Goal: Information Seeking & Learning: Check status

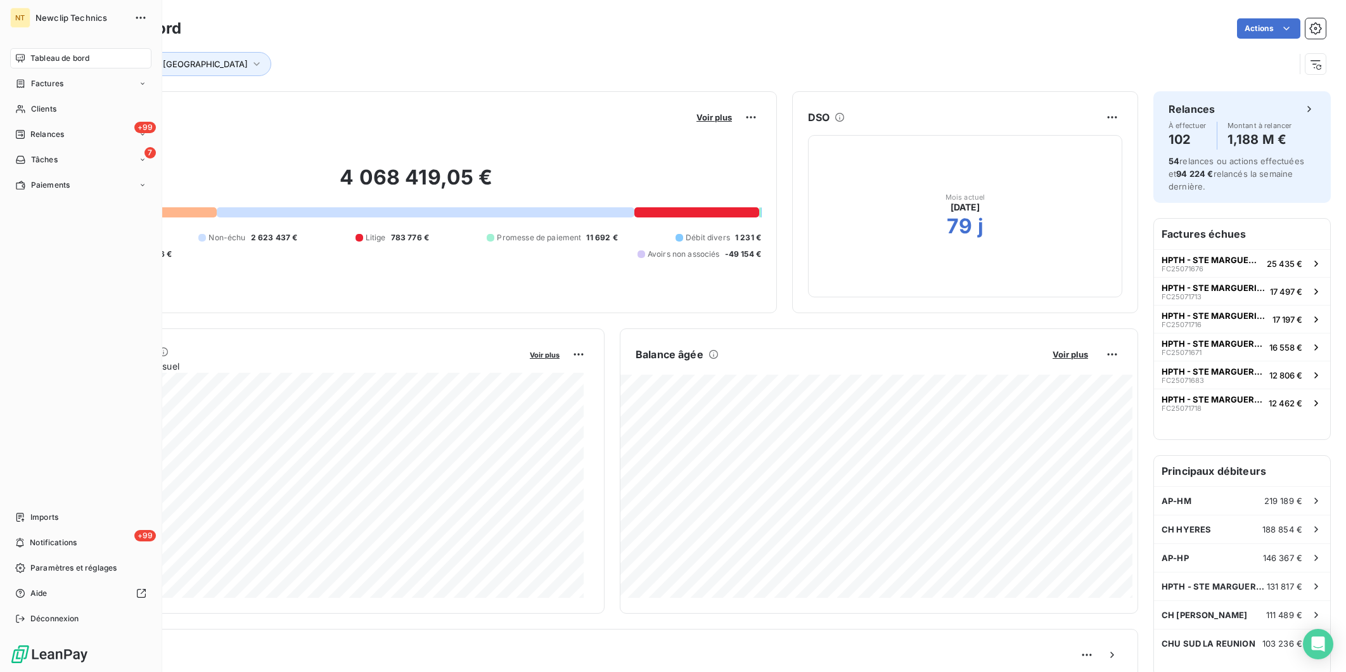
click at [47, 104] on span "Clients" at bounding box center [43, 108] width 25 height 11
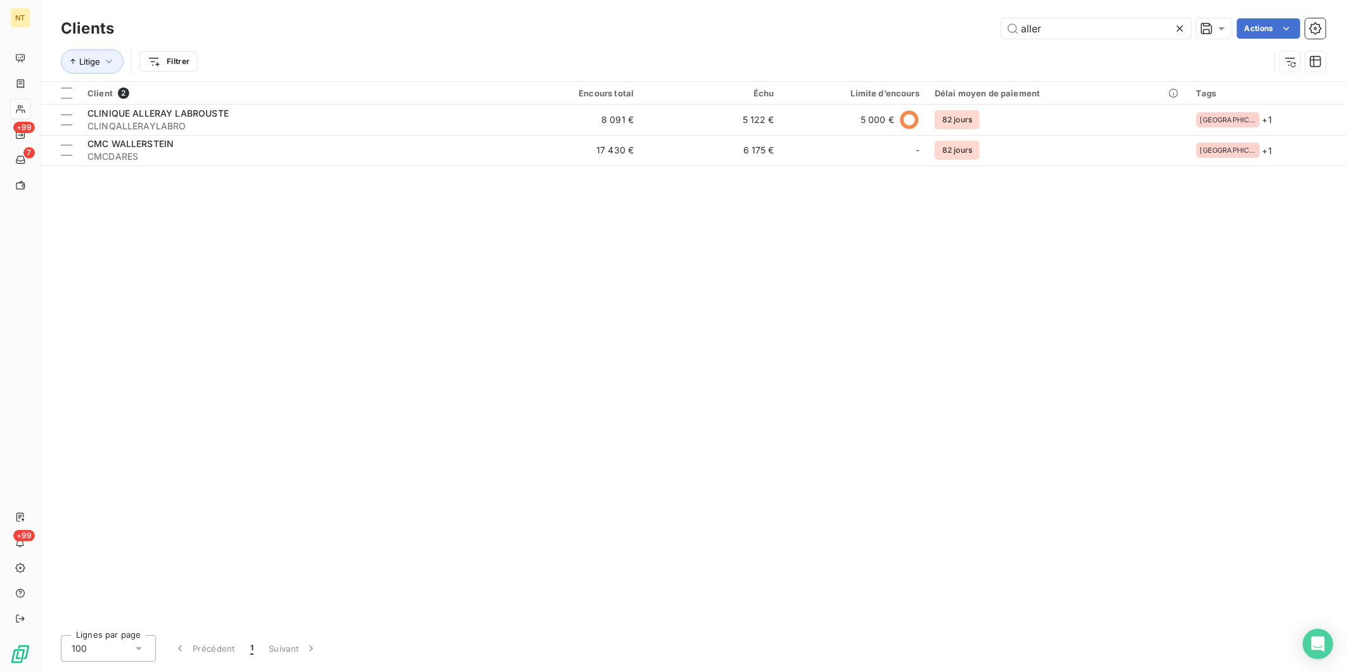
drag, startPoint x: 1104, startPoint y: 29, endPoint x: 934, endPoint y: 26, distance: 170.5
click at [940, 25] on div "aller Actions" at bounding box center [727, 28] width 1196 height 20
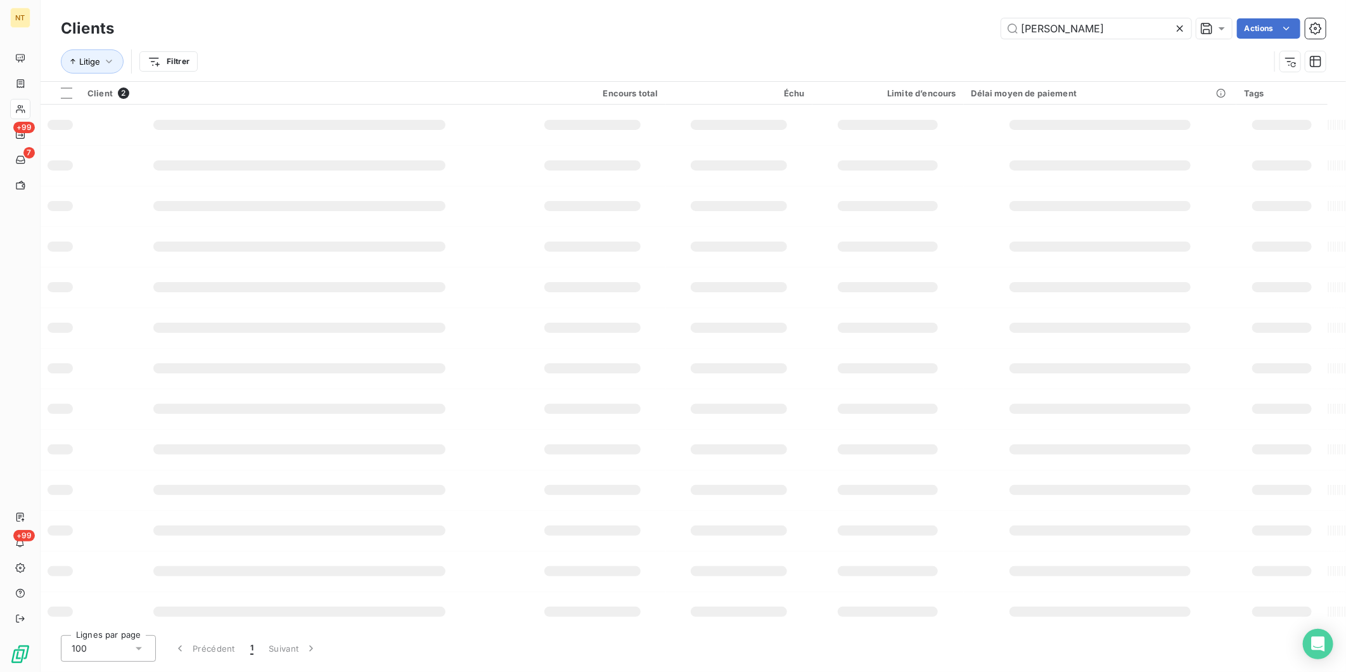
type input "[PERSON_NAME]"
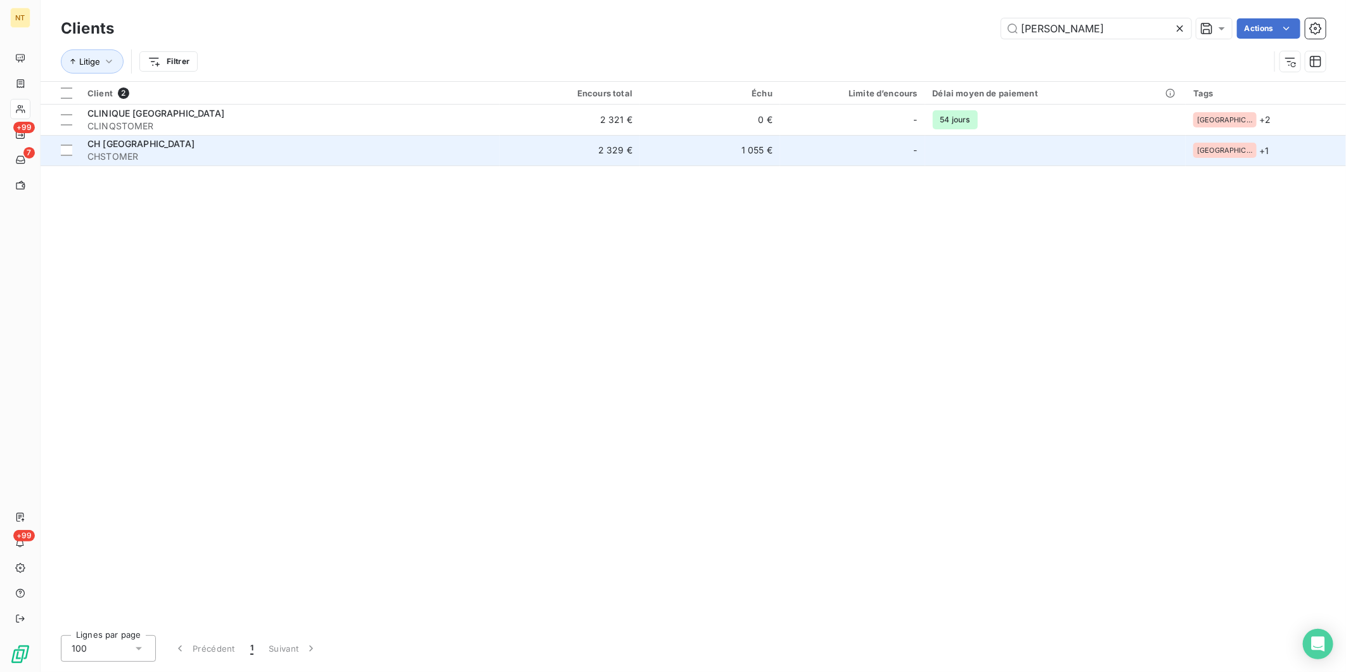
click at [272, 141] on div "CH [GEOGRAPHIC_DATA]" at bounding box center [289, 144] width 405 height 13
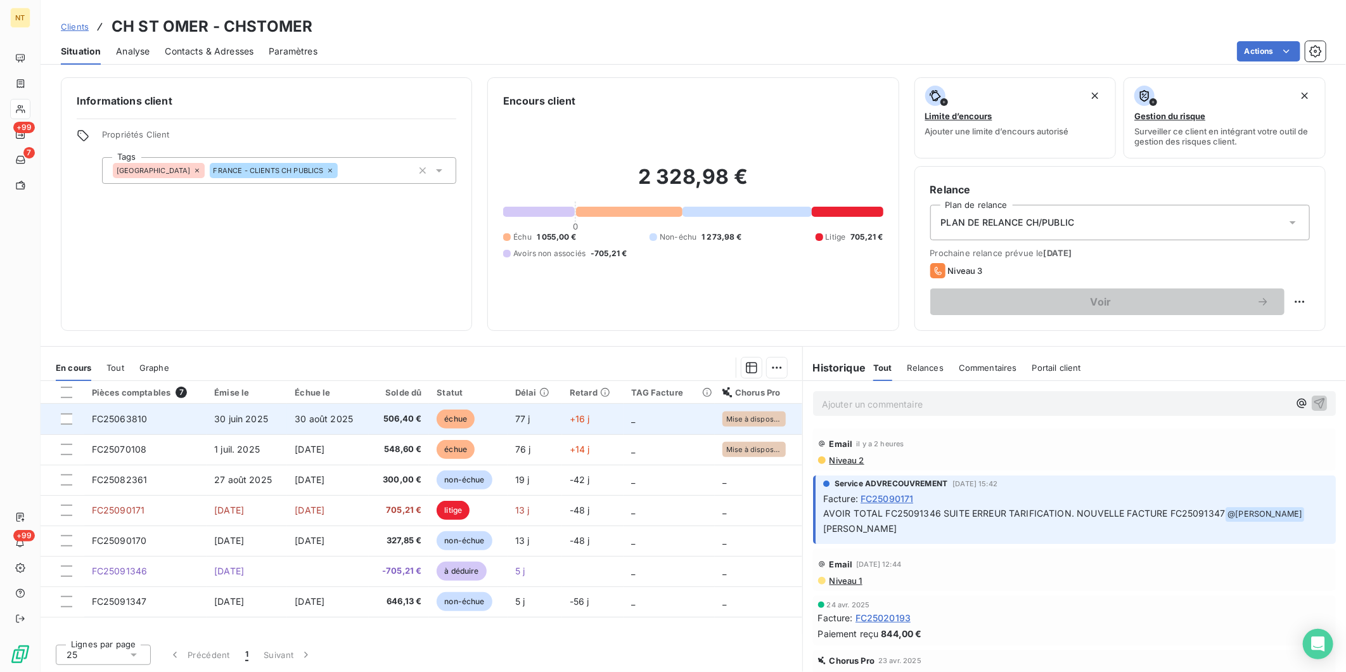
click at [312, 427] on td "30 août 2025" at bounding box center [327, 419] width 81 height 30
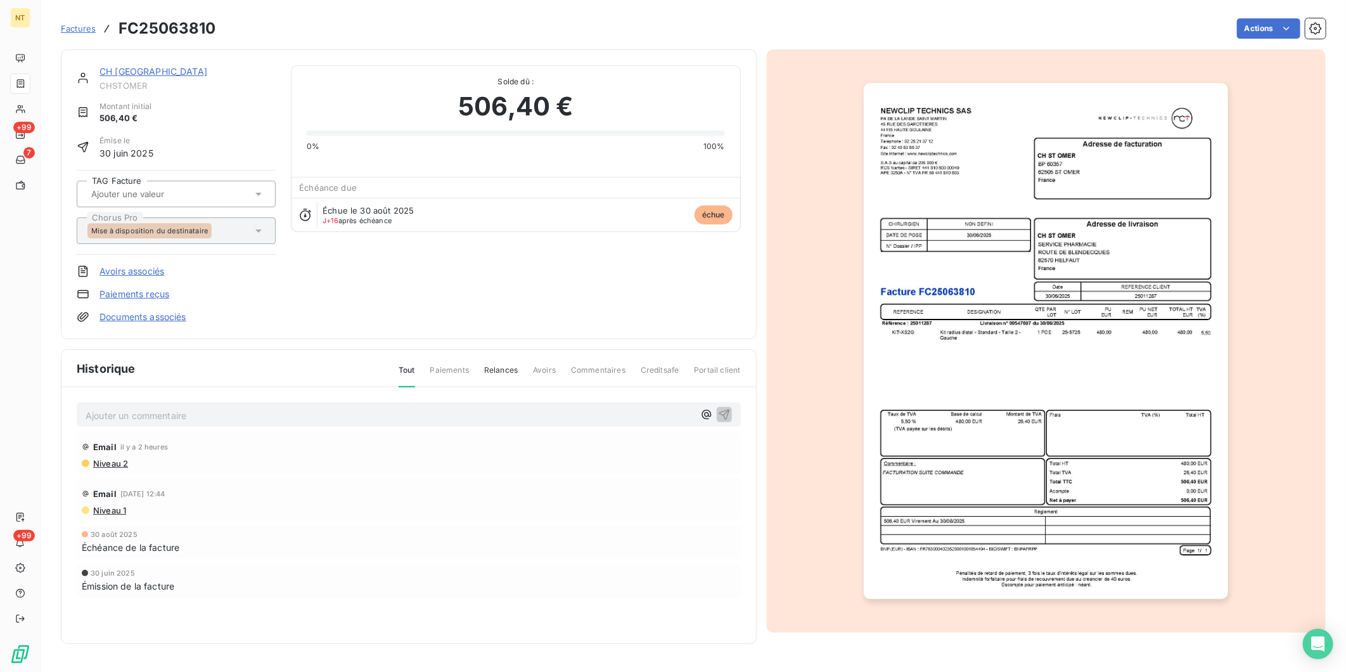
click at [245, 413] on p "Ajouter un commentaire ﻿" at bounding box center [390, 415] width 608 height 16
click at [727, 415] on icon "button" at bounding box center [724, 413] width 13 height 13
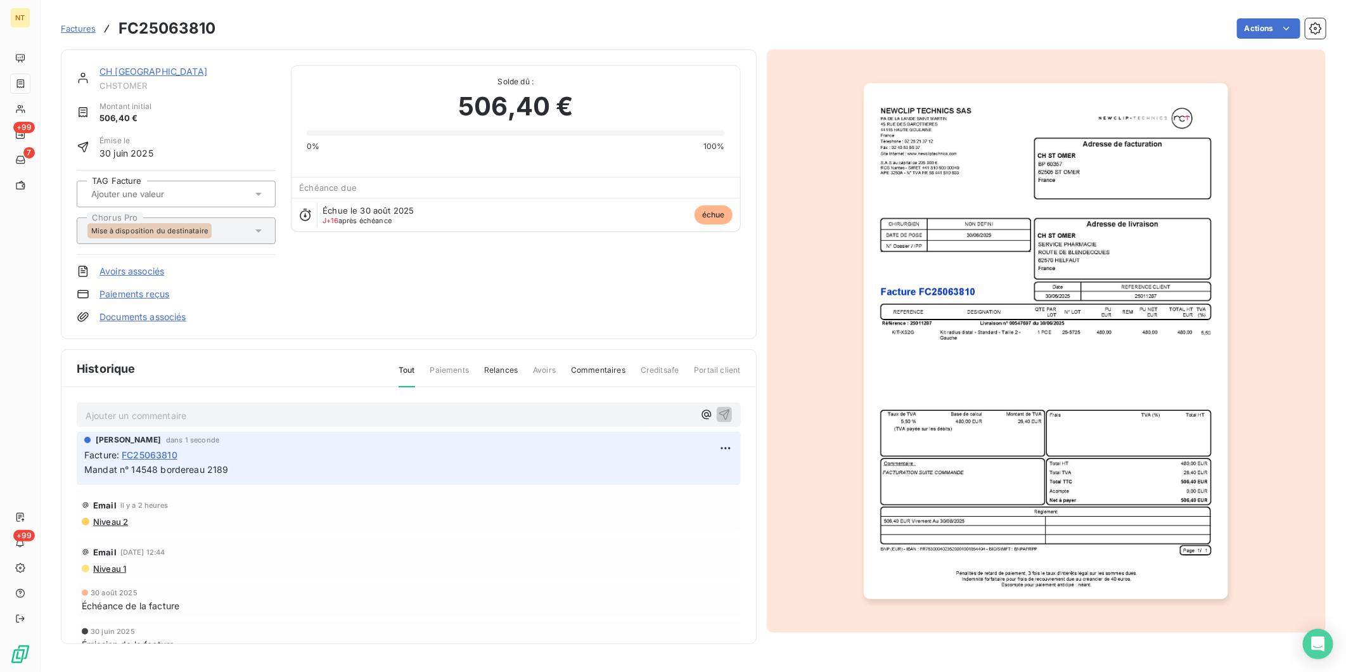
click at [222, 187] on div at bounding box center [169, 194] width 165 height 16
click at [270, 120] on div "Montant initial 506,40 €" at bounding box center [176, 113] width 199 height 24
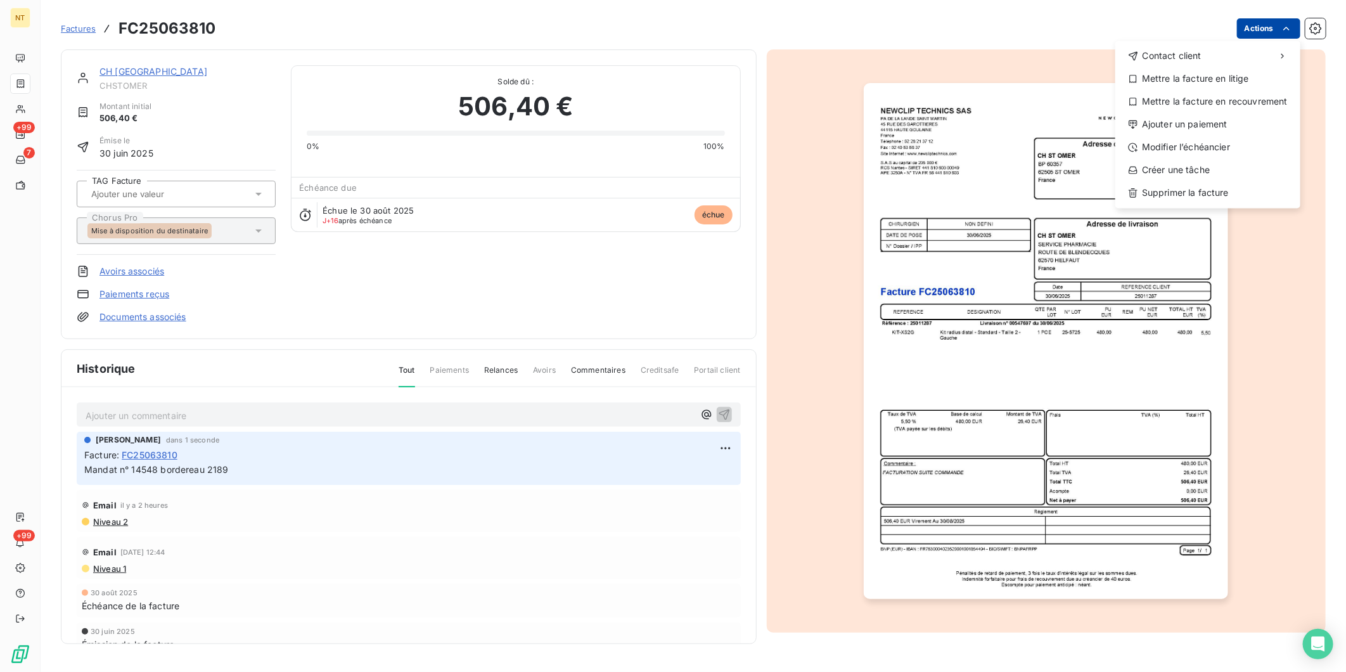
click at [1275, 32] on html "NT +99 7 +99 Factures FC25063810 Actions Contact client Mettre la facture en li…" at bounding box center [673, 336] width 1346 height 672
click at [1229, 77] on div "Mettre la facture en litige" at bounding box center [1207, 78] width 175 height 20
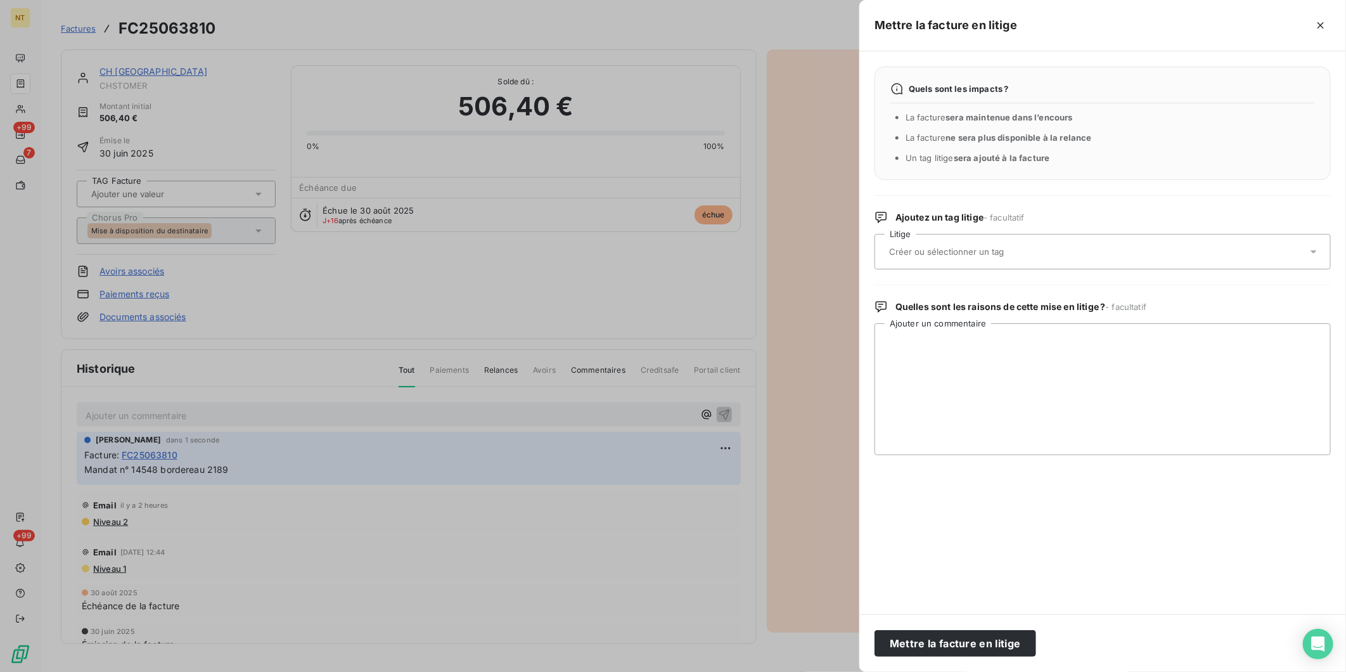
click at [982, 255] on input "text" at bounding box center [980, 251] width 184 height 11
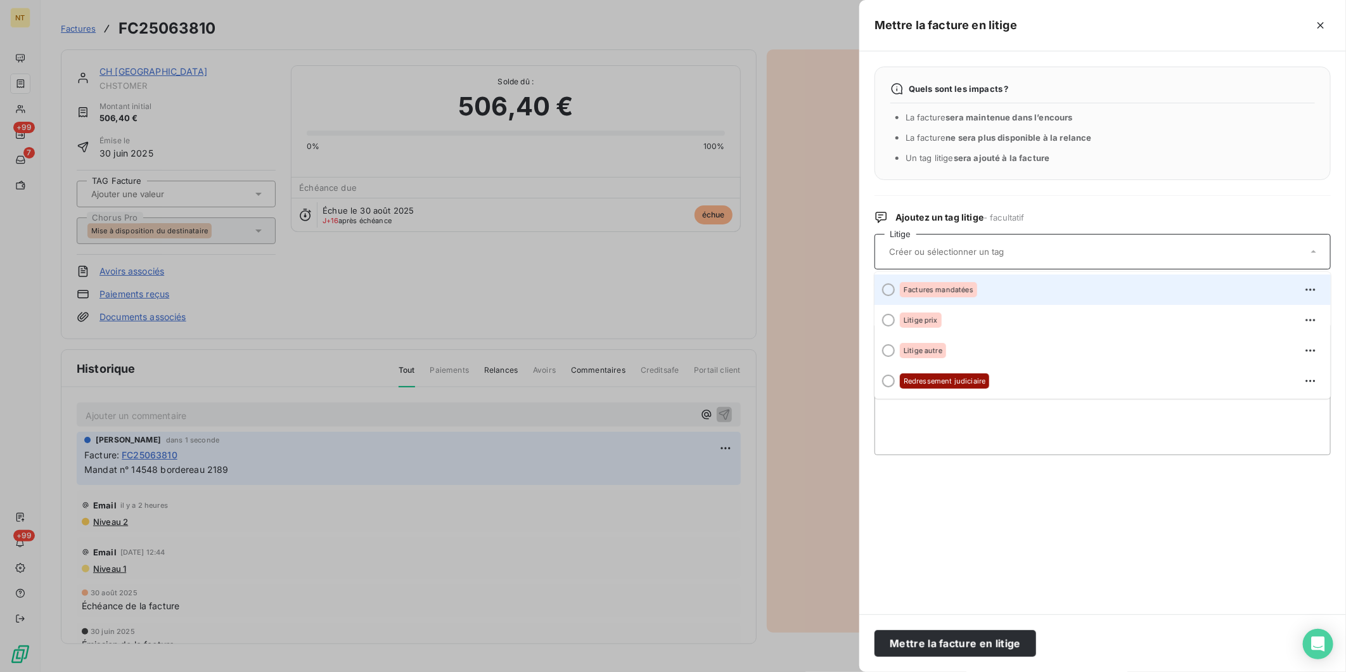
click at [977, 290] on div "Factures mandatées" at bounding box center [1110, 289] width 421 height 20
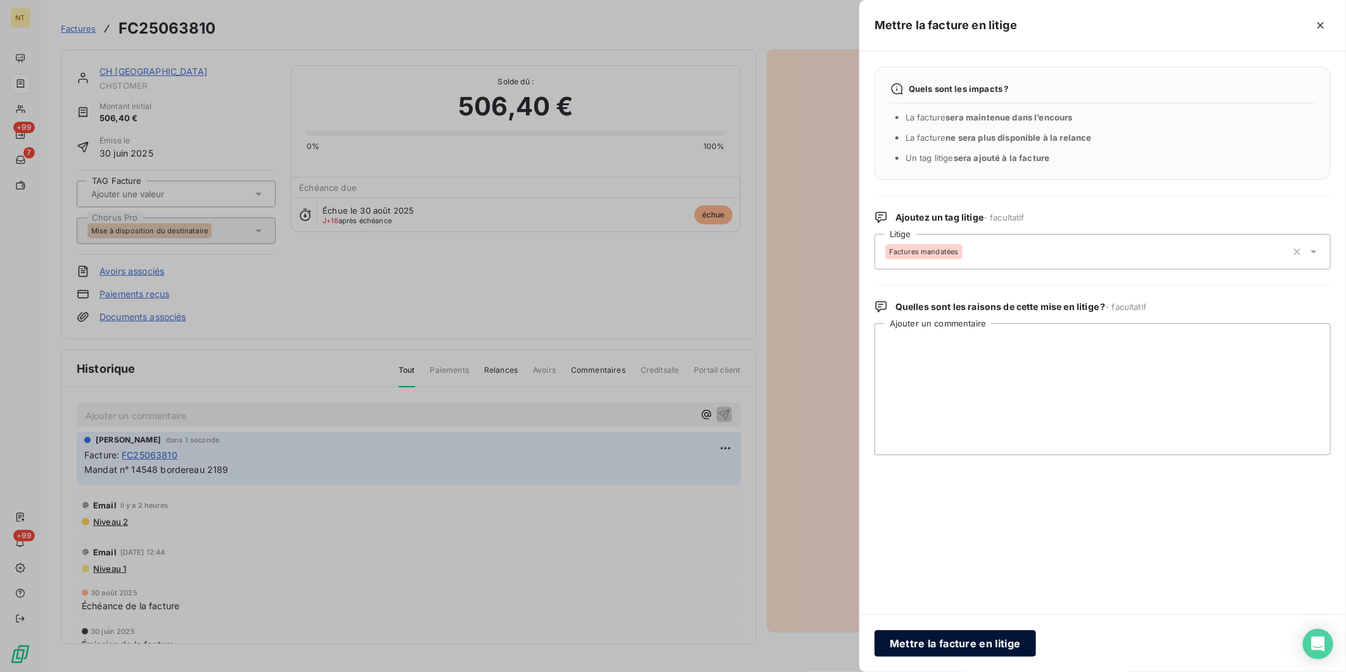
click at [982, 648] on button "Mettre la facture en litige" at bounding box center [955, 643] width 162 height 27
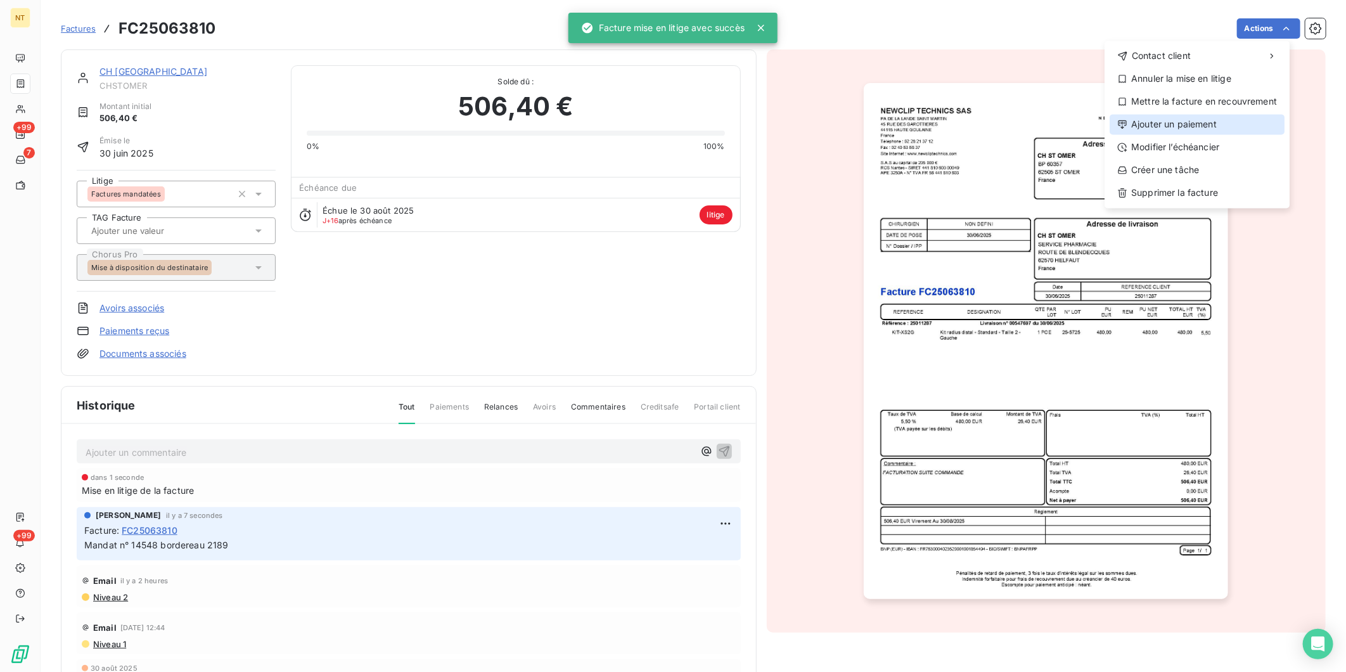
click at [1226, 131] on div "Ajouter un paiement" at bounding box center [1197, 124] width 175 height 20
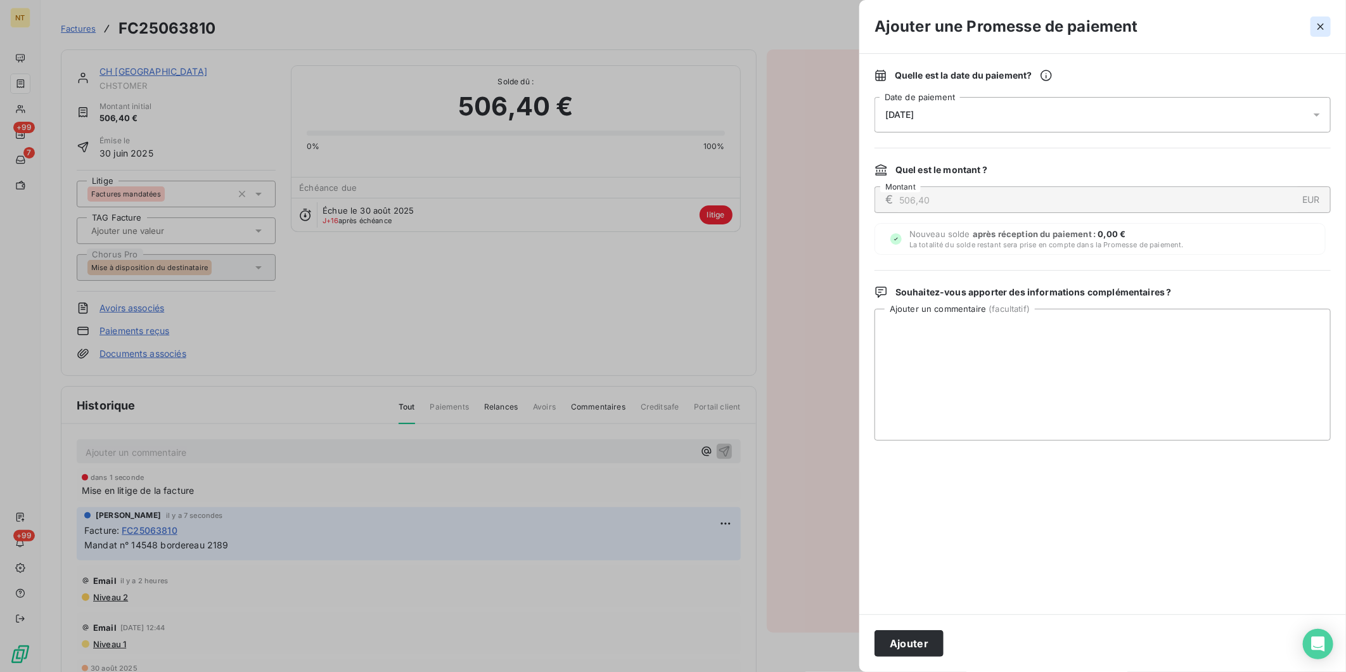
click at [1319, 22] on icon "button" at bounding box center [1320, 26] width 13 height 13
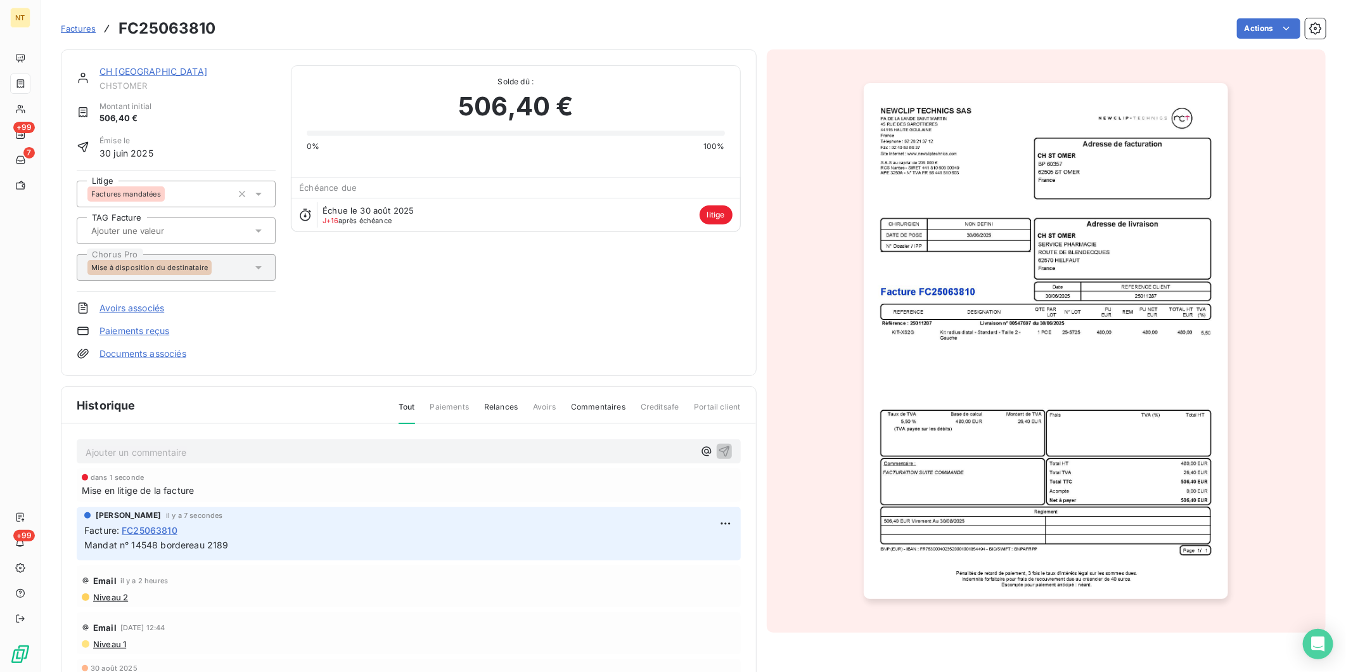
click at [125, 70] on link "CH [GEOGRAPHIC_DATA]" at bounding box center [153, 71] width 108 height 11
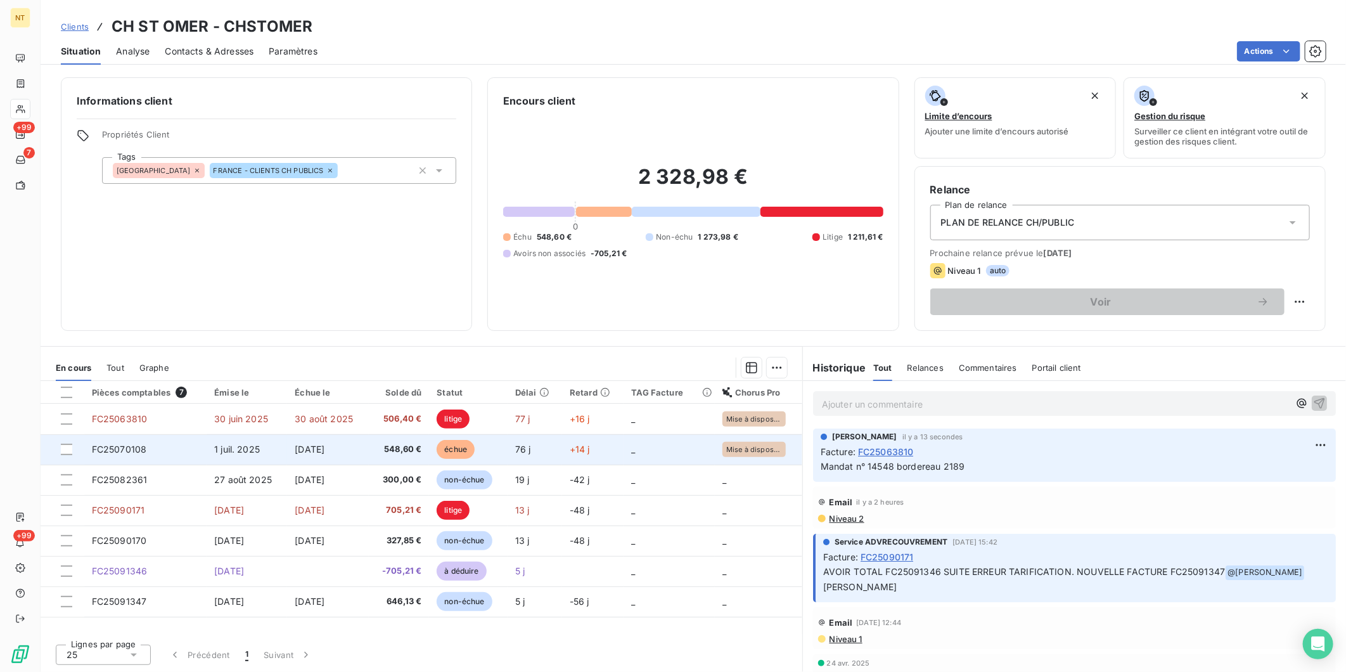
click at [295, 452] on span "[DATE]" at bounding box center [310, 449] width 30 height 11
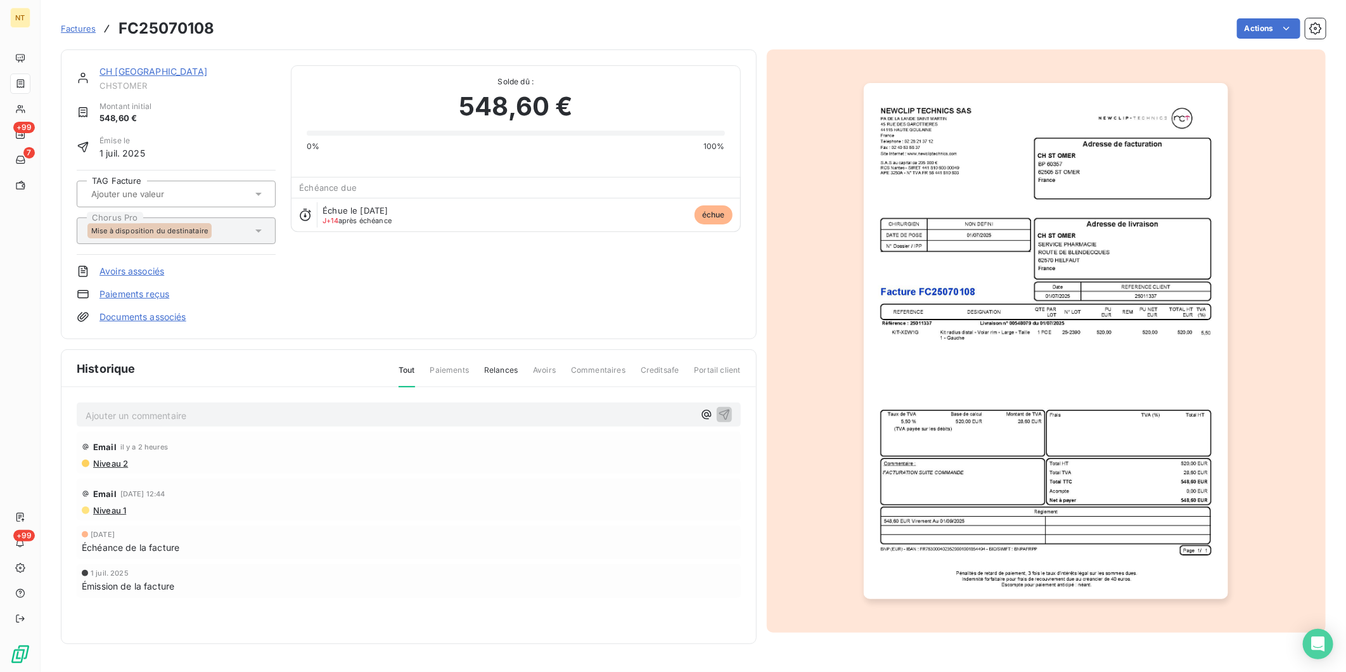
click at [464, 416] on p "Ajouter un commentaire ﻿" at bounding box center [390, 415] width 608 height 16
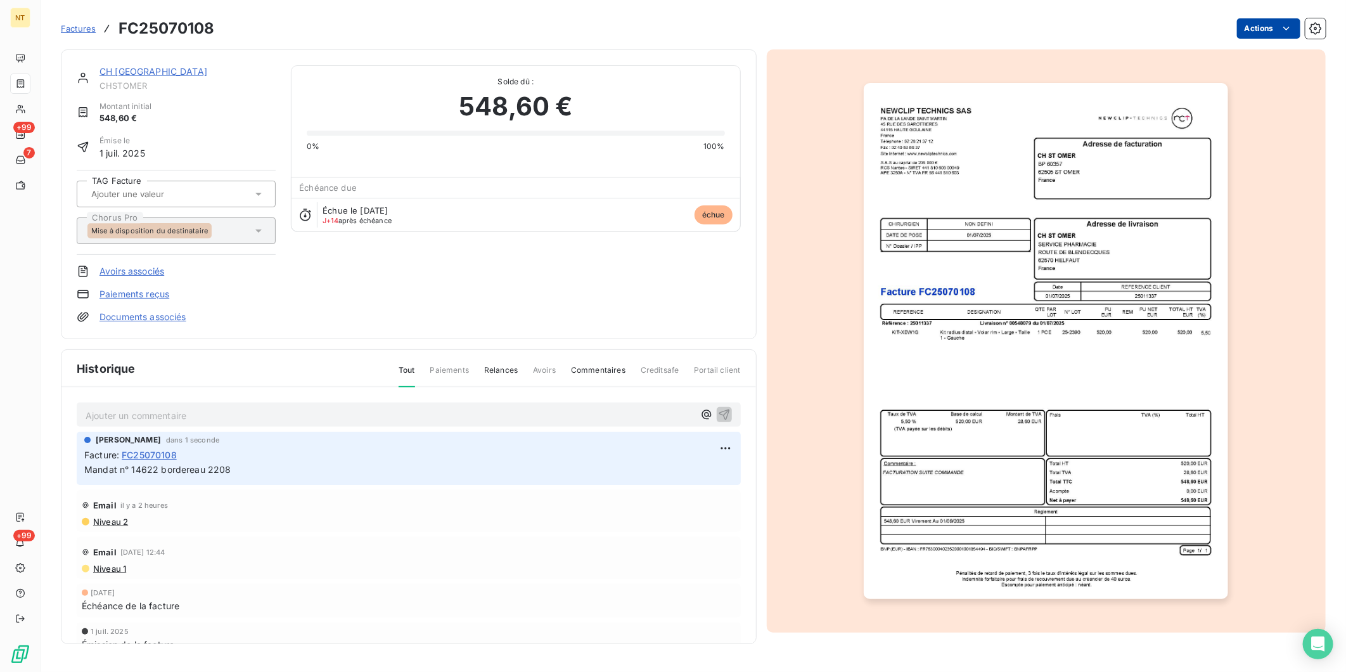
click at [1276, 30] on html "NT +99 7 +99 Factures FC25070108 Actions CH ST OMER CHSTOMER Montant initial 54…" at bounding box center [673, 336] width 1346 height 672
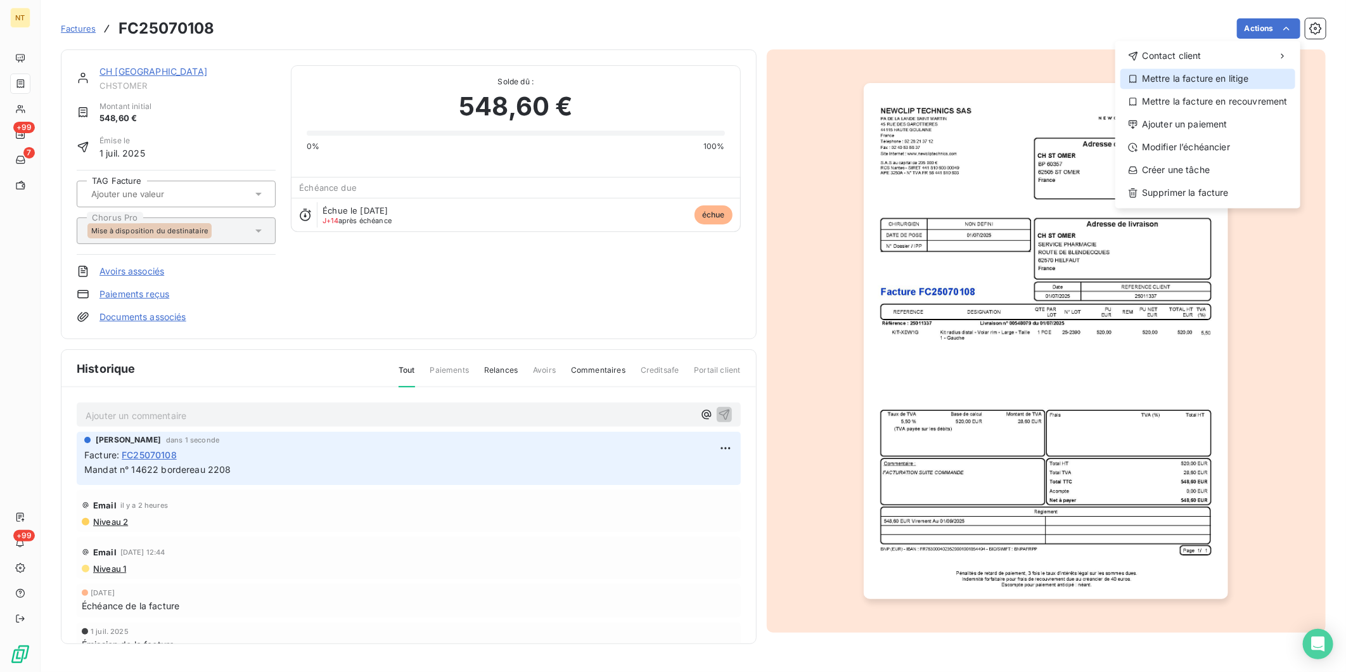
click at [1259, 78] on div "Mettre la facture en litige" at bounding box center [1207, 78] width 175 height 20
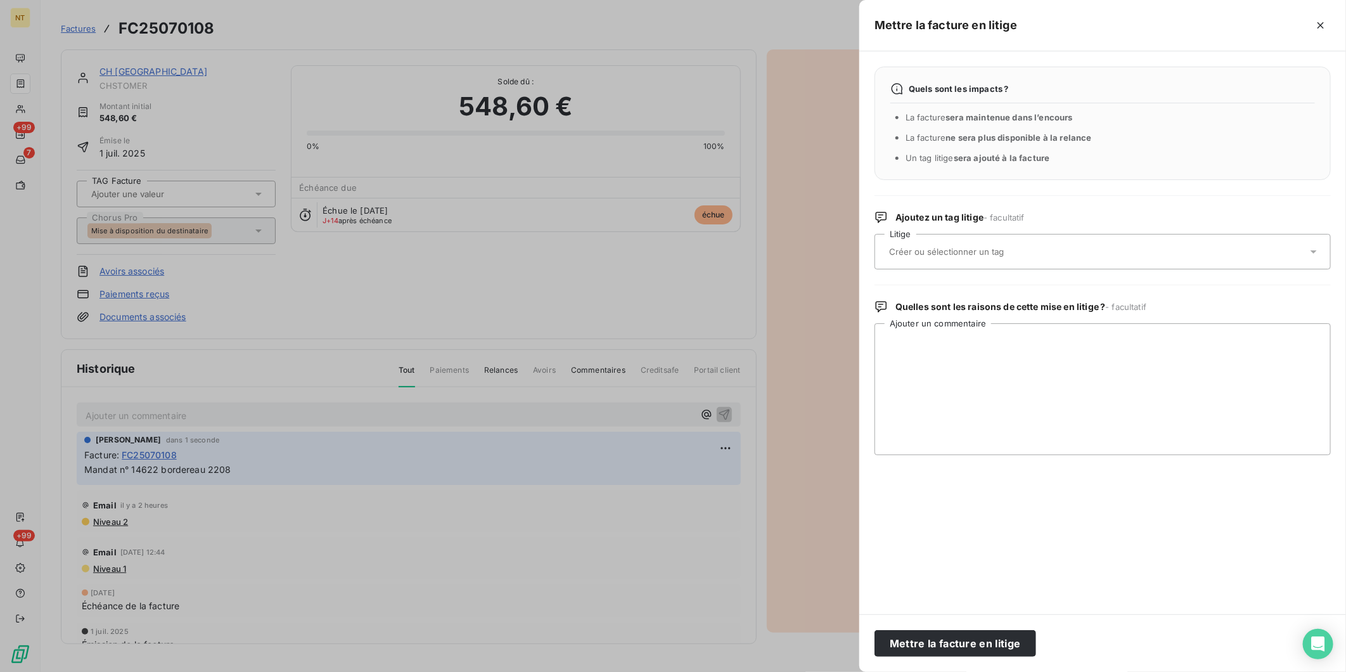
click at [931, 259] on div at bounding box center [1096, 251] width 422 height 27
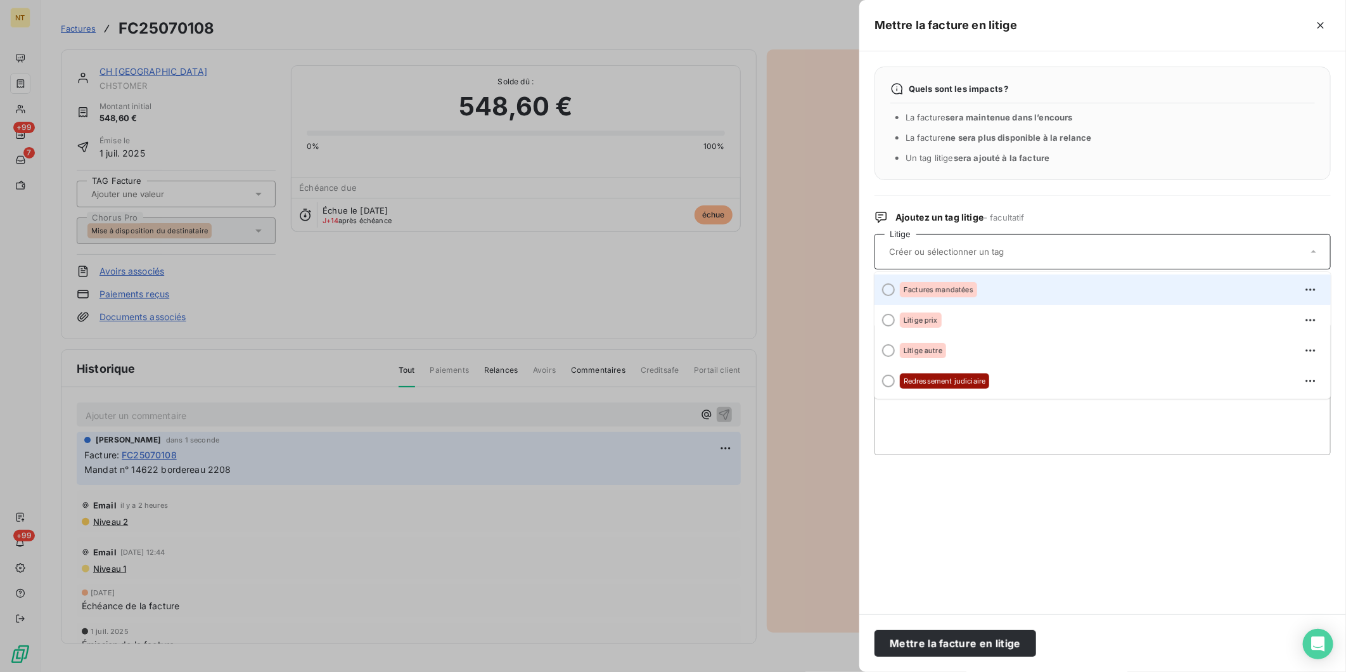
click at [966, 294] on div "Factures mandatées" at bounding box center [938, 289] width 77 height 15
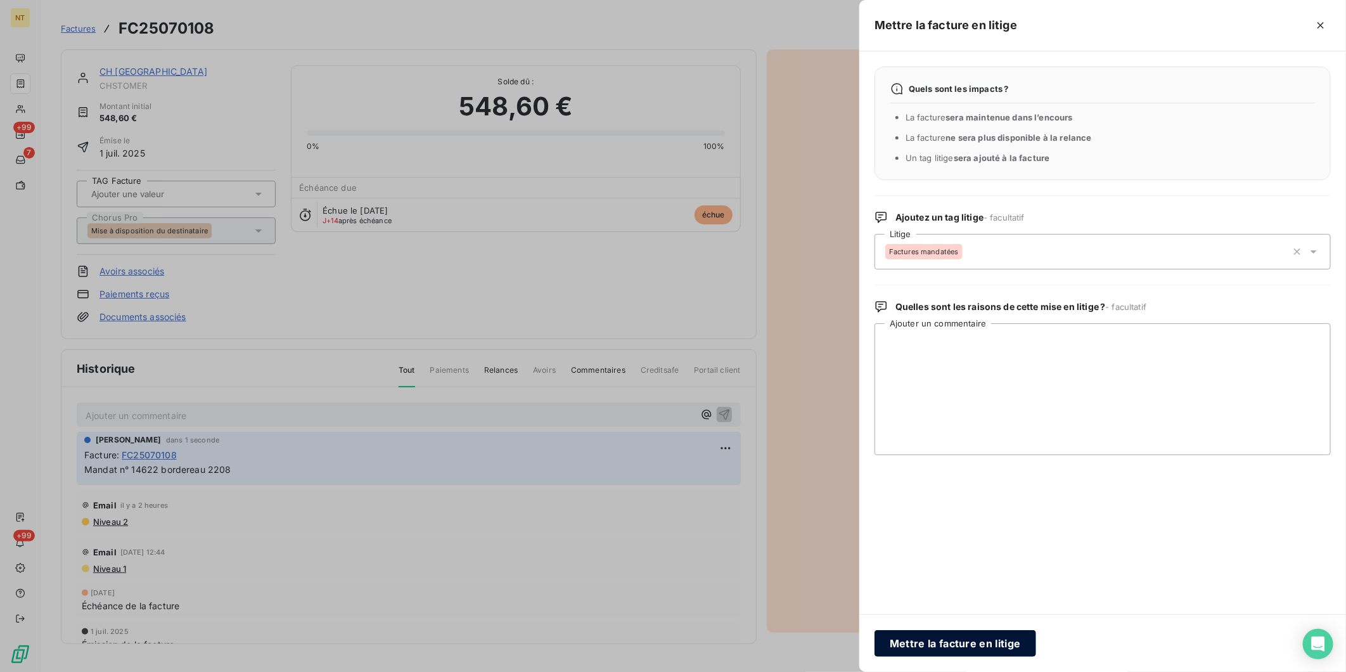
click at [968, 653] on button "Mettre la facture en litige" at bounding box center [955, 643] width 162 height 27
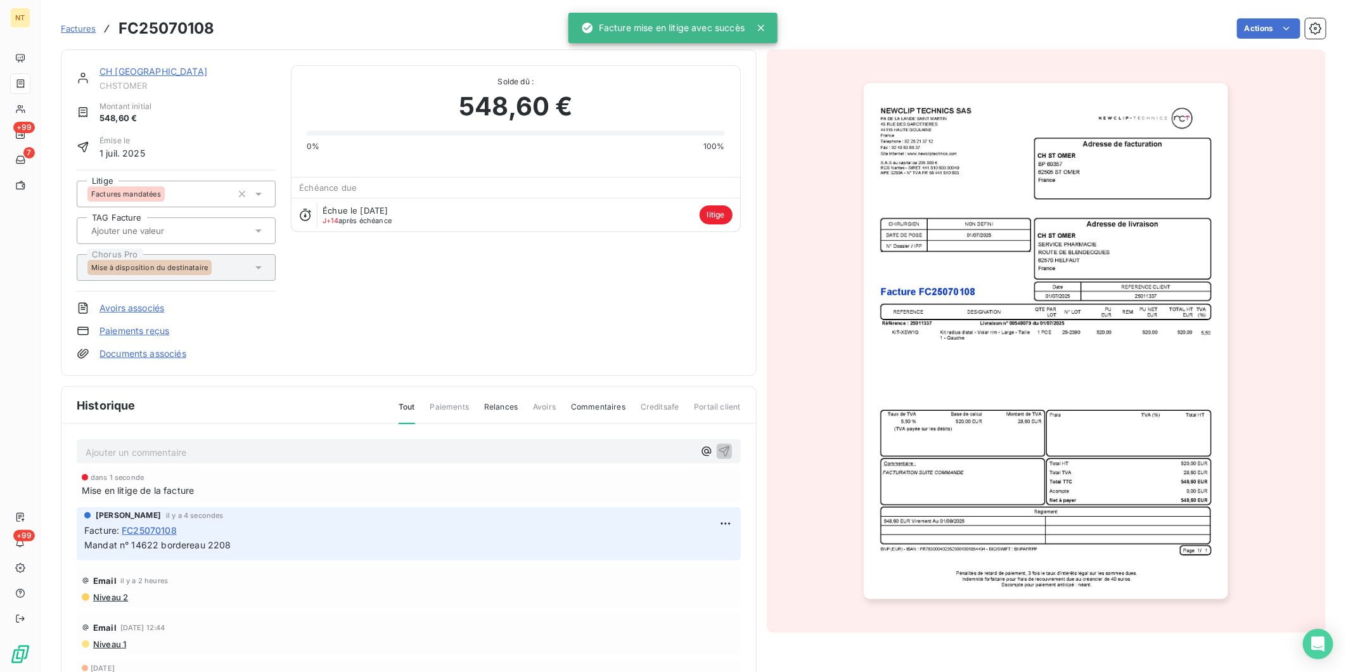
click at [117, 77] on div "CH [GEOGRAPHIC_DATA]" at bounding box center [187, 71] width 176 height 13
click at [118, 72] on link "CH [GEOGRAPHIC_DATA]" at bounding box center [153, 71] width 108 height 11
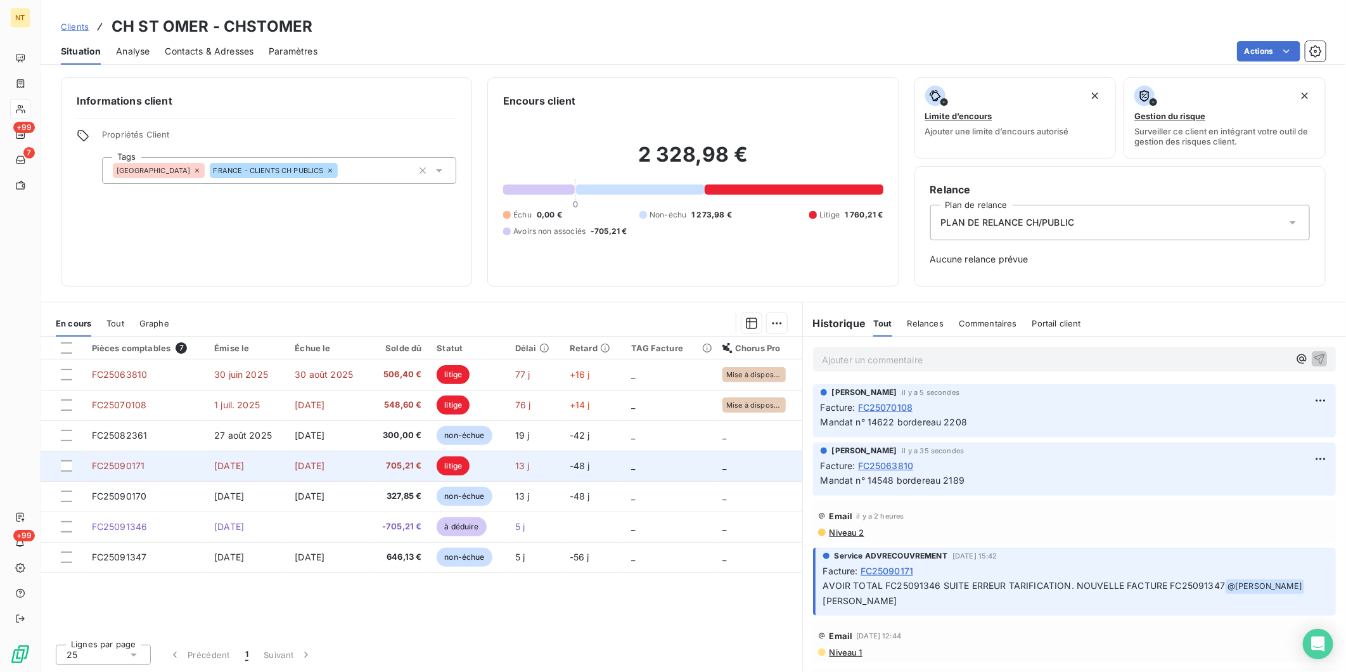
click at [597, 469] on td "-48 j" at bounding box center [592, 466] width 61 height 30
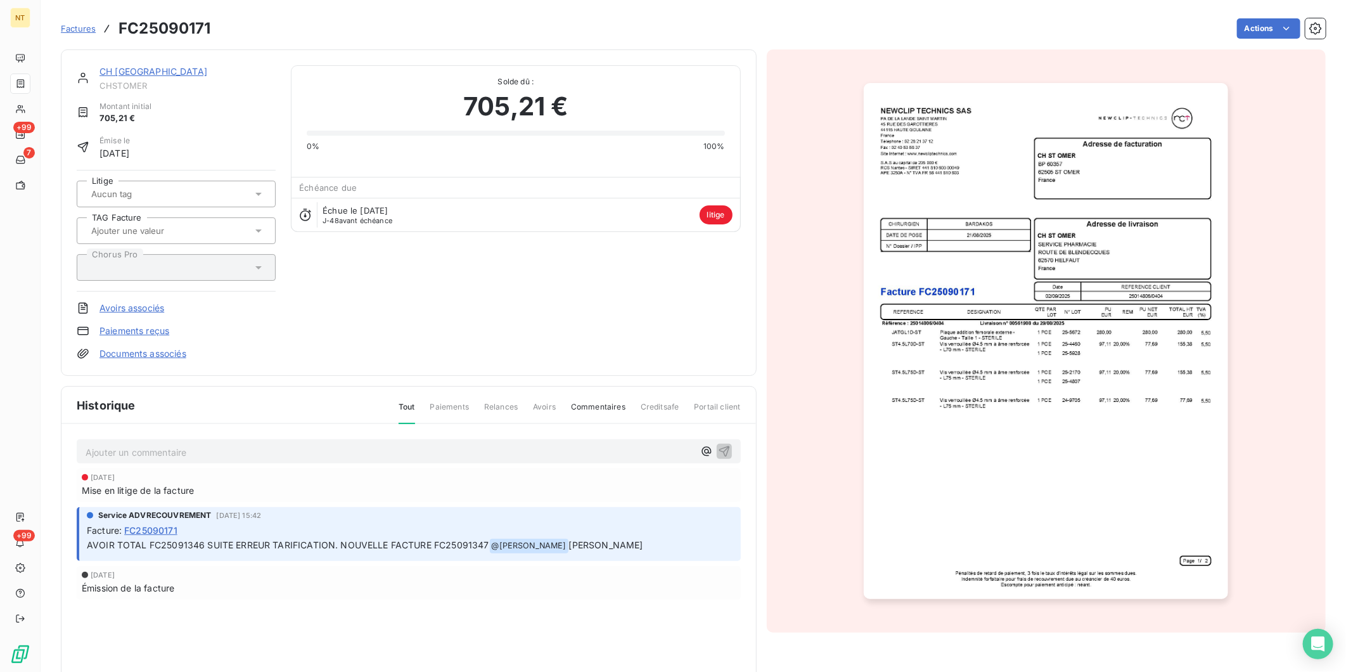
click at [137, 70] on link "CH [GEOGRAPHIC_DATA]" at bounding box center [153, 71] width 108 height 11
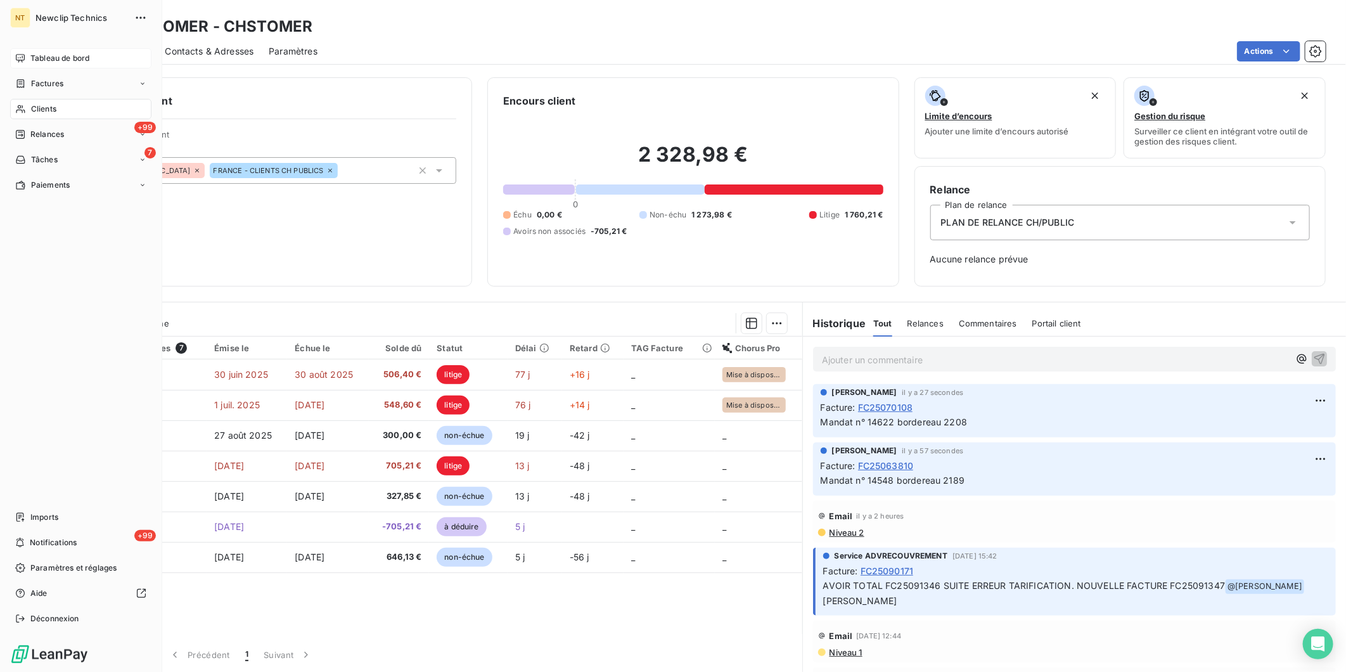
click at [22, 51] on div "Tableau de bord" at bounding box center [80, 58] width 141 height 20
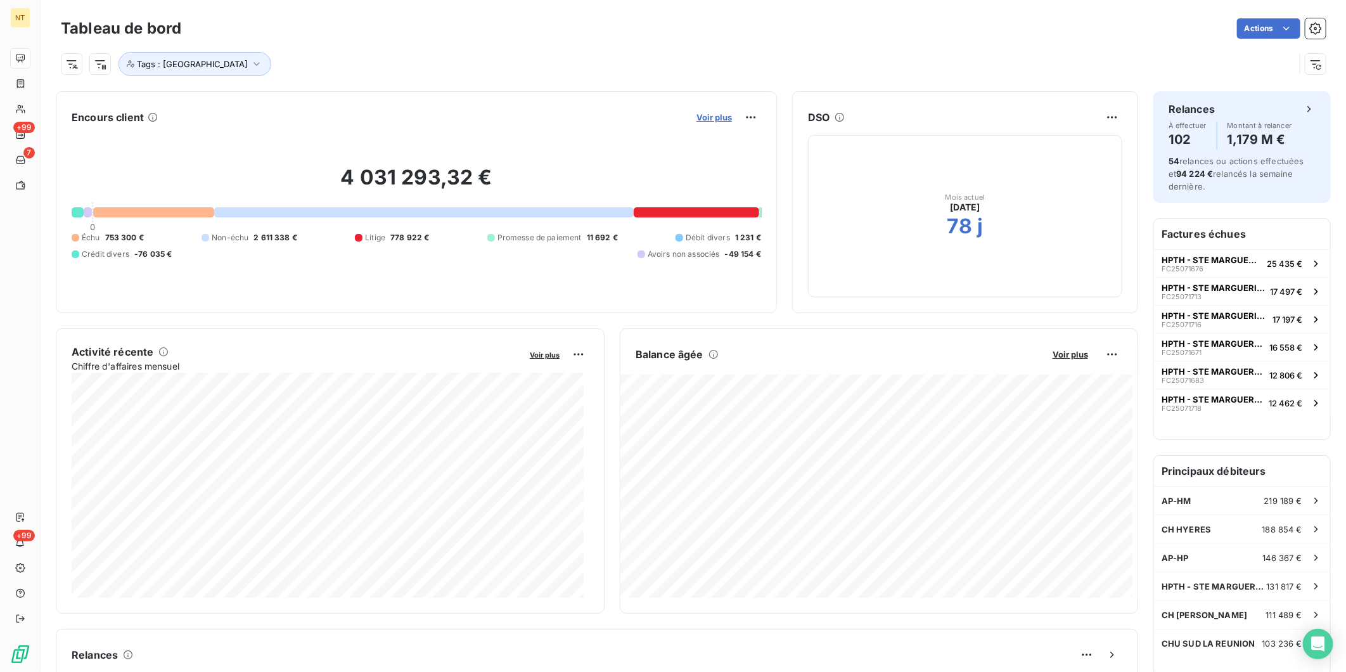
click at [706, 117] on span "Voir plus" at bounding box center [713, 117] width 35 height 10
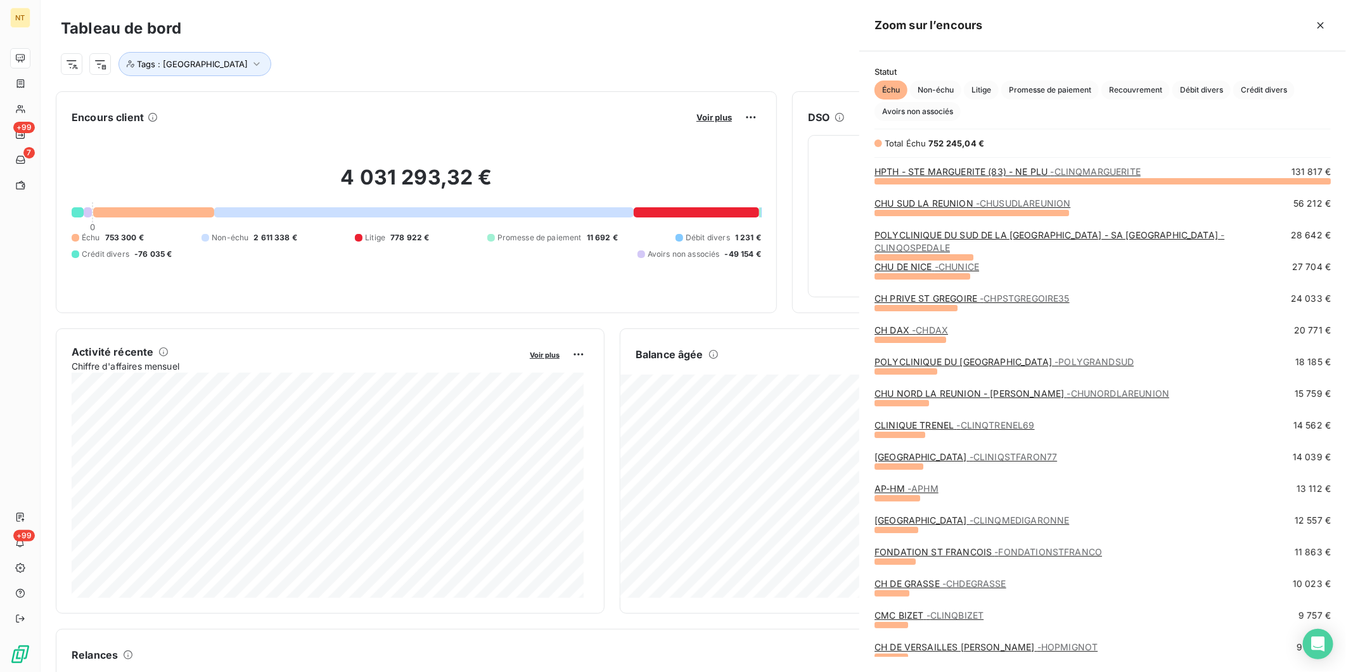
scroll to position [480, 476]
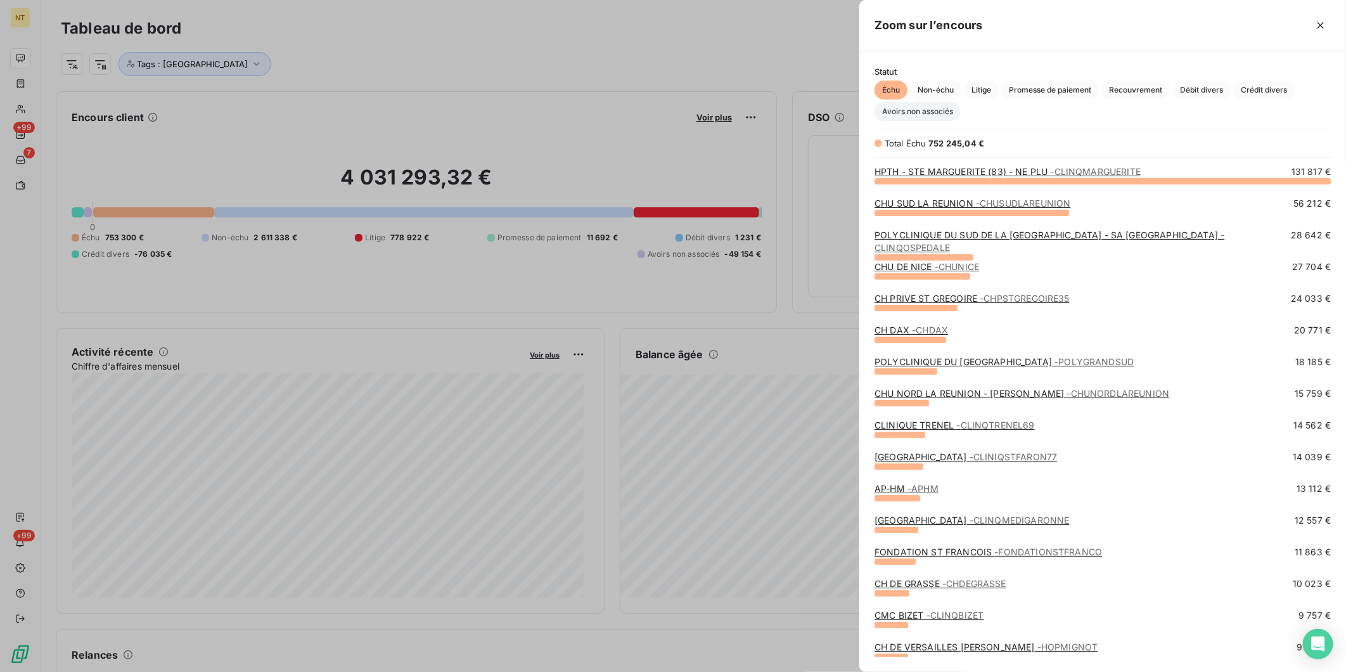
click at [929, 114] on span "Avoirs non associés" at bounding box center [917, 111] width 86 height 19
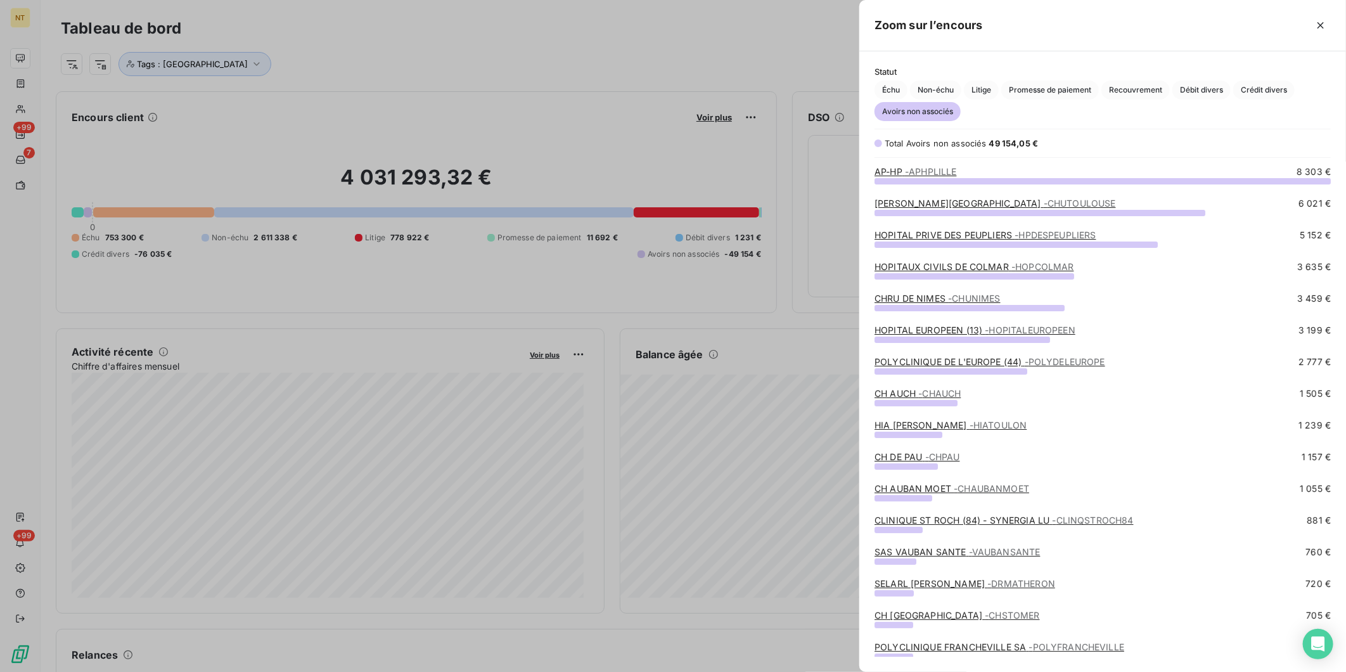
click at [904, 203] on link "[PERSON_NAME]" at bounding box center [994, 203] width 241 height 11
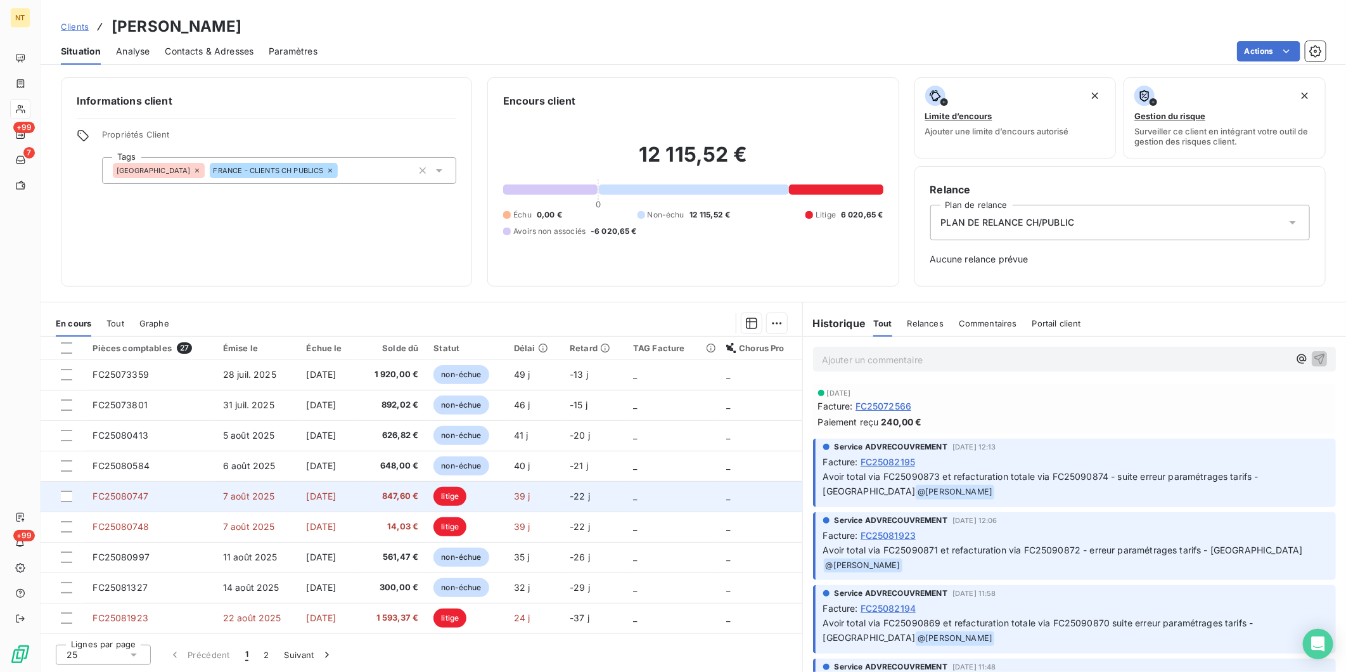
click at [215, 502] on td "7 août 2025" at bounding box center [257, 496] width 84 height 30
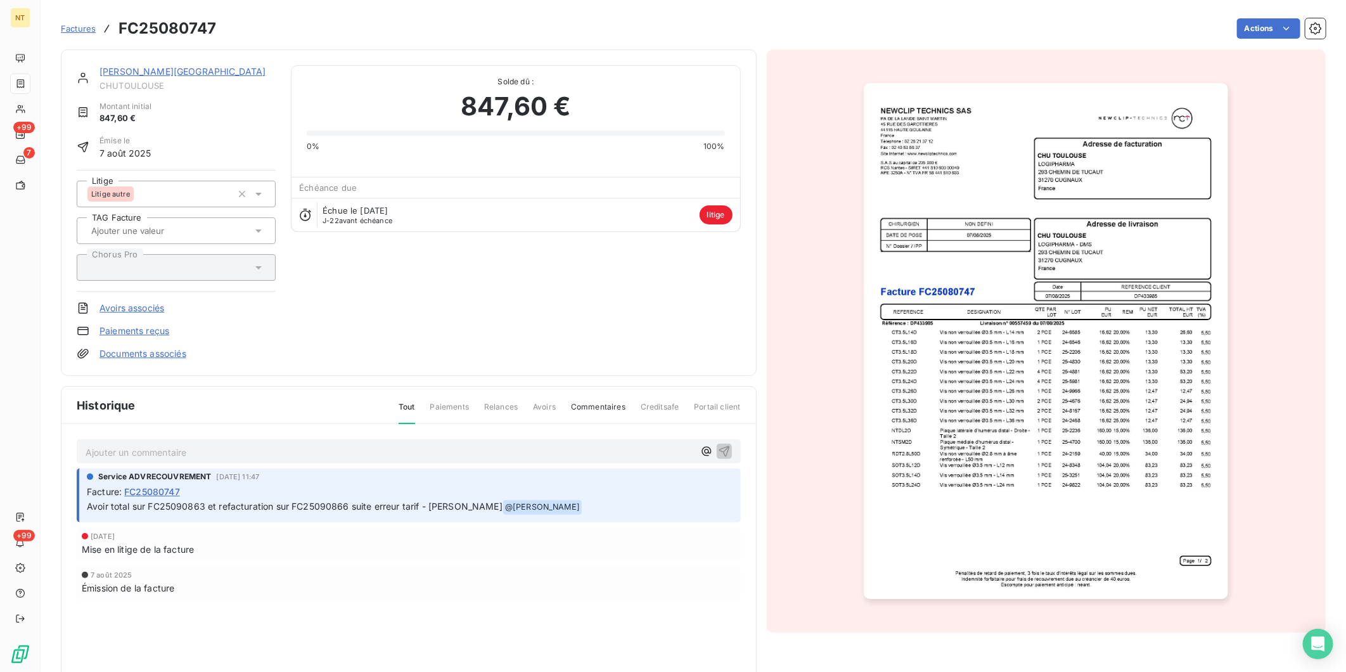
click at [160, 74] on link "[PERSON_NAME][GEOGRAPHIC_DATA]" at bounding box center [182, 71] width 167 height 11
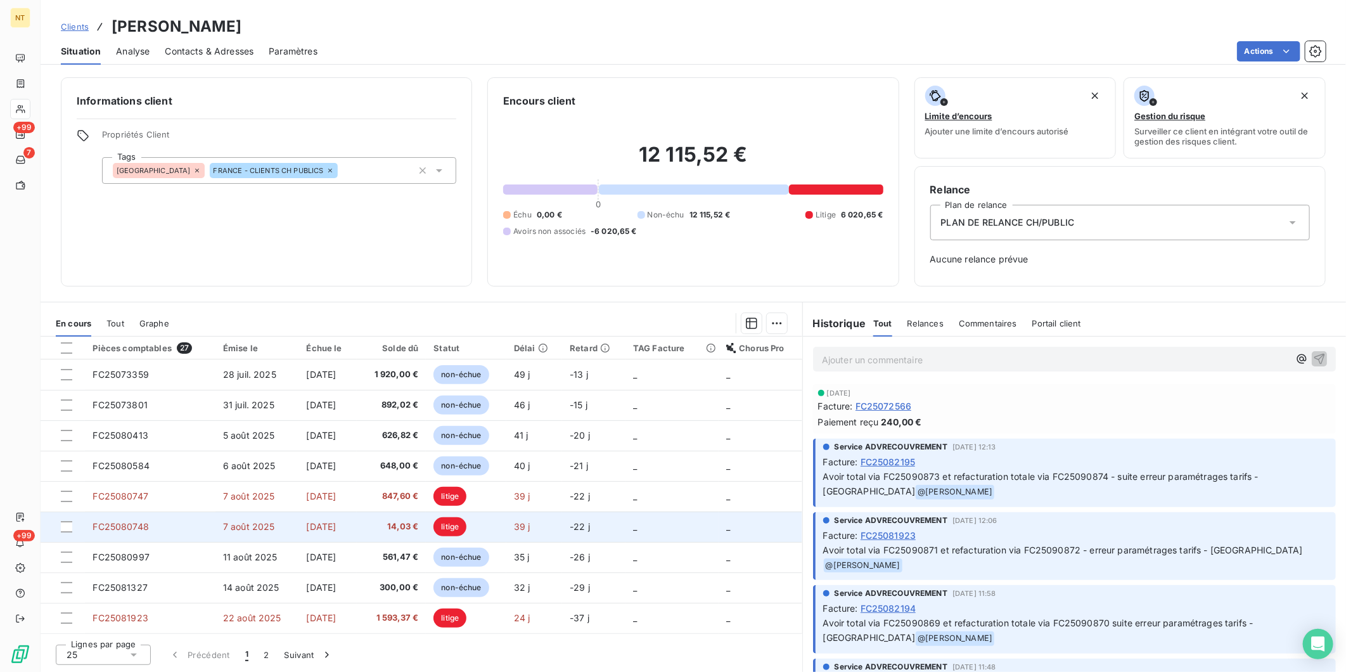
click at [426, 534] on td "14,03 €" at bounding box center [392, 526] width 70 height 30
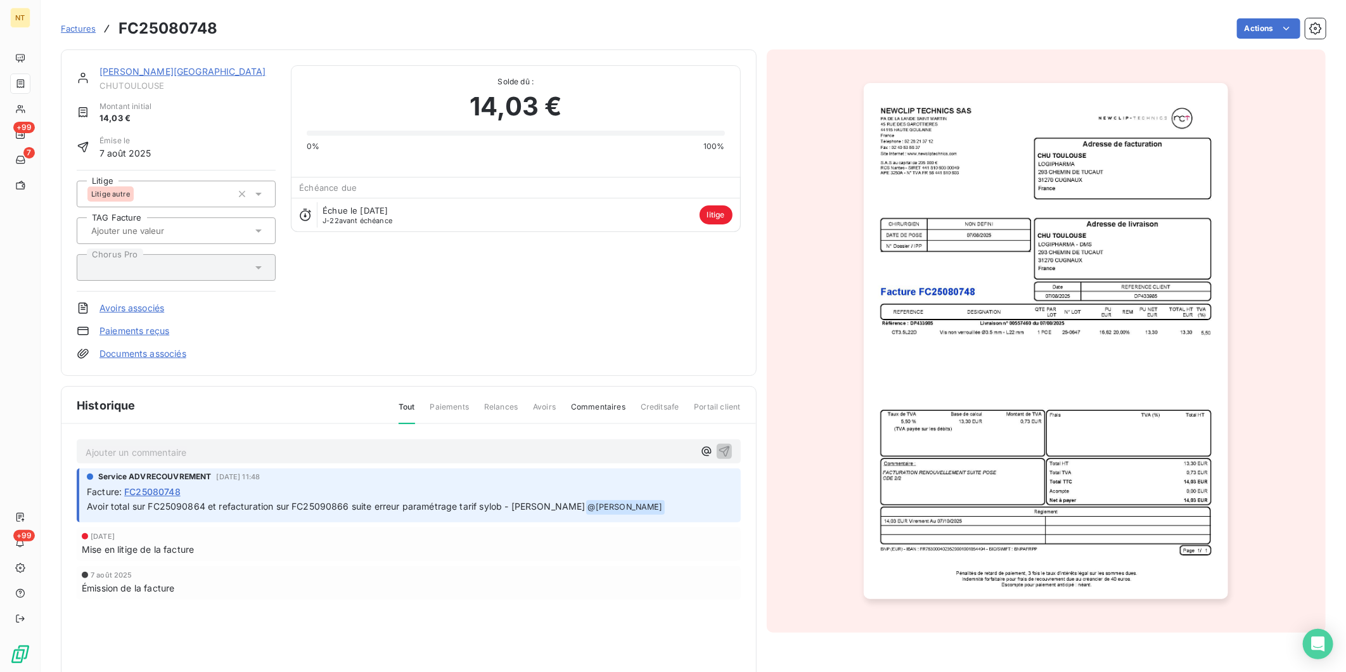
click at [140, 74] on link "[PERSON_NAME][GEOGRAPHIC_DATA]" at bounding box center [182, 71] width 167 height 11
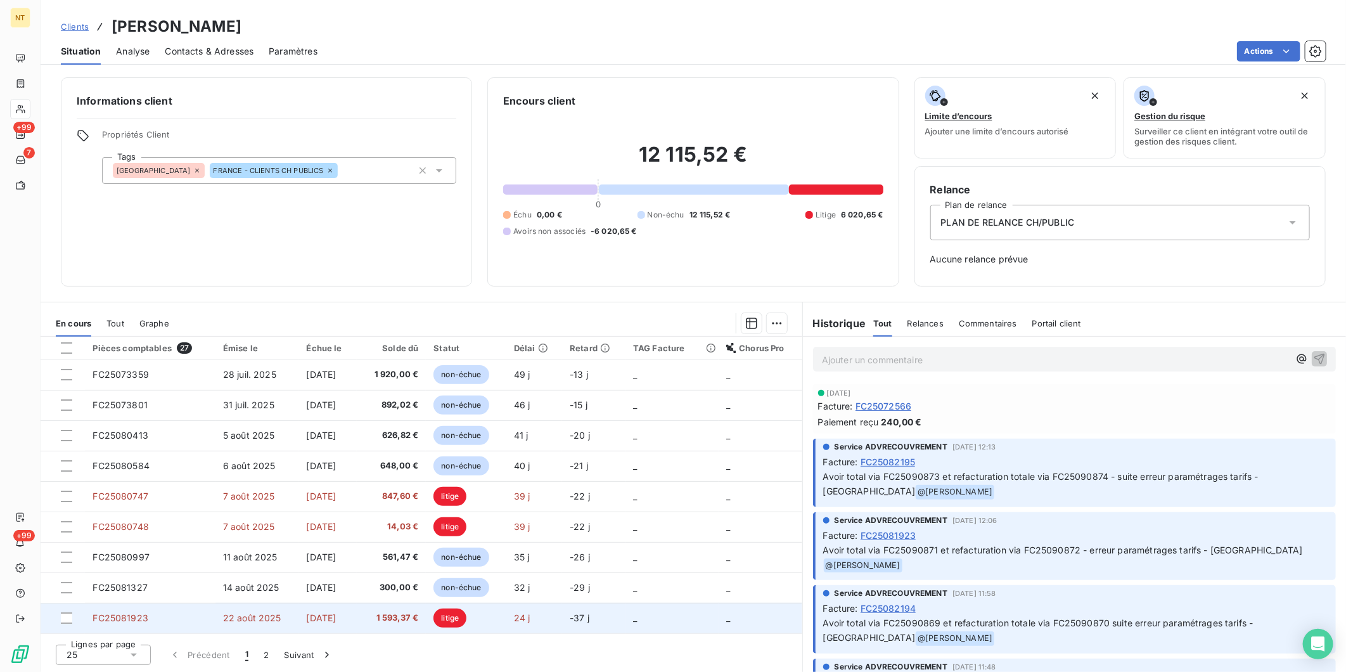
click at [381, 612] on span "1 593,37 €" at bounding box center [391, 617] width 54 height 13
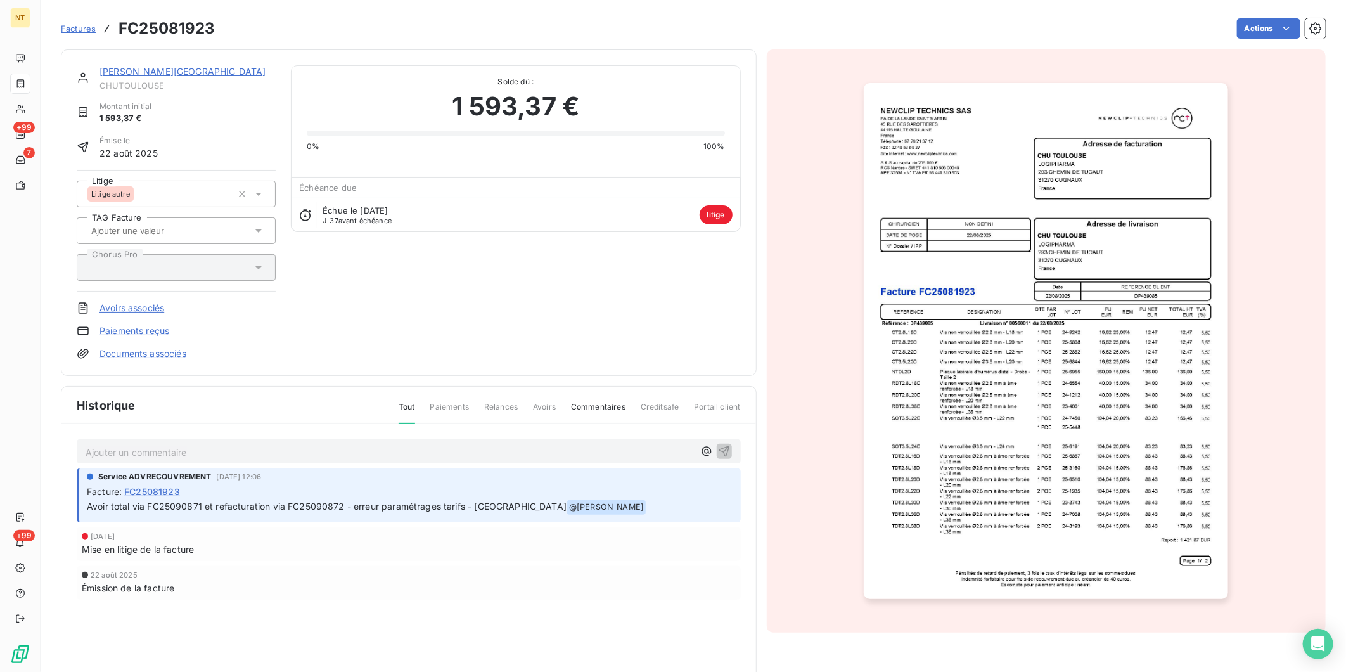
click at [136, 68] on link "[PERSON_NAME][GEOGRAPHIC_DATA]" at bounding box center [182, 71] width 167 height 11
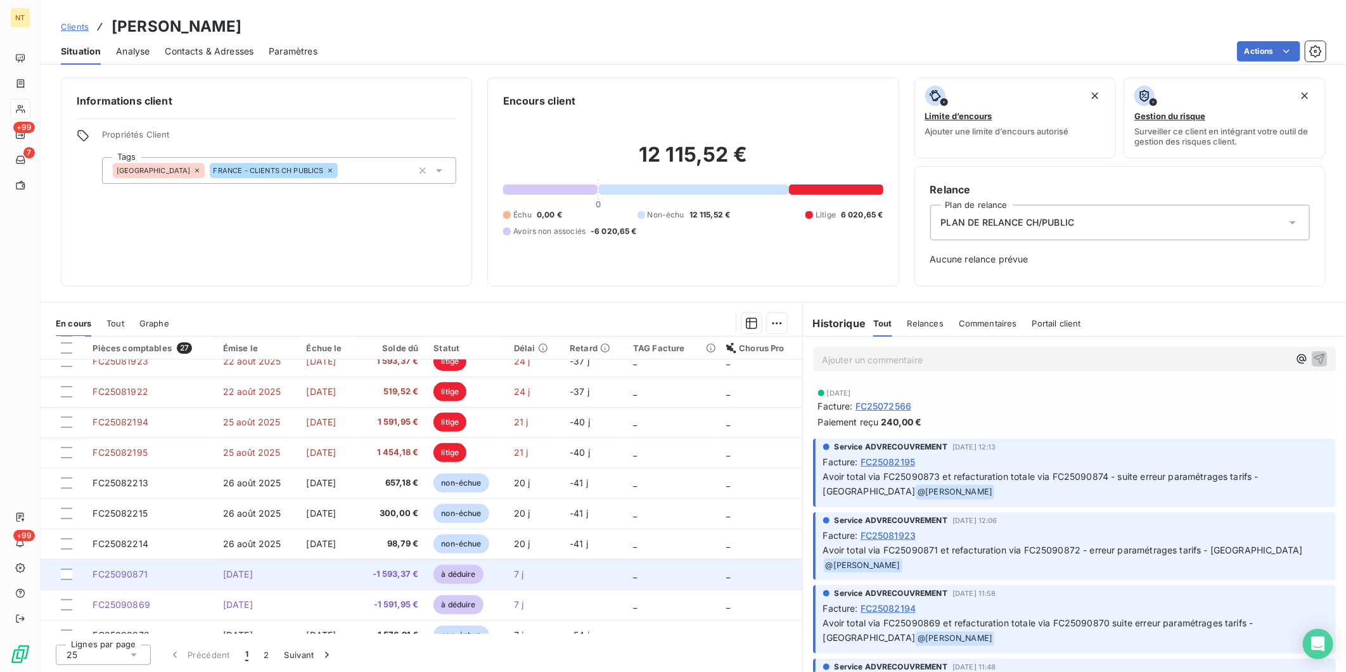
scroll to position [281, 0]
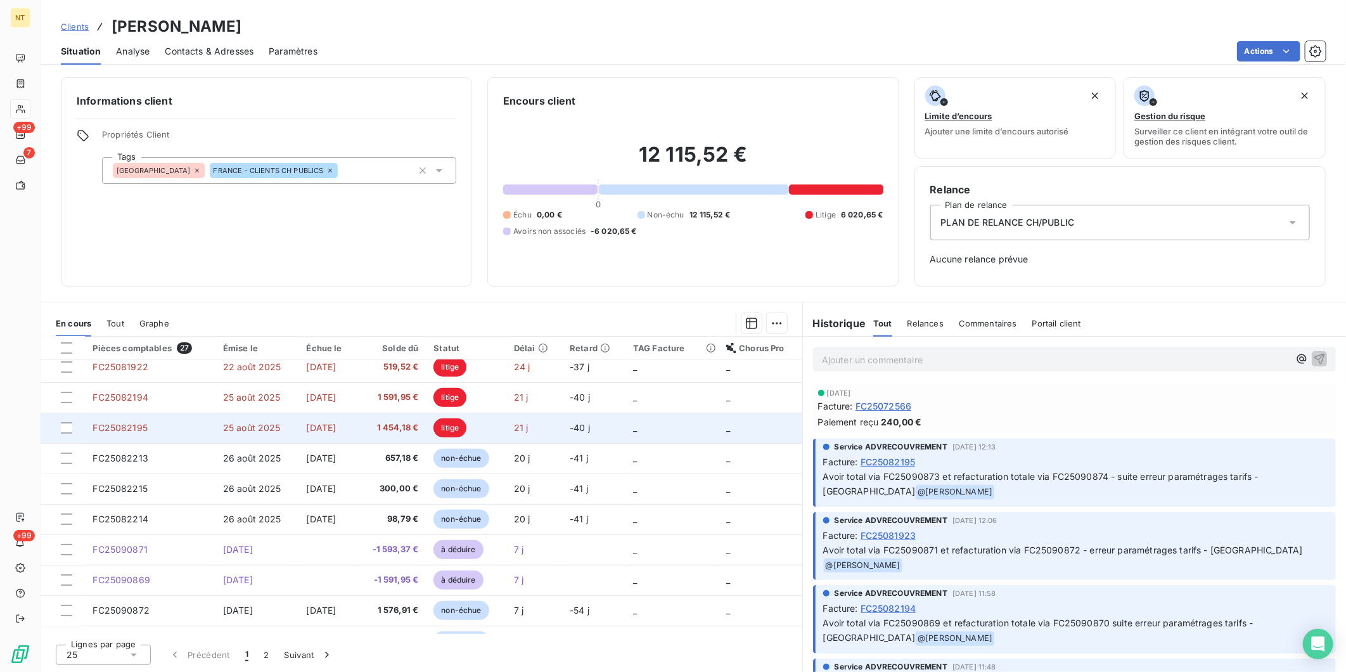
click at [402, 431] on span "1 454,18 €" at bounding box center [391, 427] width 54 height 13
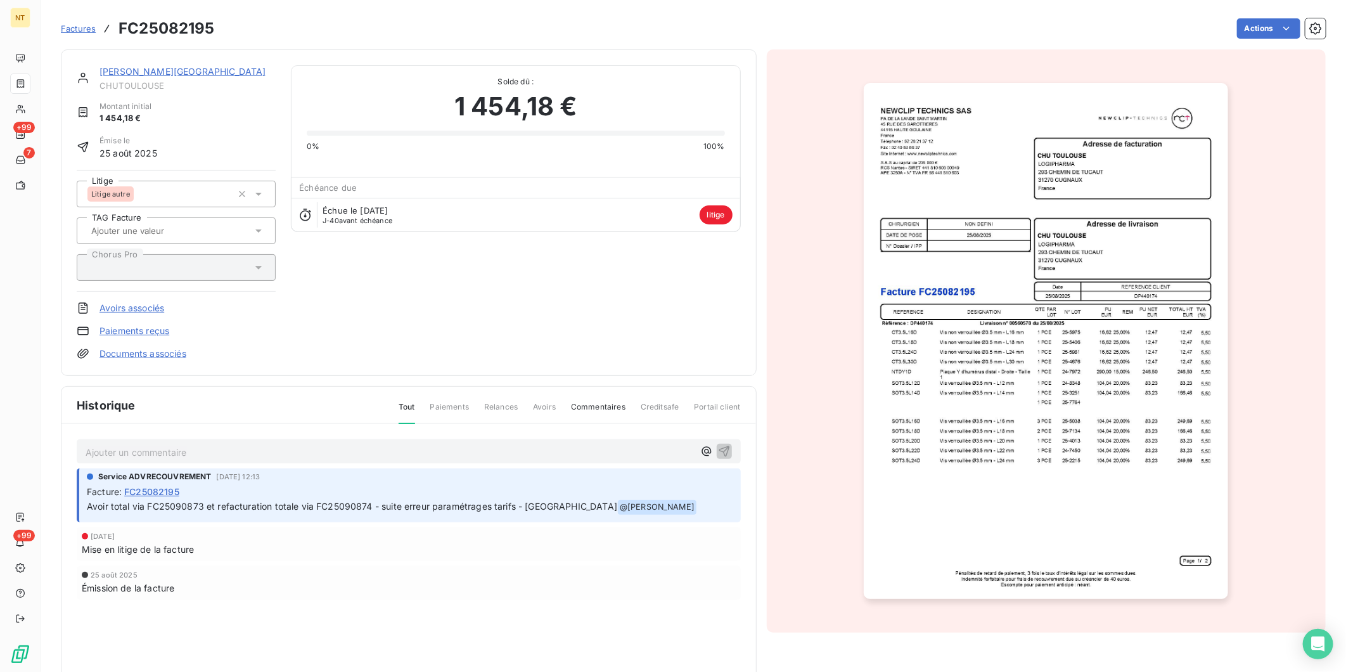
click at [127, 68] on link "[PERSON_NAME][GEOGRAPHIC_DATA]" at bounding box center [182, 71] width 167 height 11
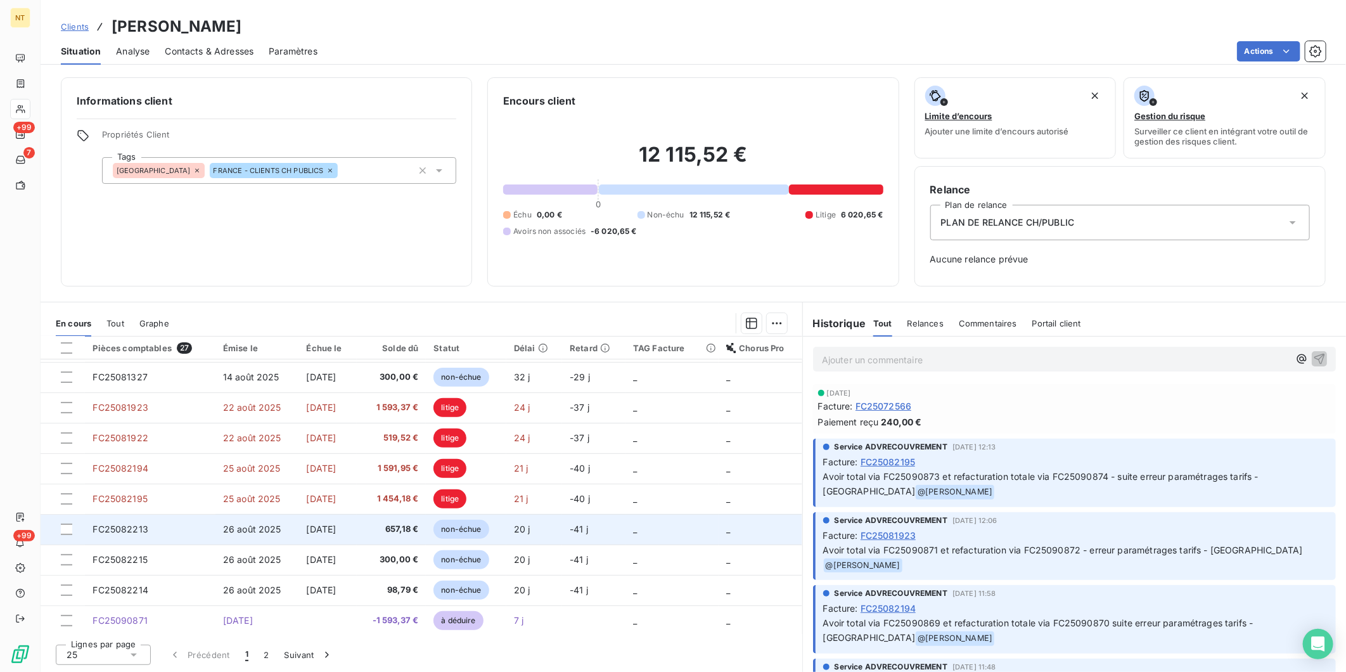
scroll to position [211, 0]
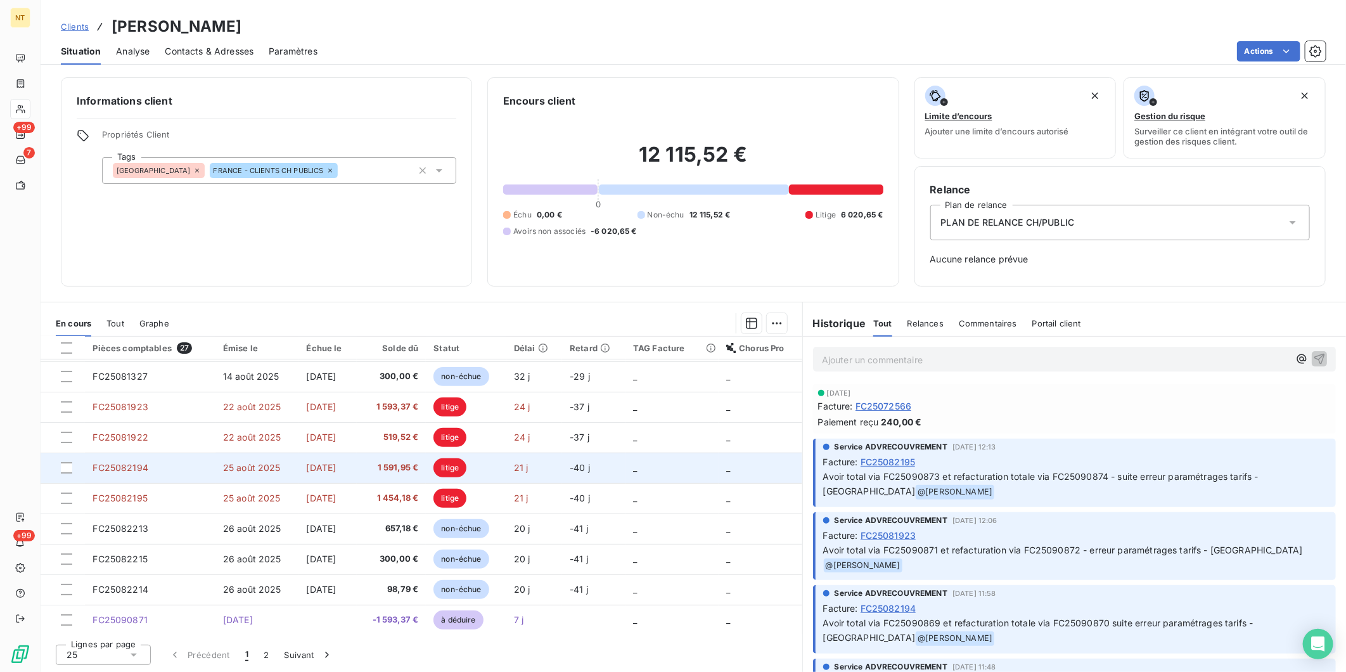
click at [419, 464] on span "1 591,95 €" at bounding box center [391, 467] width 54 height 13
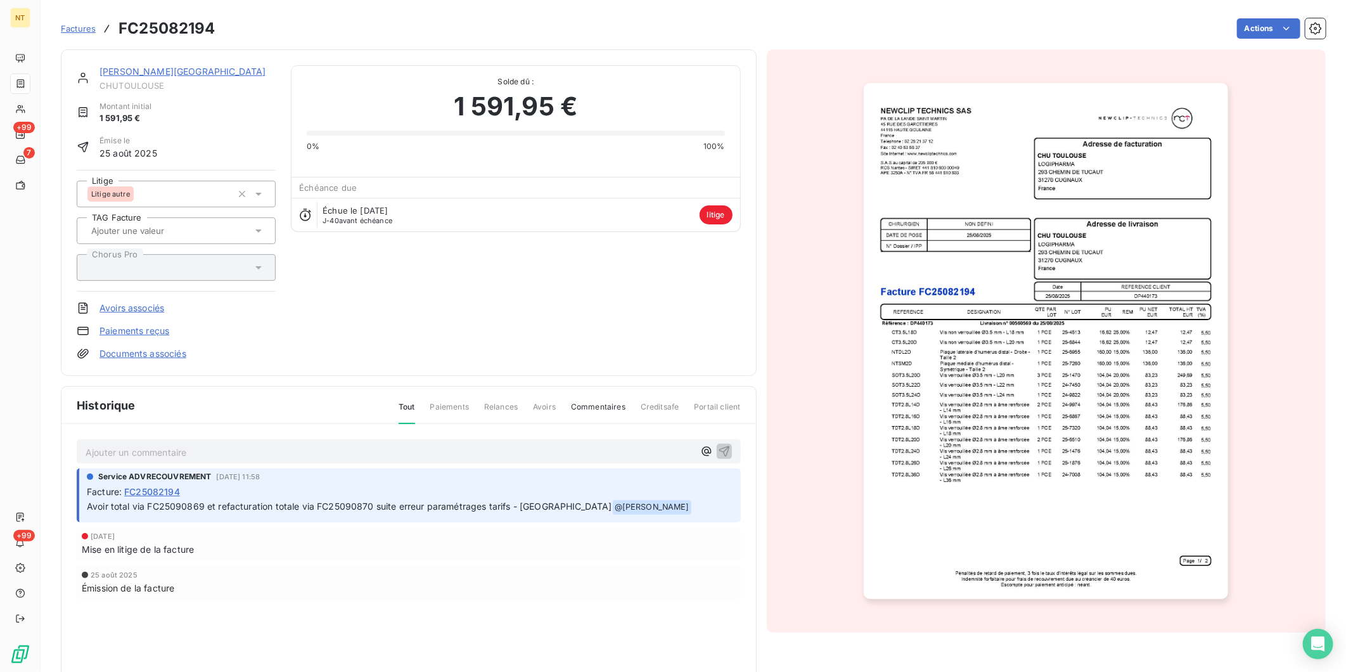
click at [136, 79] on div "[PERSON_NAME]" at bounding box center [187, 77] width 176 height 25
click at [140, 74] on link "[PERSON_NAME][GEOGRAPHIC_DATA]" at bounding box center [182, 71] width 167 height 11
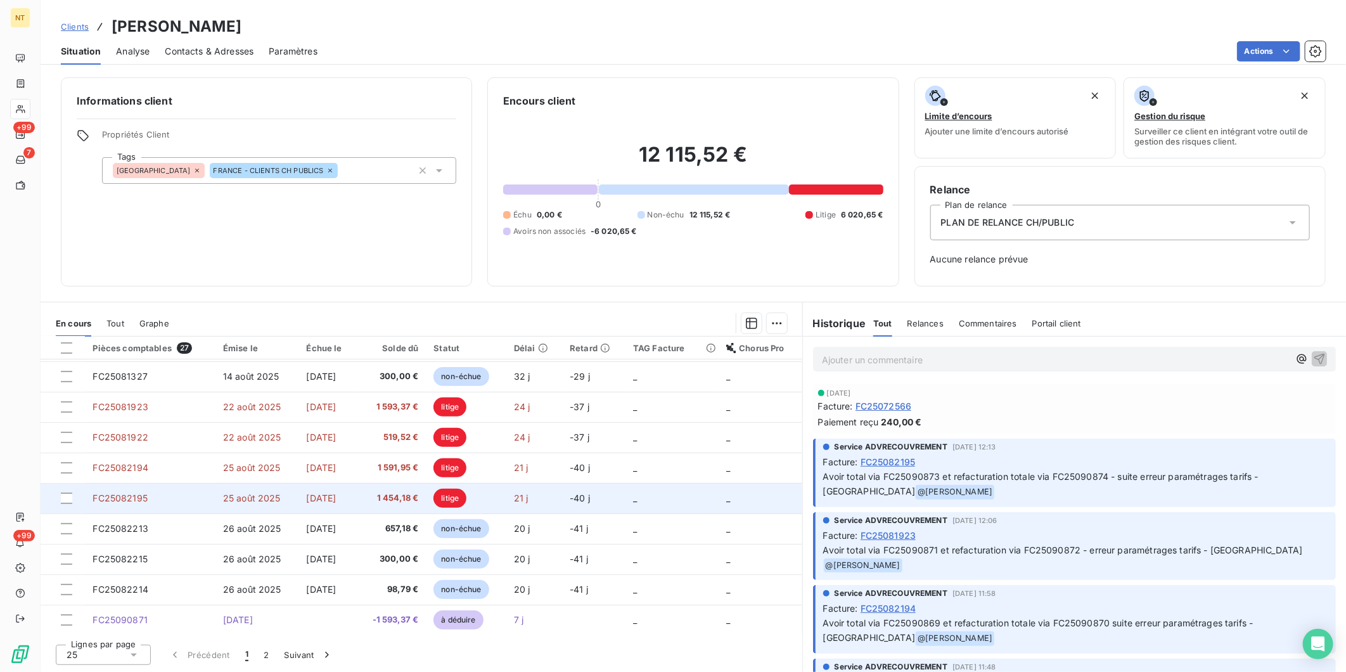
scroll to position [141, 0]
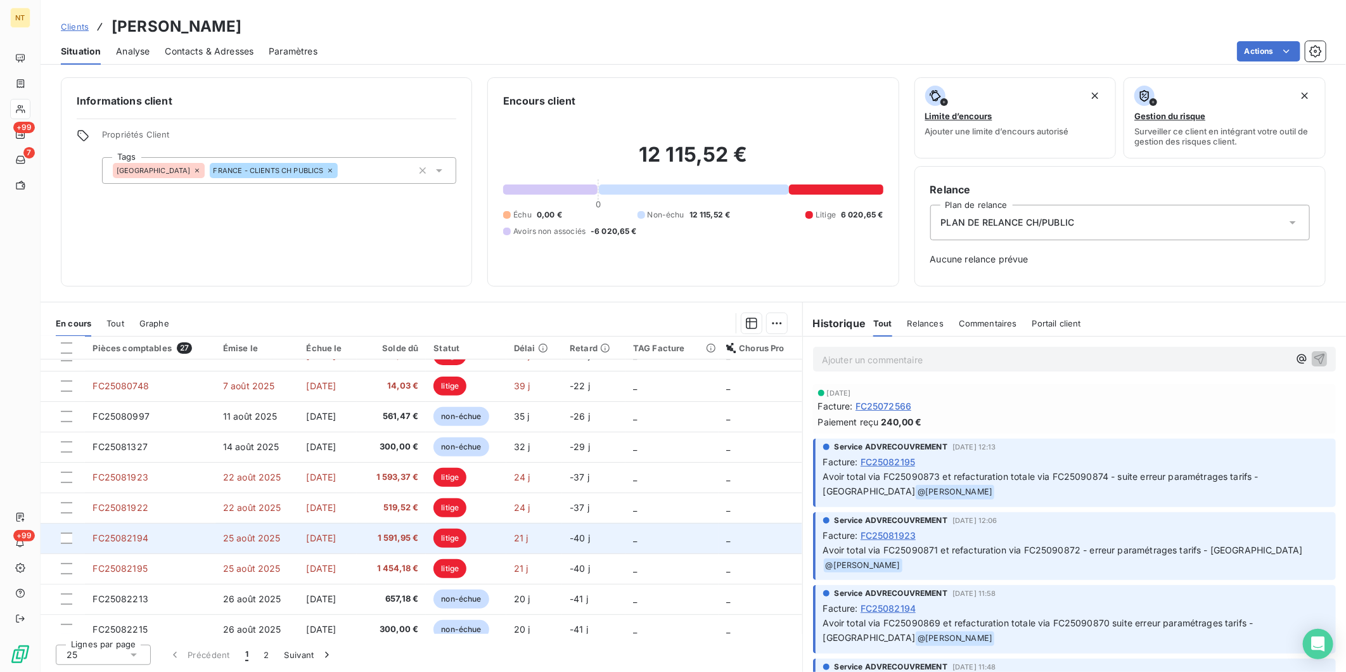
click at [353, 534] on td "[DATE]" at bounding box center [327, 538] width 58 height 30
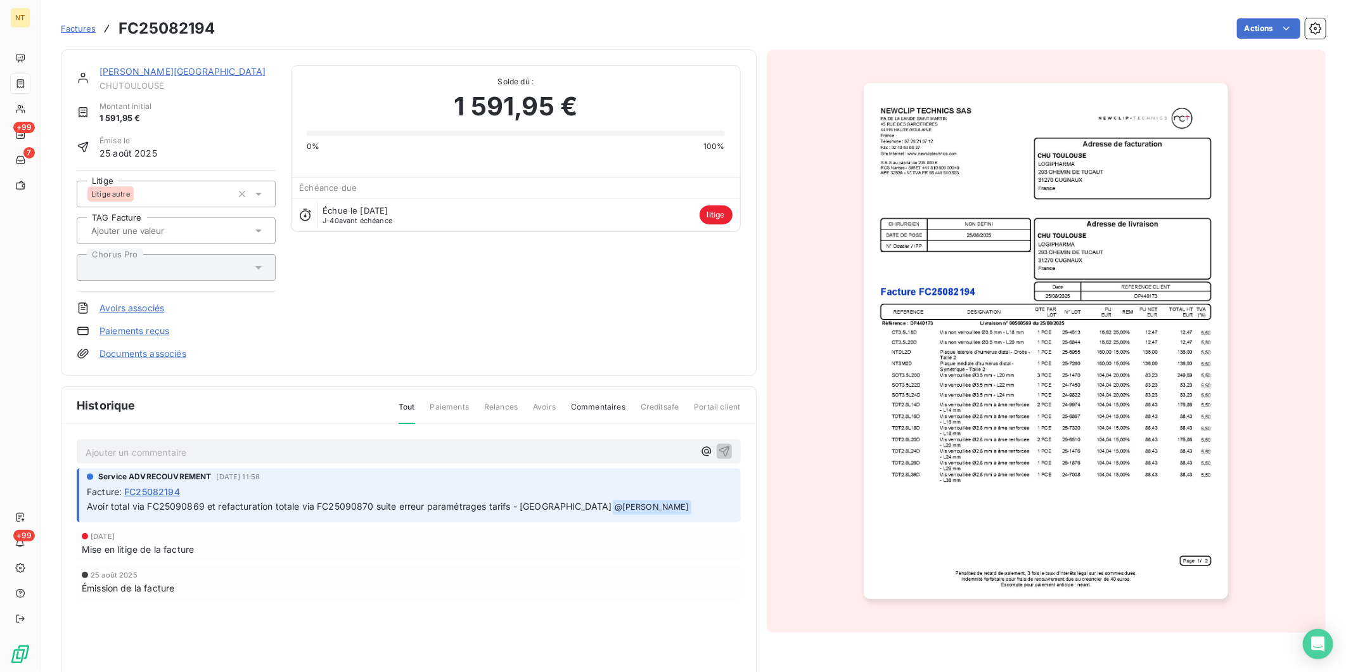
click at [155, 73] on link "[PERSON_NAME][GEOGRAPHIC_DATA]" at bounding box center [182, 71] width 167 height 11
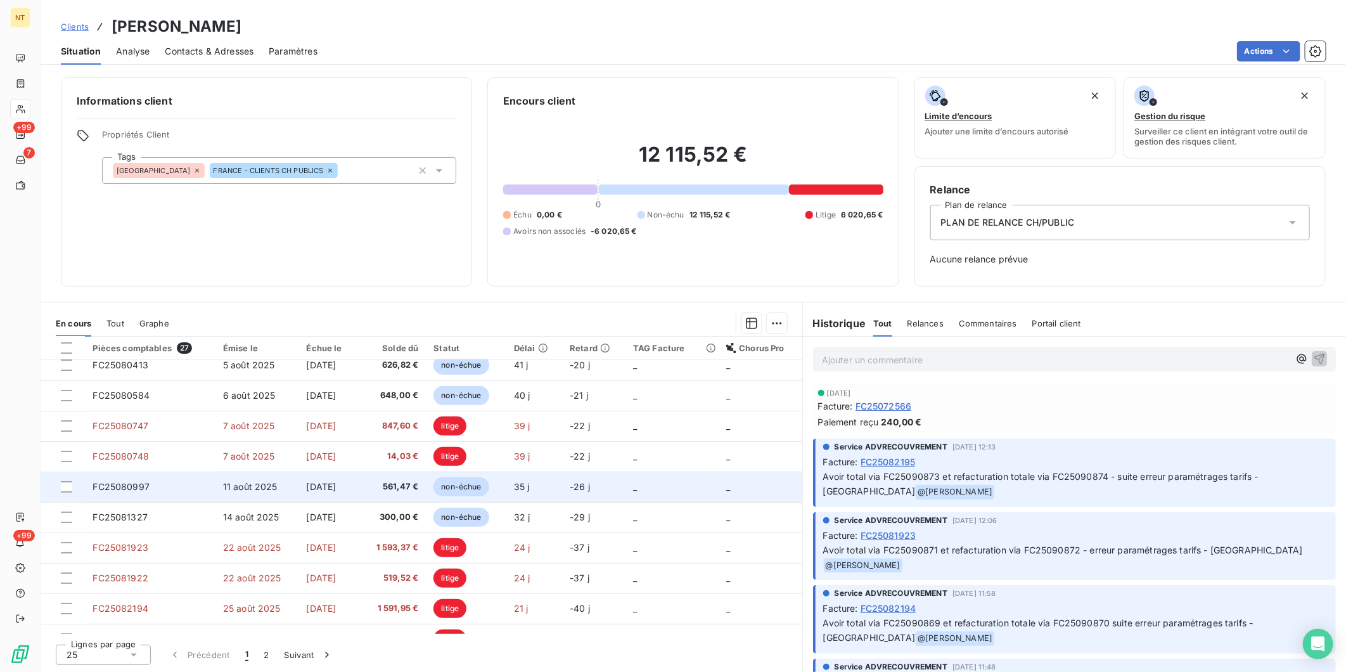
scroll to position [141, 0]
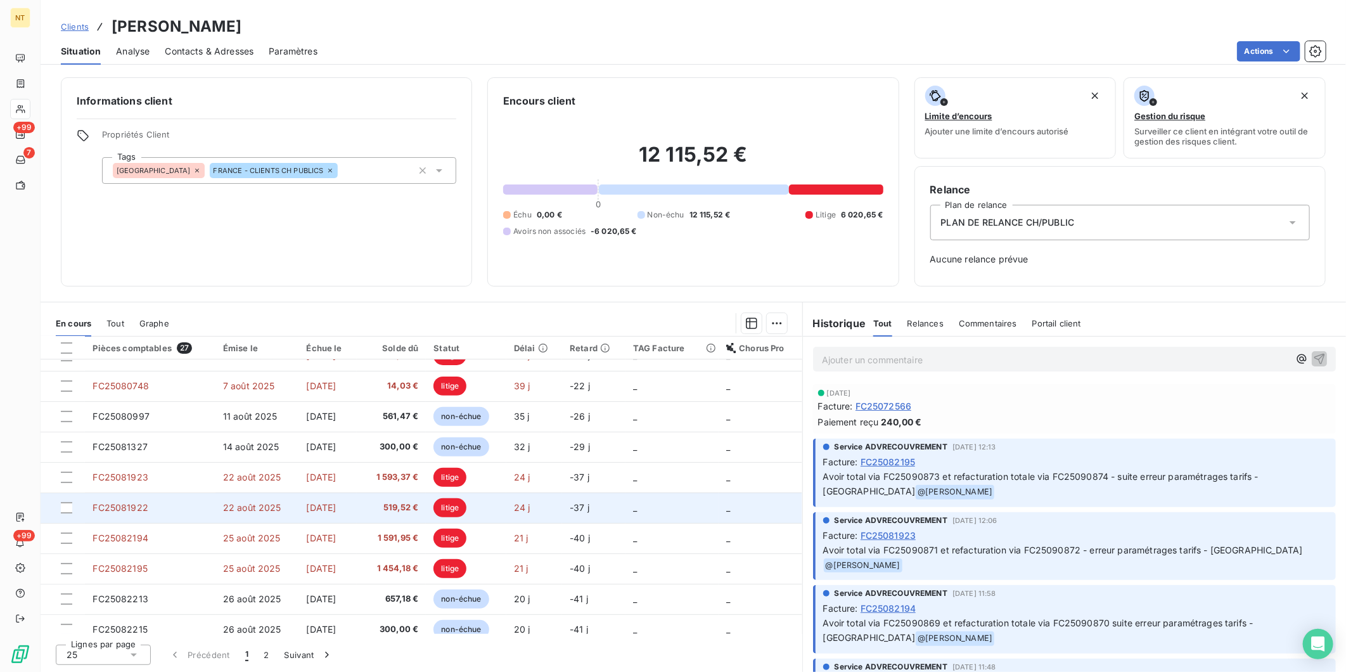
click at [355, 508] on td "[DATE]" at bounding box center [327, 507] width 58 height 30
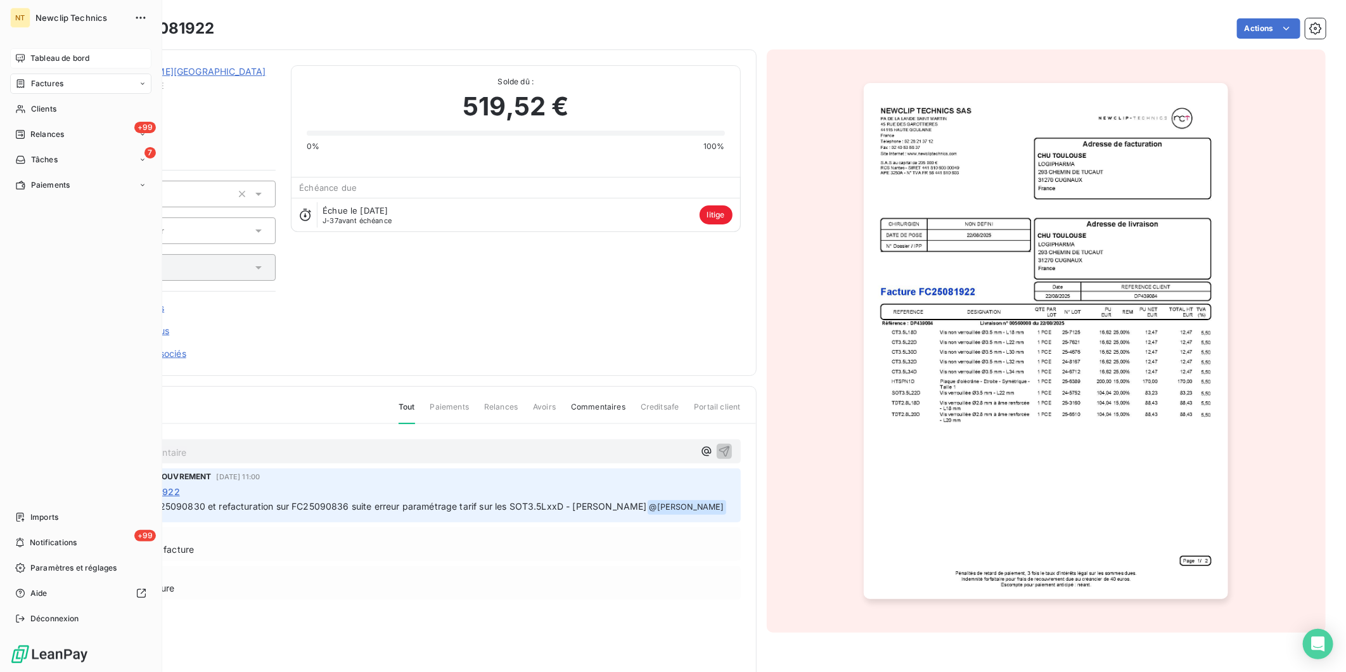
click at [34, 59] on span "Tableau de bord" at bounding box center [59, 58] width 59 height 11
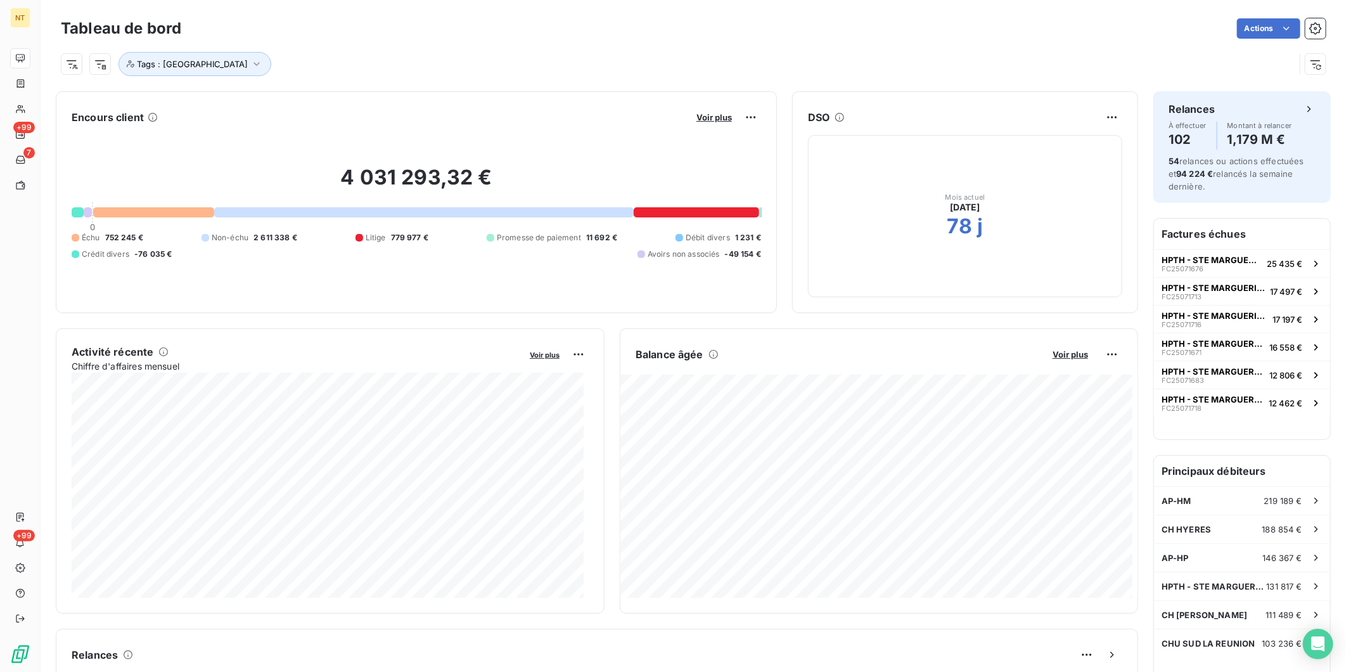
click at [710, 112] on button "Voir plus" at bounding box center [714, 117] width 43 height 11
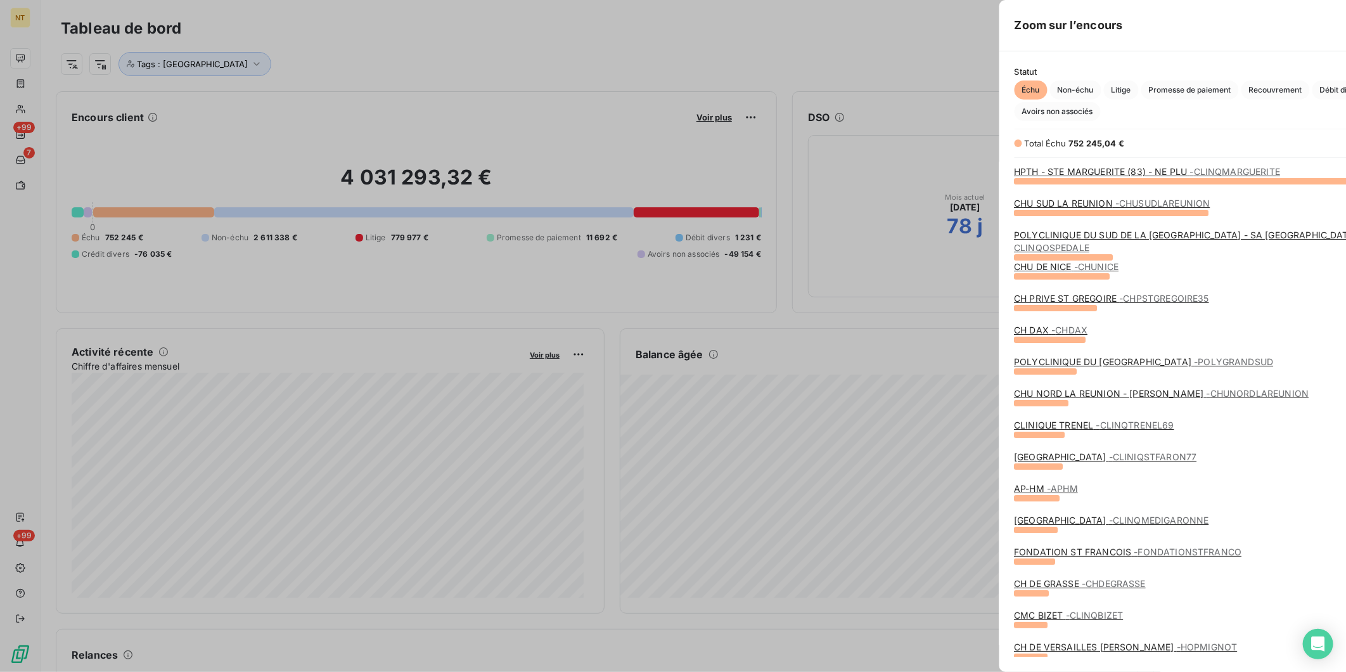
scroll to position [661, 476]
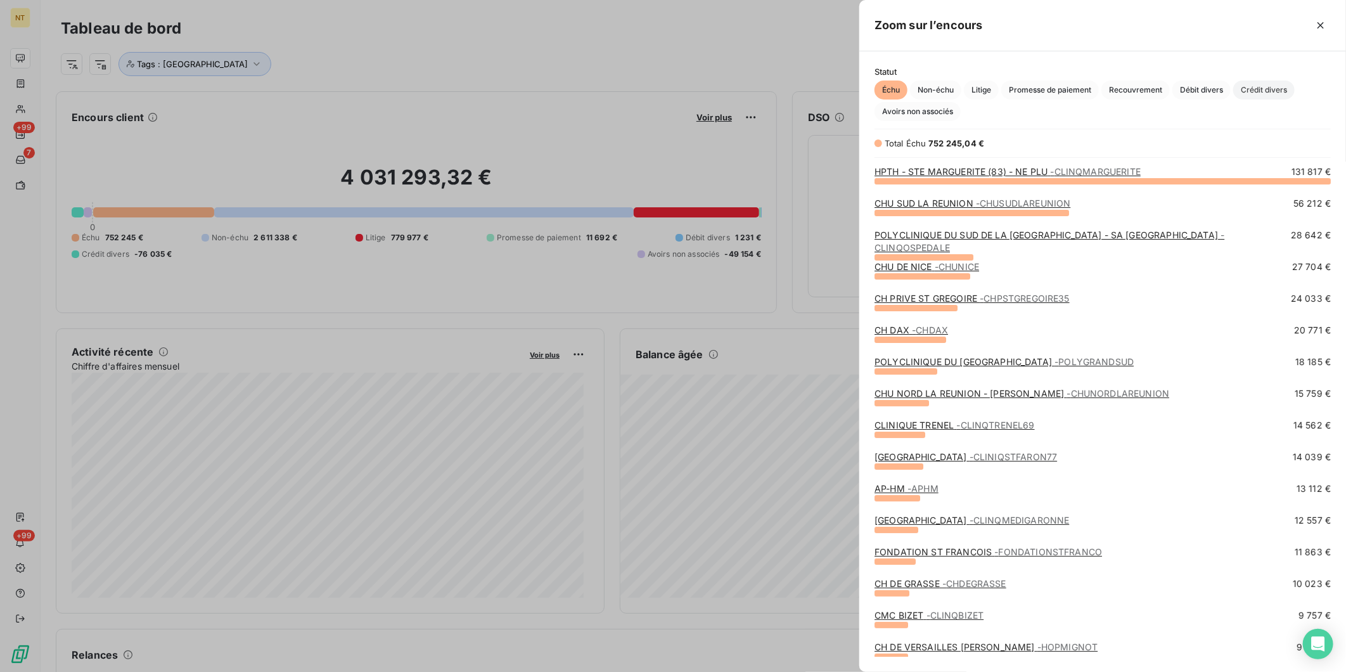
click at [1278, 84] on span "Crédit divers" at bounding box center [1263, 89] width 61 height 19
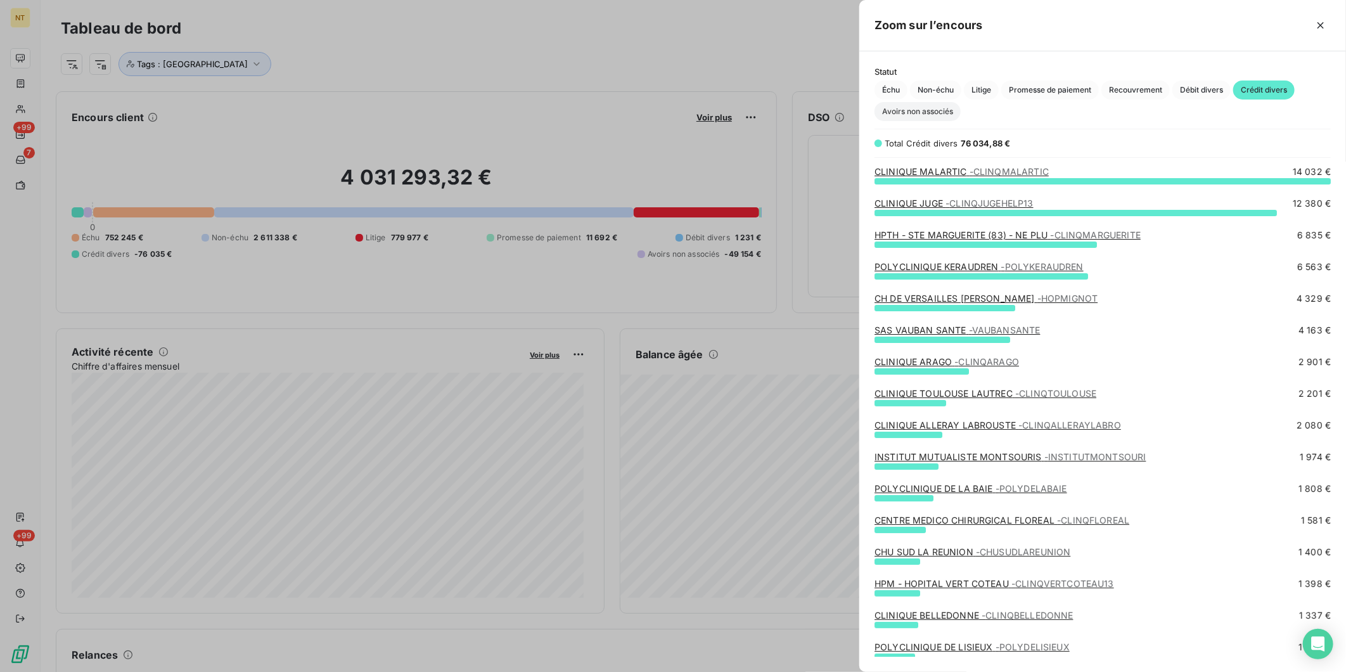
click at [897, 106] on span "Avoirs non associés" at bounding box center [917, 111] width 86 height 19
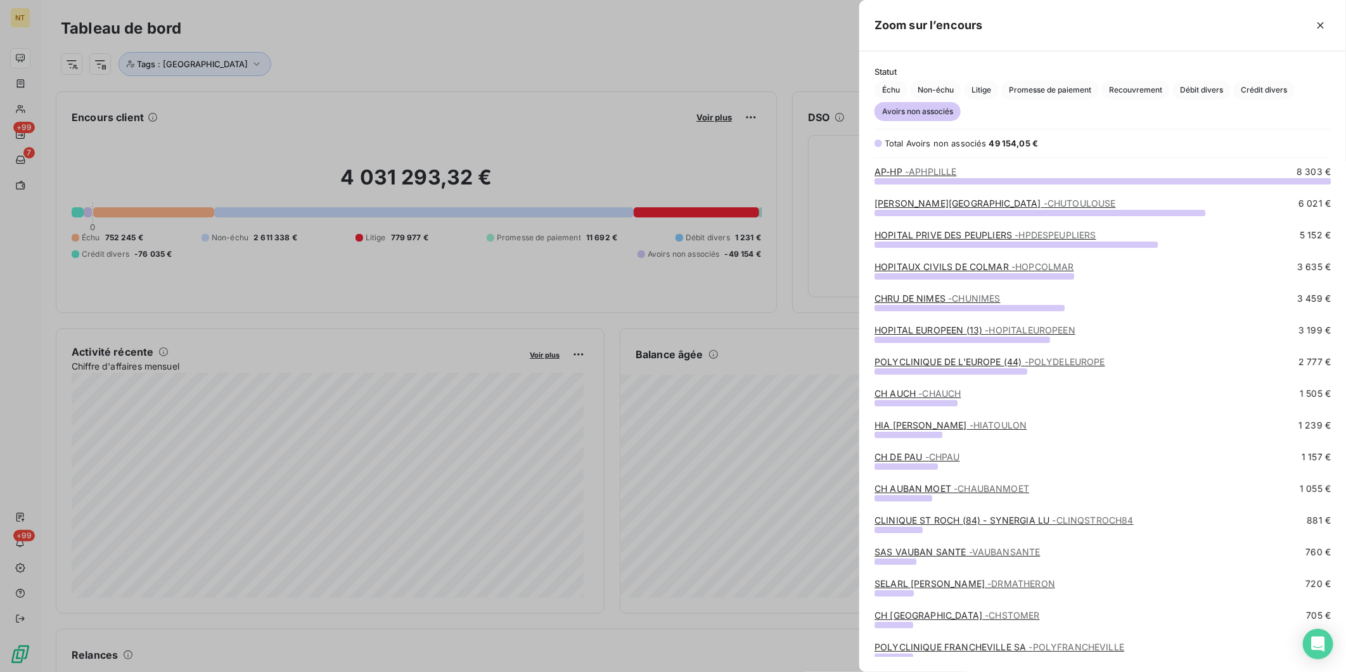
click at [938, 263] on link "HOPITAUX CIVILS DE COLMAR - HOPCOLMAR" at bounding box center [973, 266] width 199 height 11
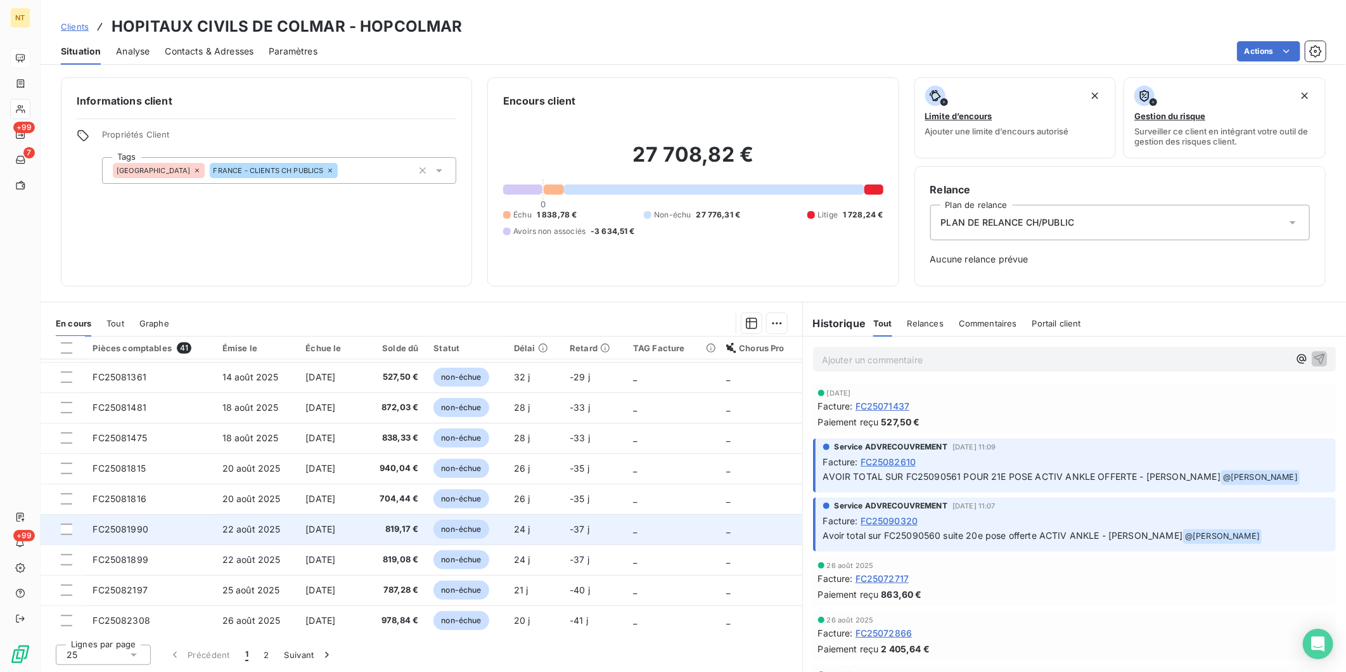
scroll to position [486, 0]
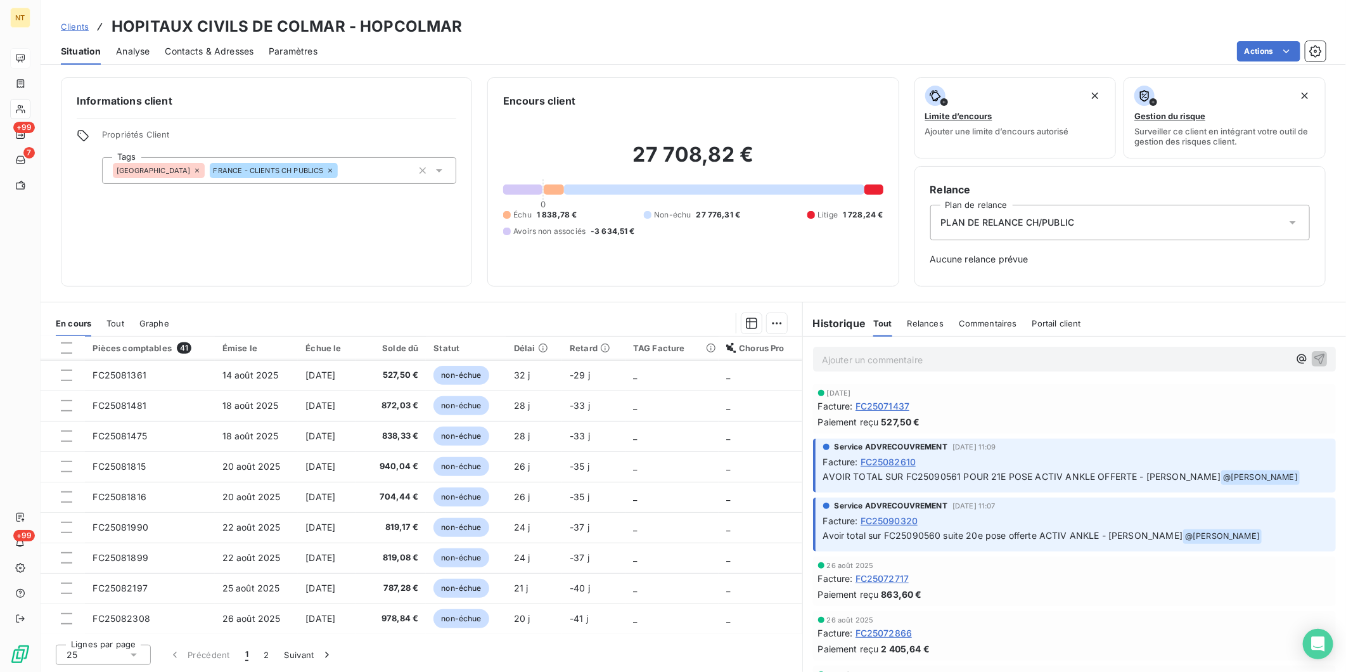
click at [892, 464] on span "FC25082610" at bounding box center [888, 461] width 56 height 13
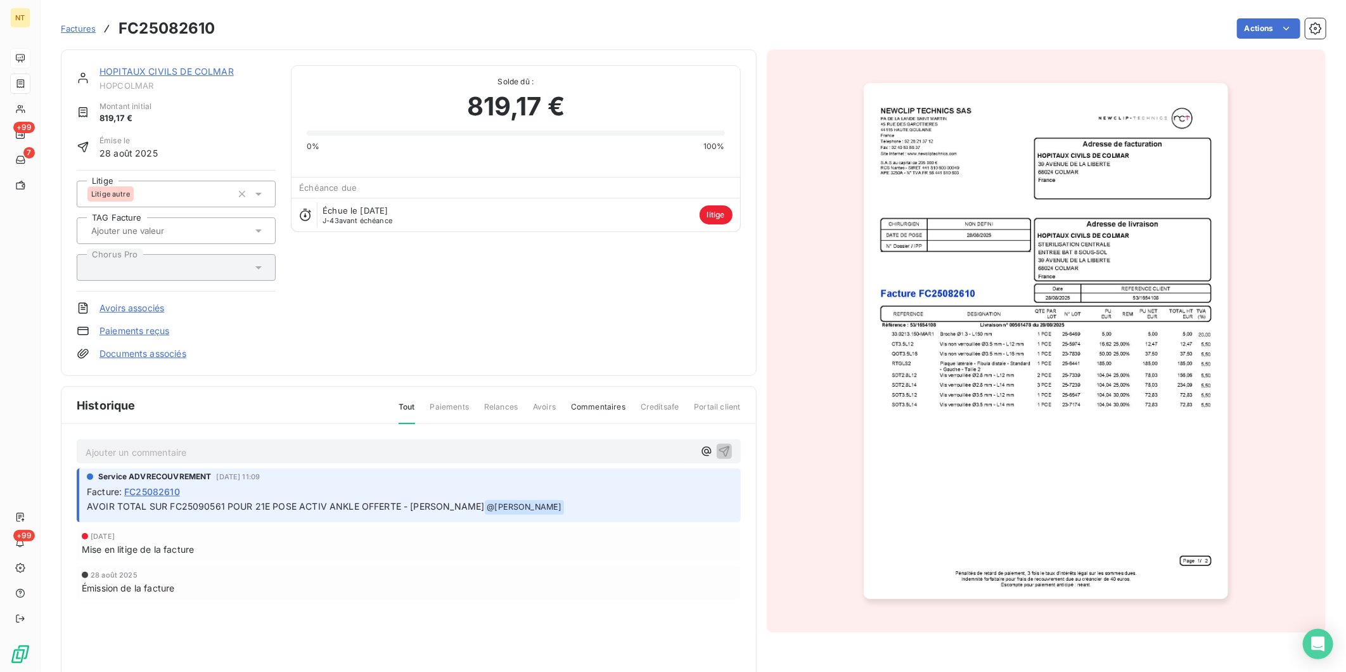
click at [42, 58] on section "Factures FC25082610 Actions HOPITAUX CIVILS DE COLMAR HOPCOLMAR Montant initial…" at bounding box center [693, 336] width 1305 height 672
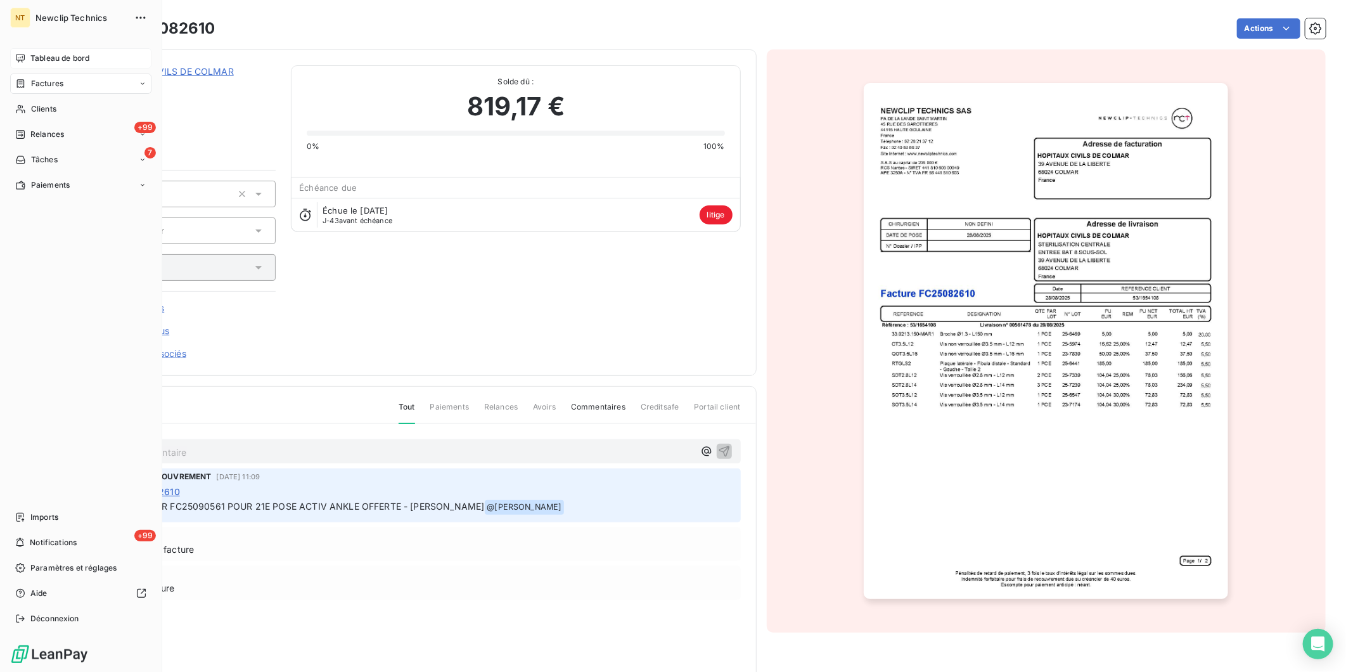
click at [37, 56] on span "Tableau de bord" at bounding box center [59, 58] width 59 height 11
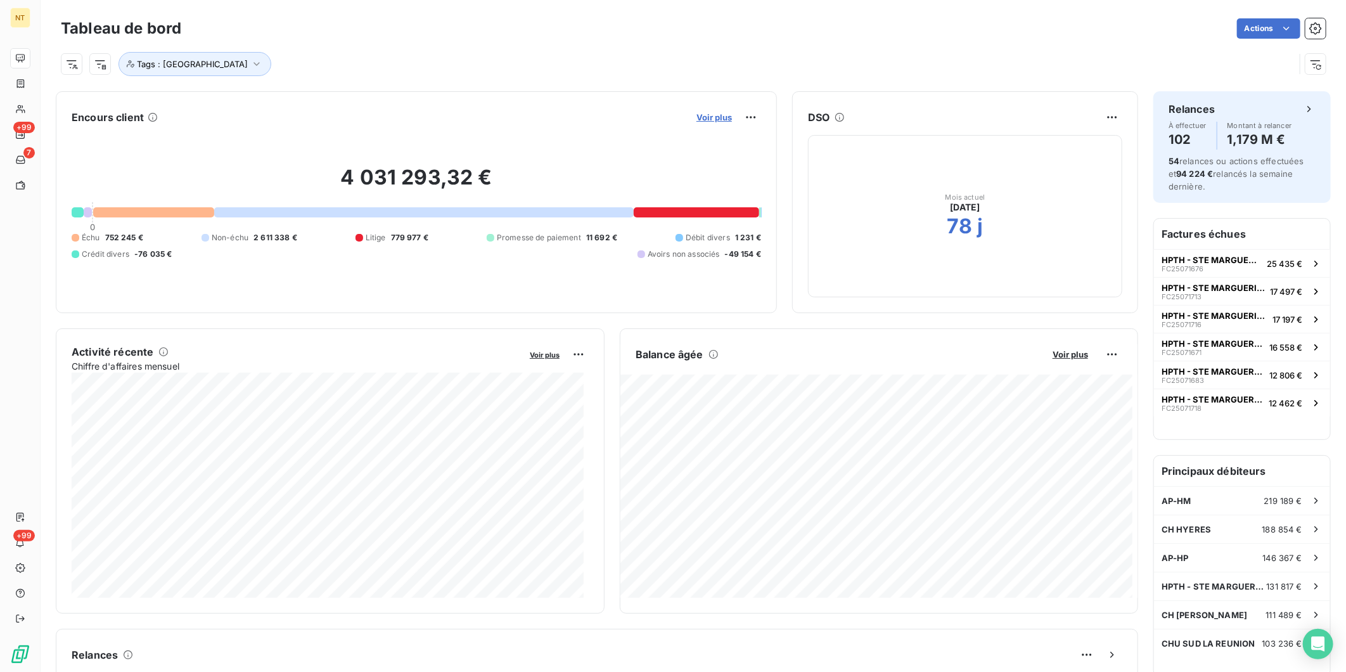
click at [705, 116] on span "Voir plus" at bounding box center [713, 117] width 35 height 10
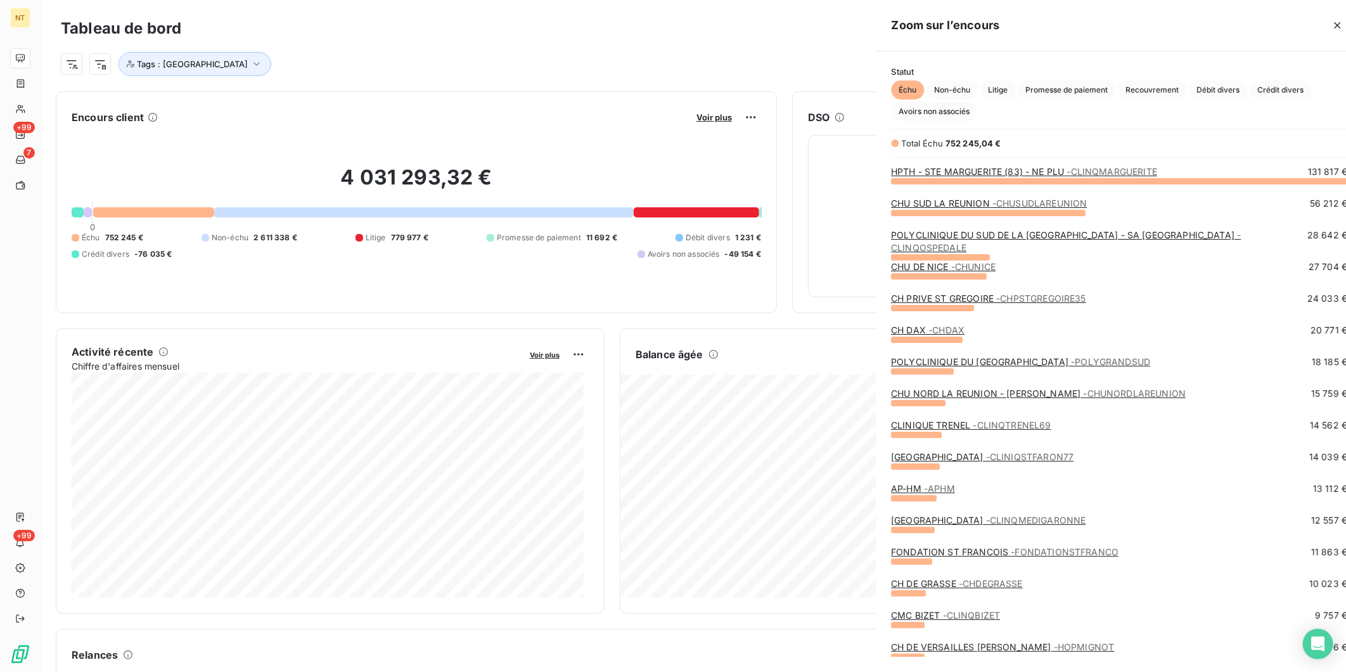
scroll to position [661, 476]
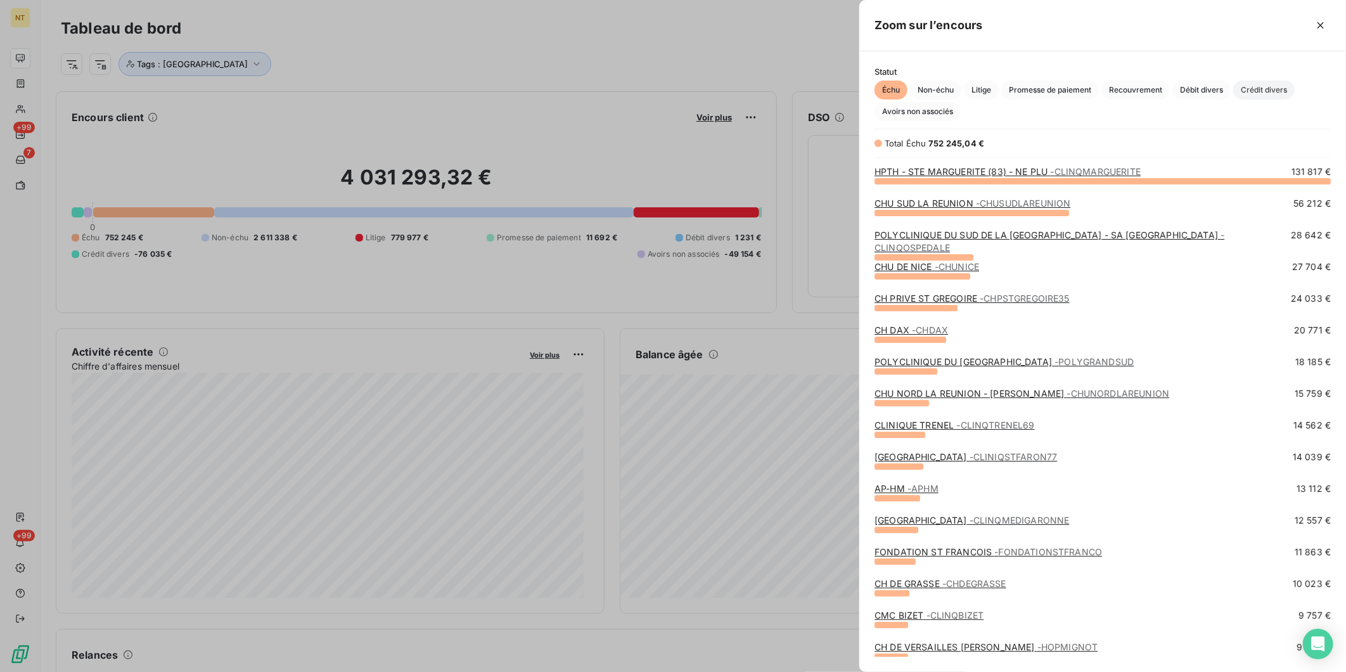
click at [1272, 86] on span "Crédit divers" at bounding box center [1263, 89] width 61 height 19
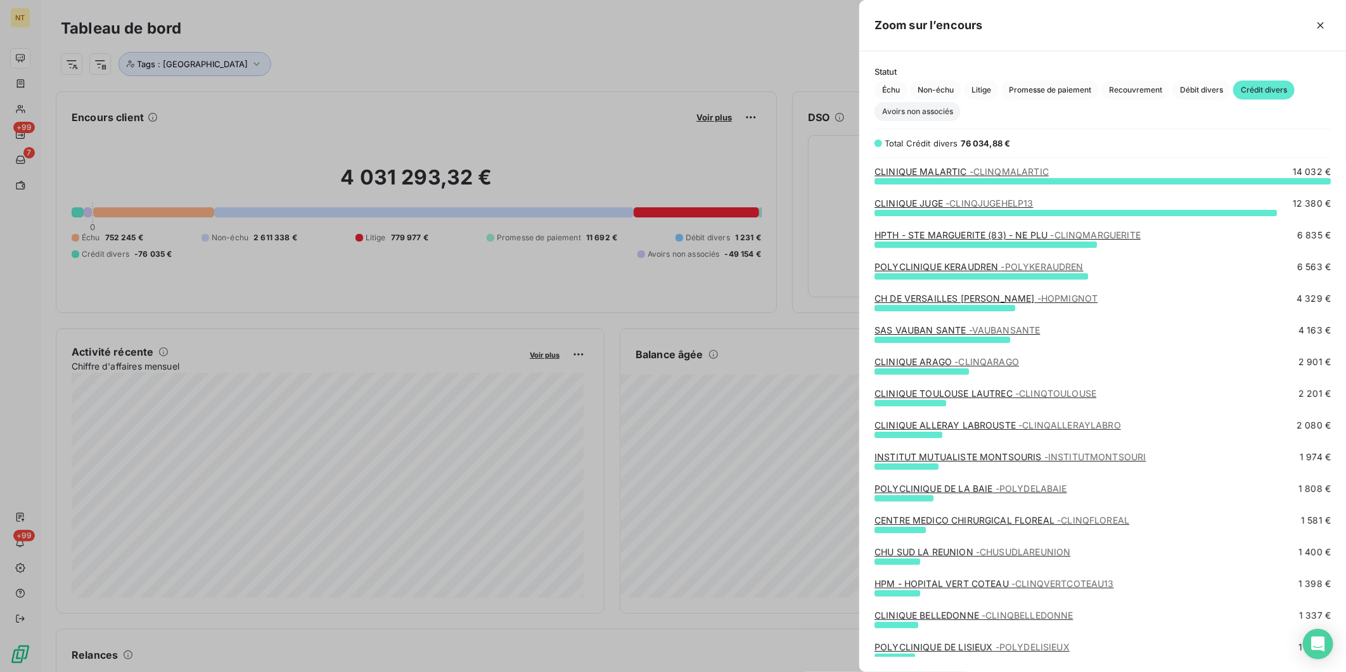
click at [904, 108] on span "Avoirs non associés" at bounding box center [917, 111] width 86 height 19
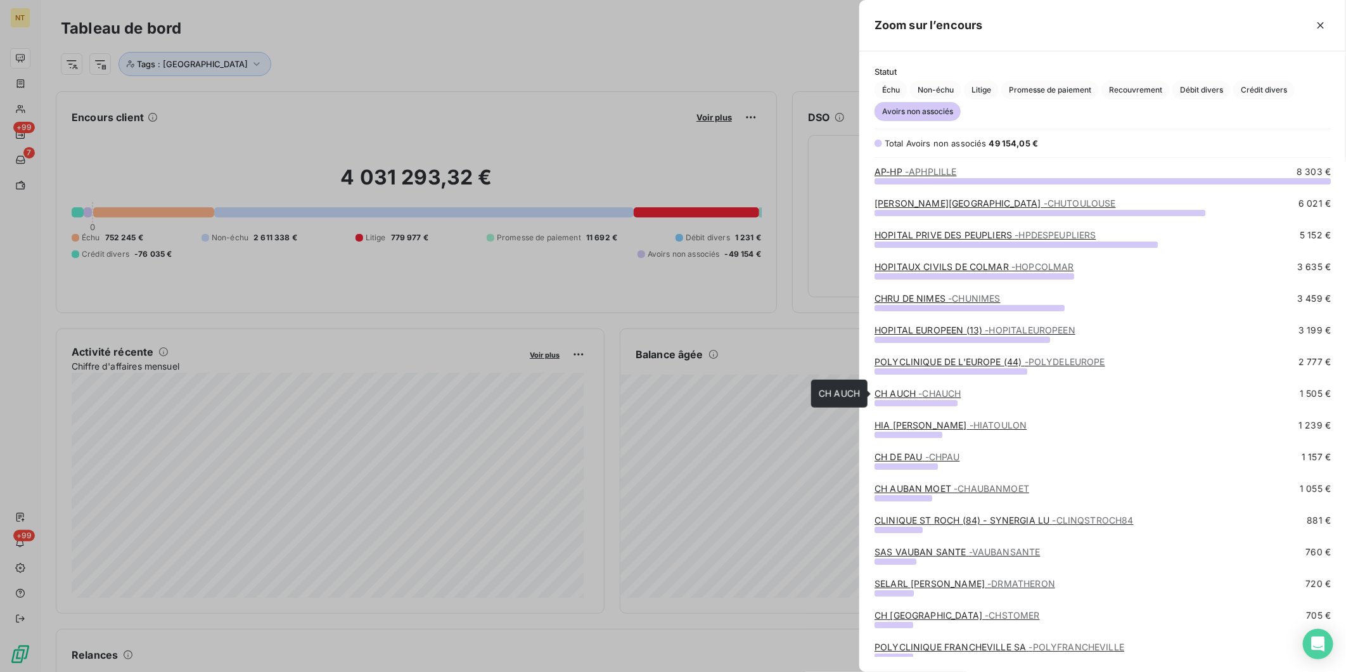
click at [944, 395] on span "- CHAUCH" at bounding box center [939, 393] width 42 height 11
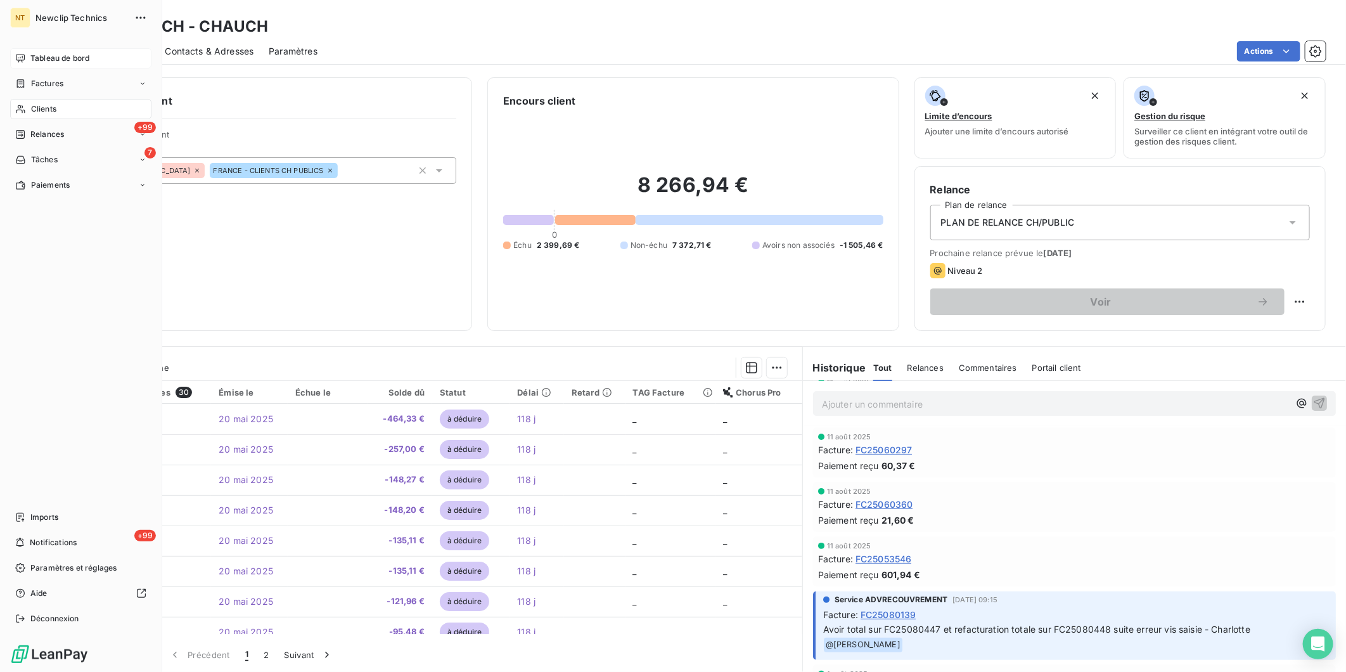
click at [45, 63] on span "Tableau de bord" at bounding box center [59, 58] width 59 height 11
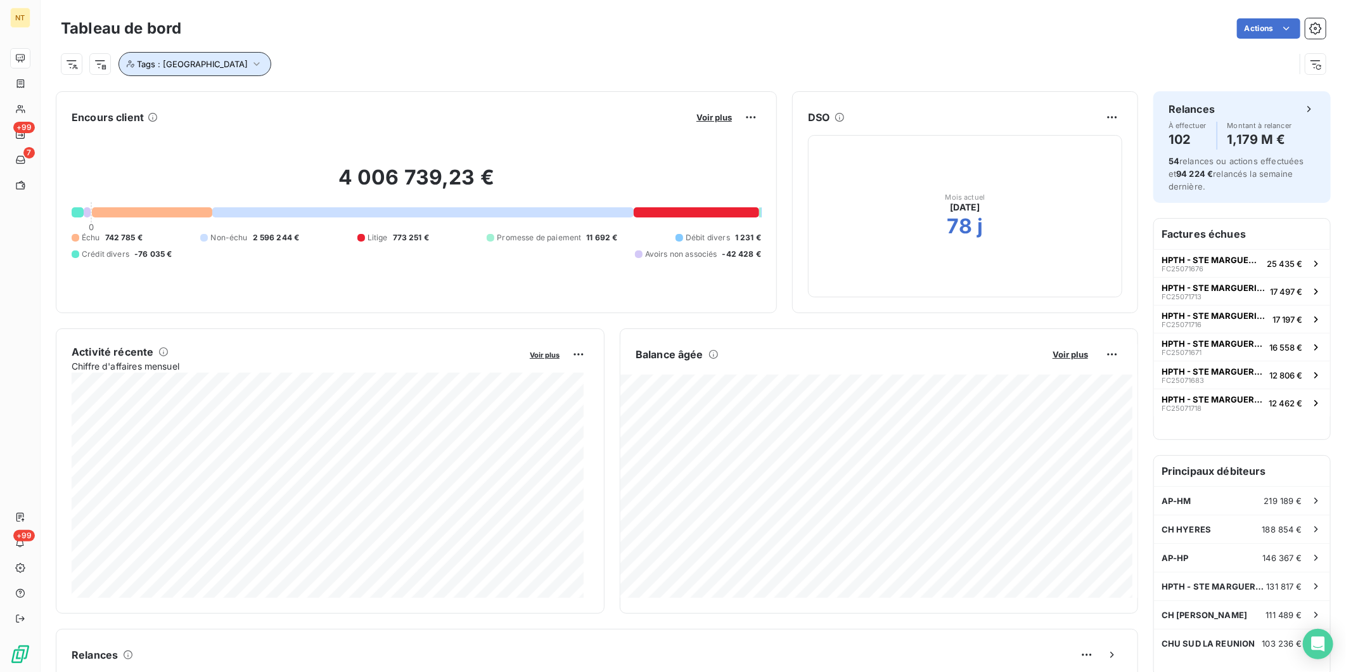
click at [250, 58] on icon "button" at bounding box center [256, 64] width 13 height 13
click at [349, 96] on icon at bounding box center [353, 97] width 8 height 8
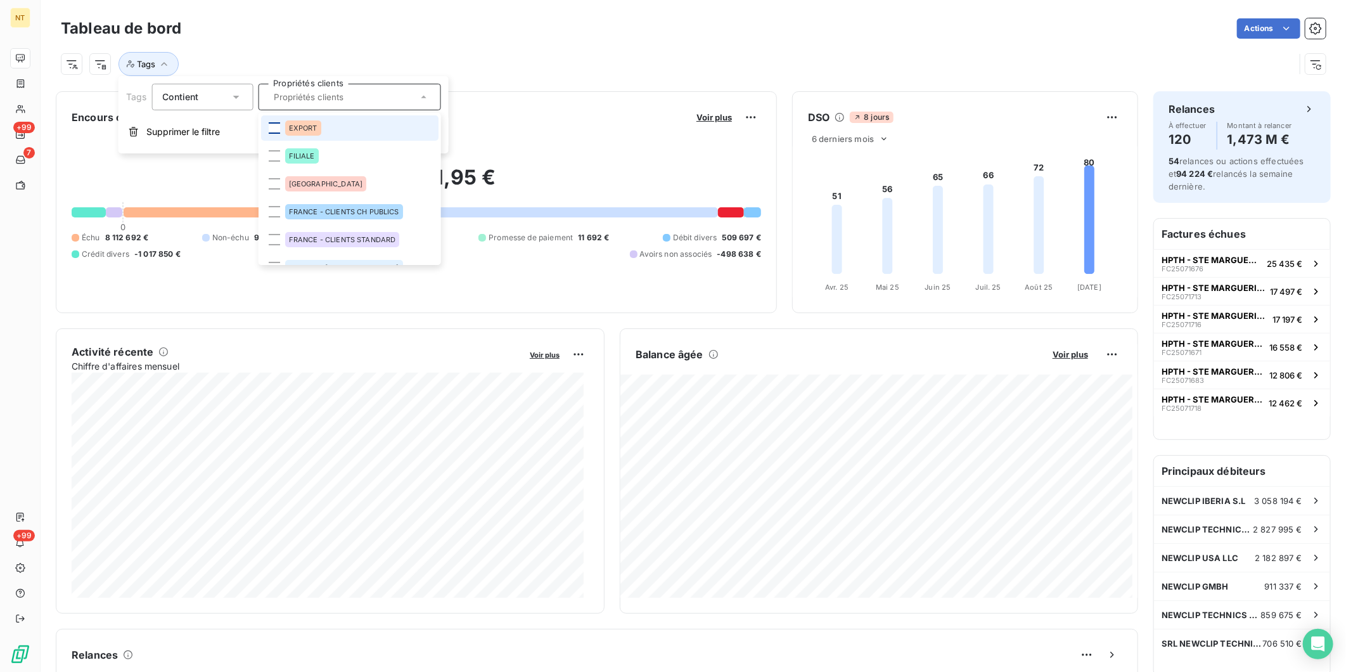
click at [279, 127] on div at bounding box center [273, 127] width 11 height 11
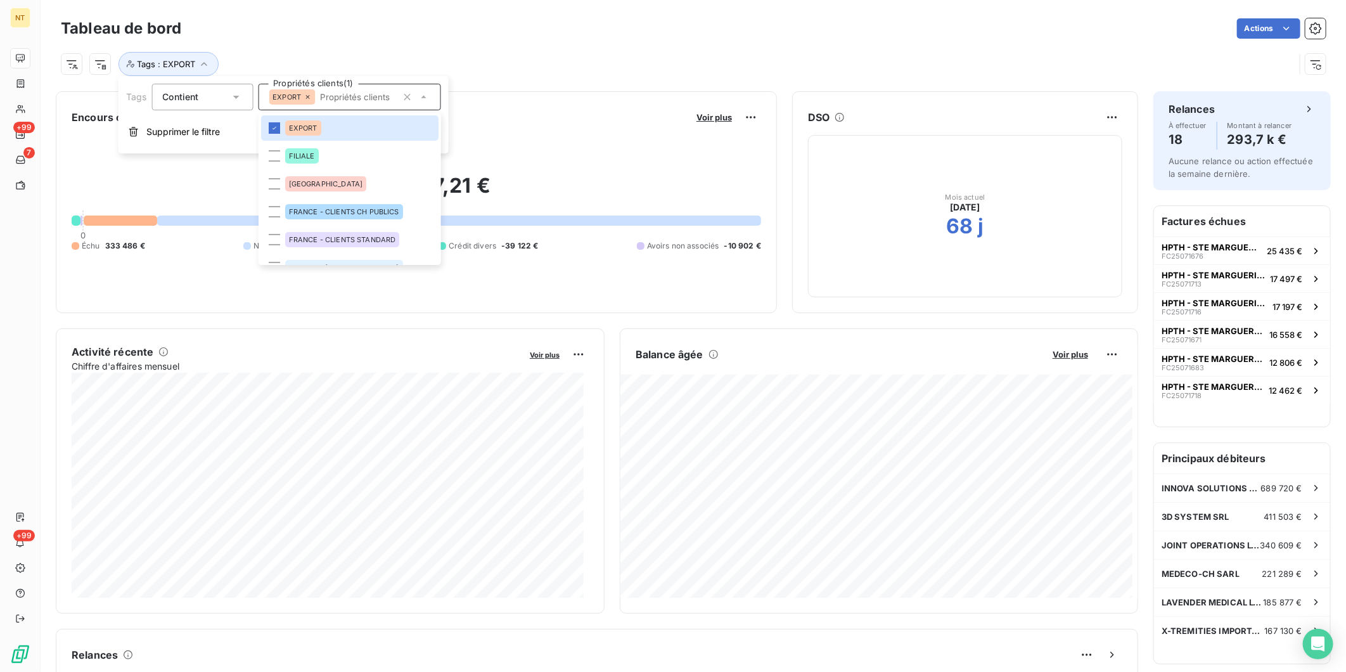
click at [410, 44] on div "Tags : EXPORT" at bounding box center [693, 59] width 1265 height 34
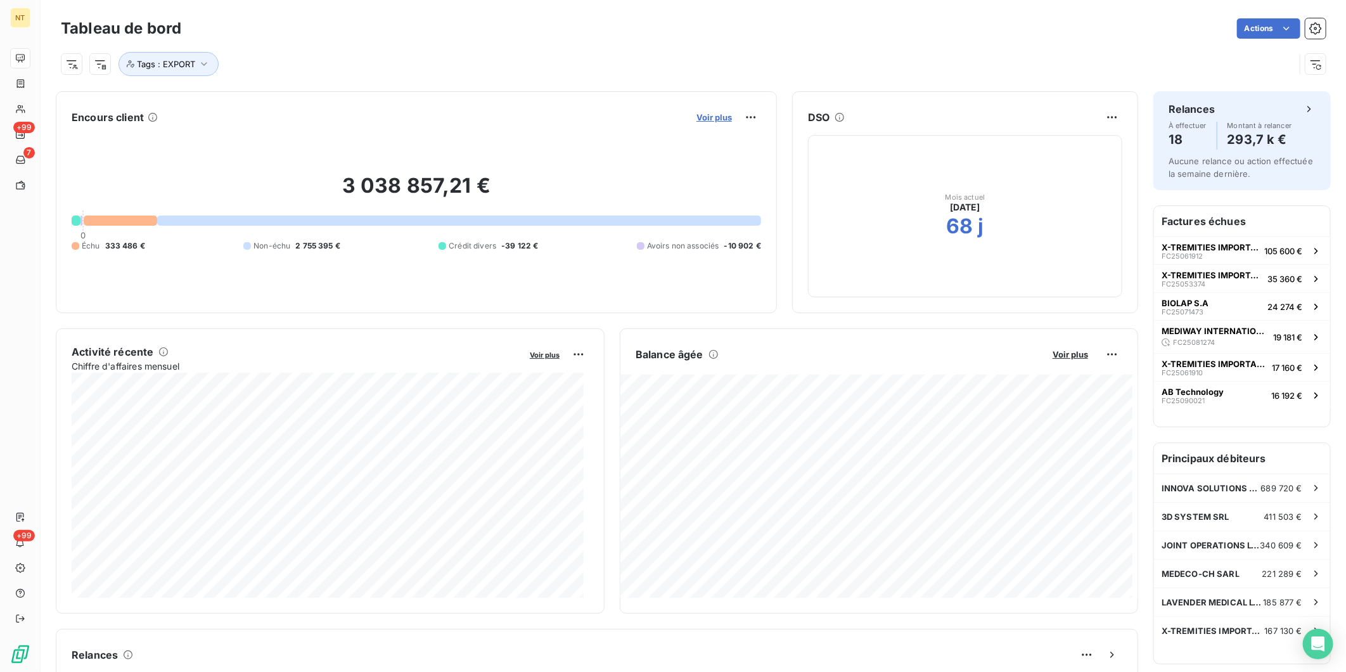
click at [715, 115] on span "Voir plus" at bounding box center [713, 117] width 35 height 10
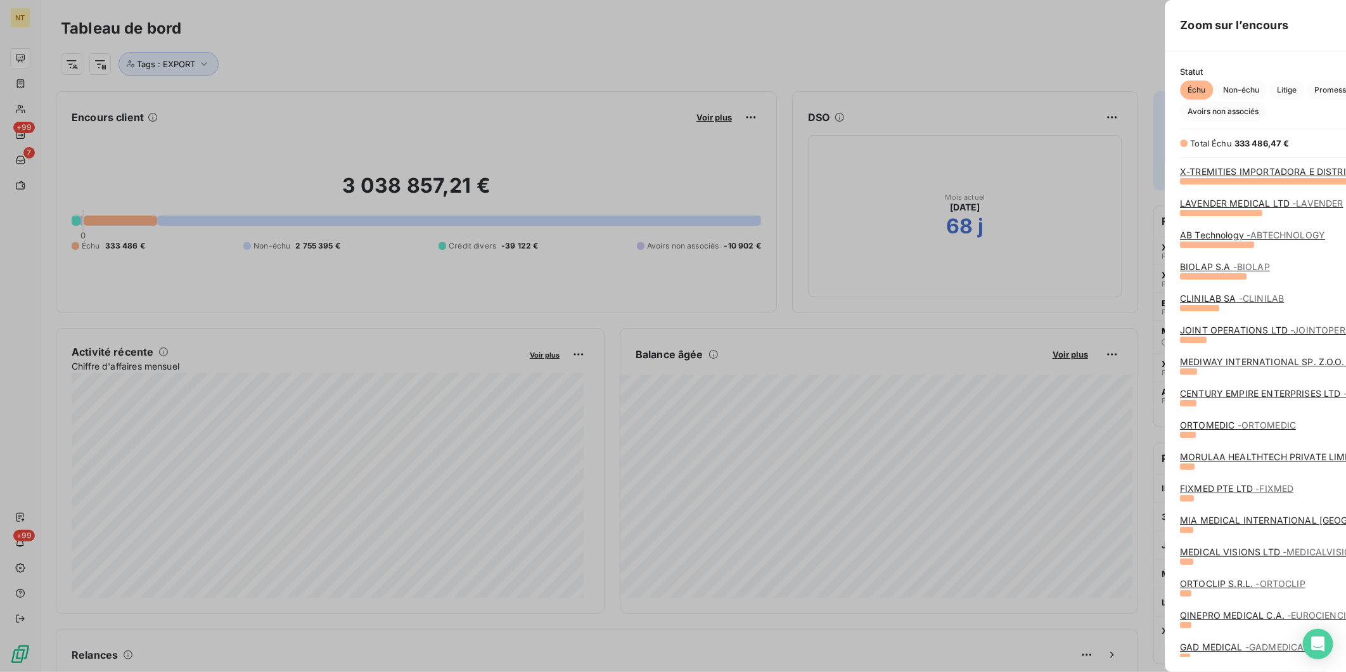
scroll to position [480, 476]
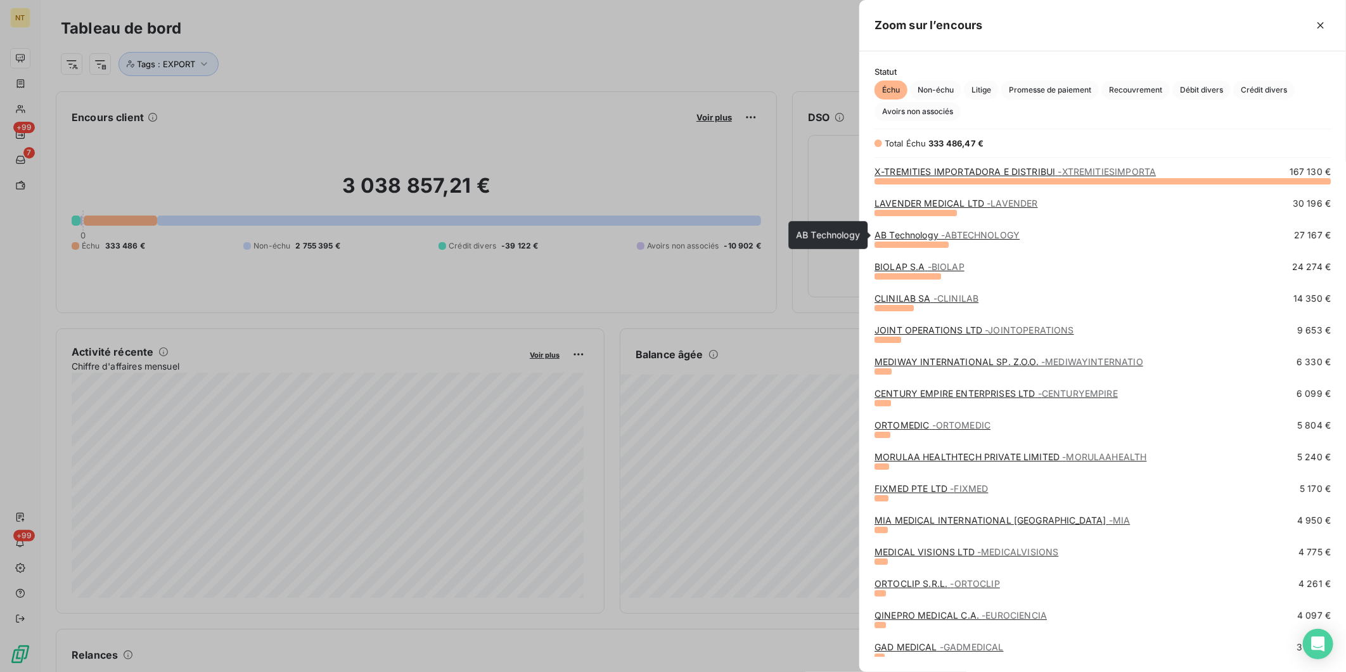
click at [965, 226] on div "LAVENDER MEDICAL LTD - LAVENDER 30 196 €" at bounding box center [1102, 213] width 456 height 32
click at [963, 242] on div "AB Technology - ABTECHNOLOGY 27 167 €" at bounding box center [1102, 238] width 456 height 19
click at [967, 235] on span "- ABTECHNOLOGY" at bounding box center [980, 234] width 79 height 11
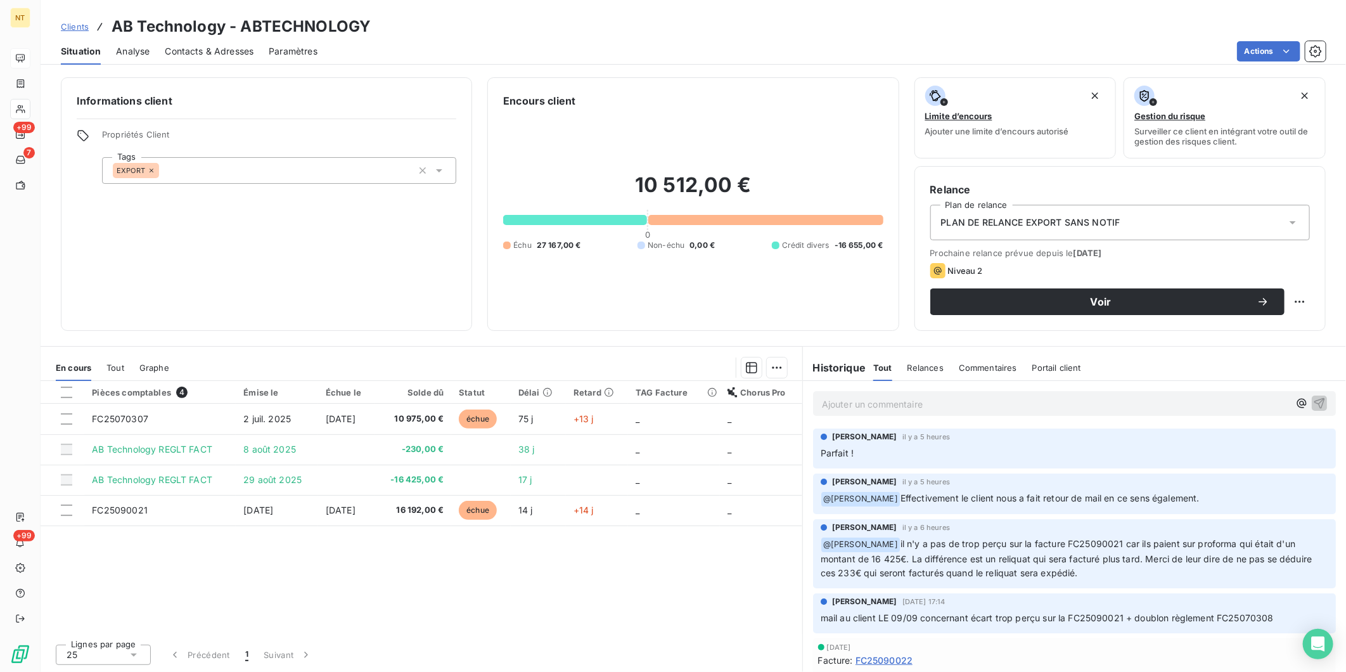
click at [1006, 399] on p "Ajouter un commentaire ﻿" at bounding box center [1055, 404] width 467 height 16
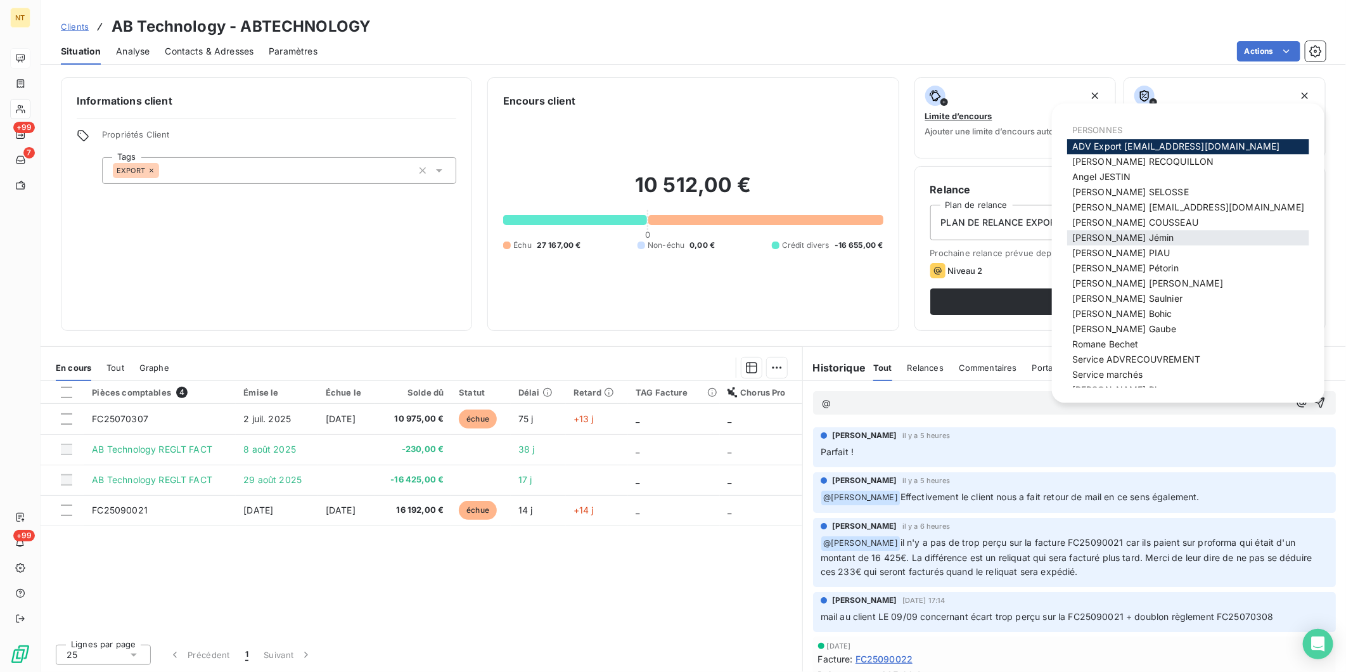
click at [1109, 236] on span "[PERSON_NAME]" at bounding box center [1123, 237] width 102 height 11
click at [1128, 187] on span "[PERSON_NAME]" at bounding box center [1130, 191] width 117 height 11
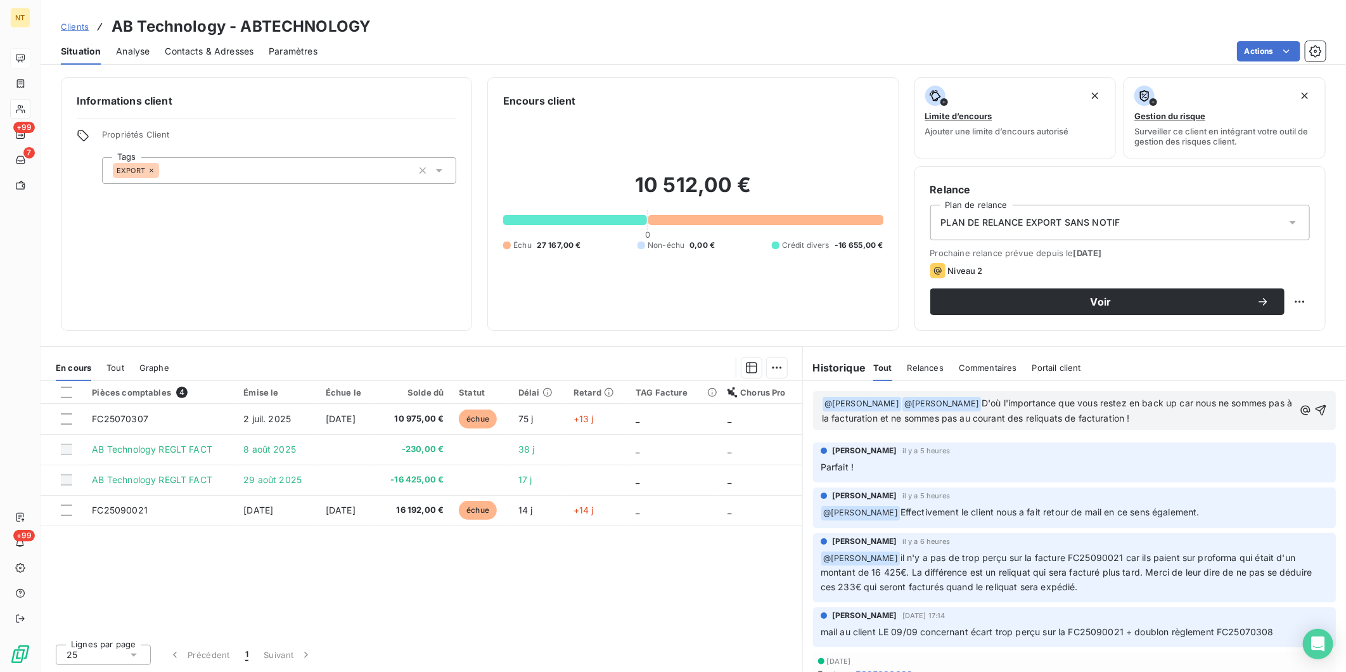
click at [1143, 413] on p "﻿ @ [PERSON_NAME] ﻿ ﻿ @ [PERSON_NAME] ﻿ D'où l'importance que vous restez en ba…" at bounding box center [1058, 411] width 472 height 30
click at [1170, 412] on p "﻿ @ [PERSON_NAME] ﻿ ﻿ @ [PERSON_NAME] ﻿ D'où l'importance que vous restez en ba…" at bounding box center [1058, 411] width 472 height 30
click at [1314, 410] on icon "button" at bounding box center [1320, 410] width 13 height 13
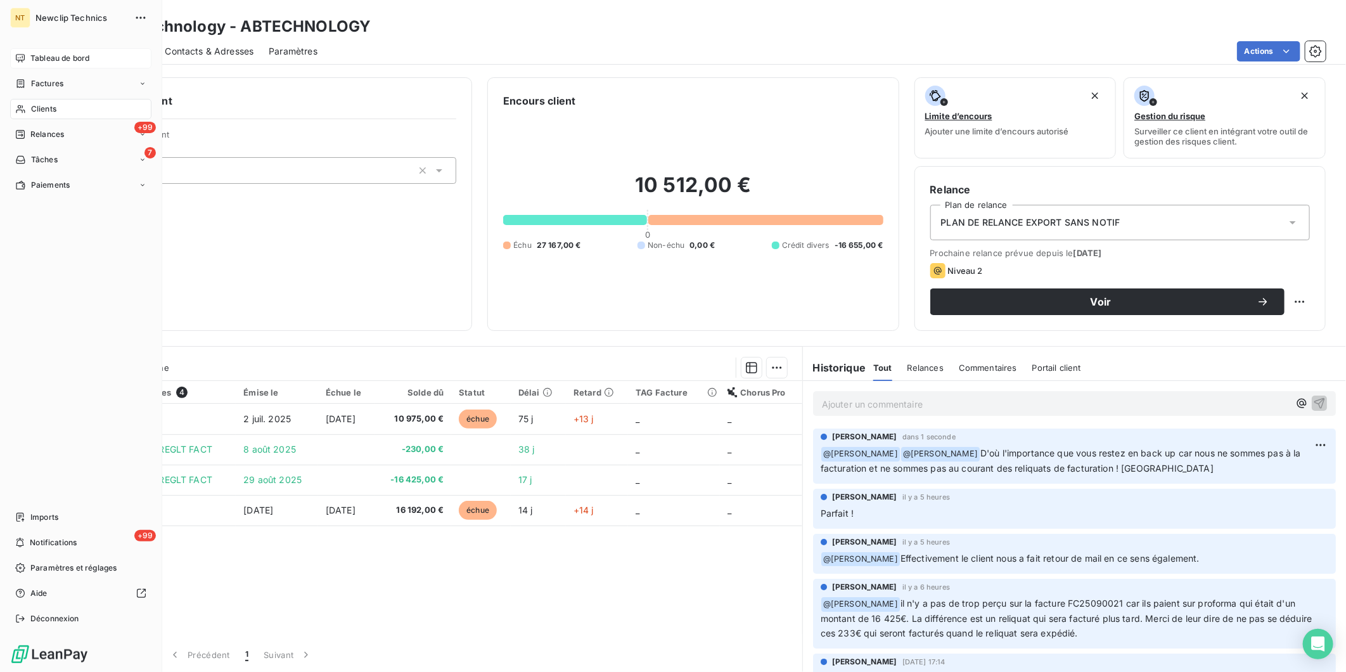
click at [58, 61] on span "Tableau de bord" at bounding box center [59, 58] width 59 height 11
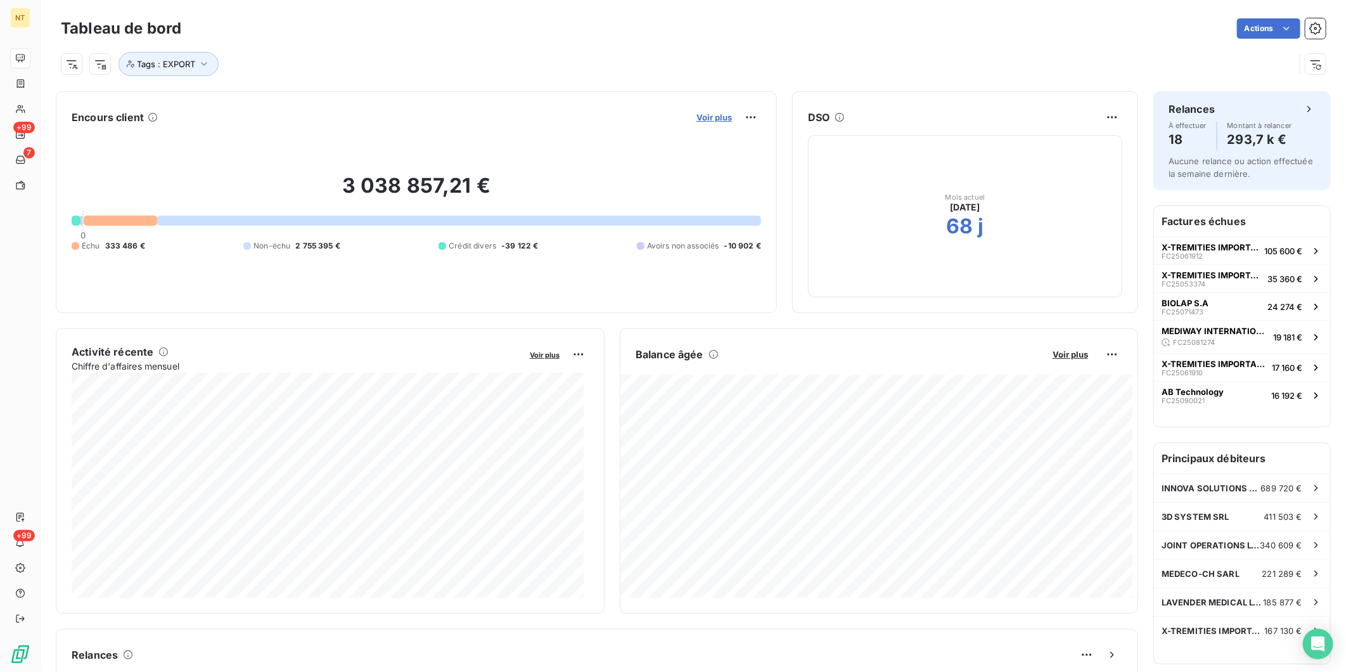
click at [715, 114] on span "Voir plus" at bounding box center [713, 117] width 35 height 10
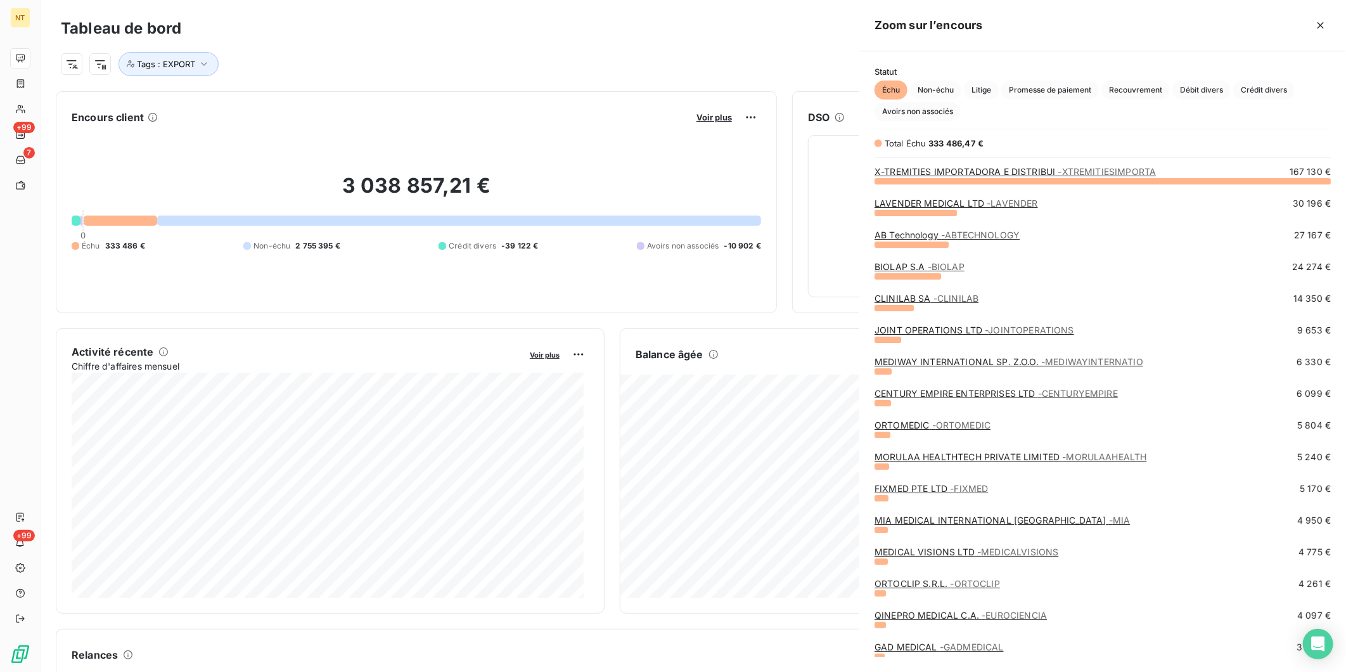
scroll to position [480, 476]
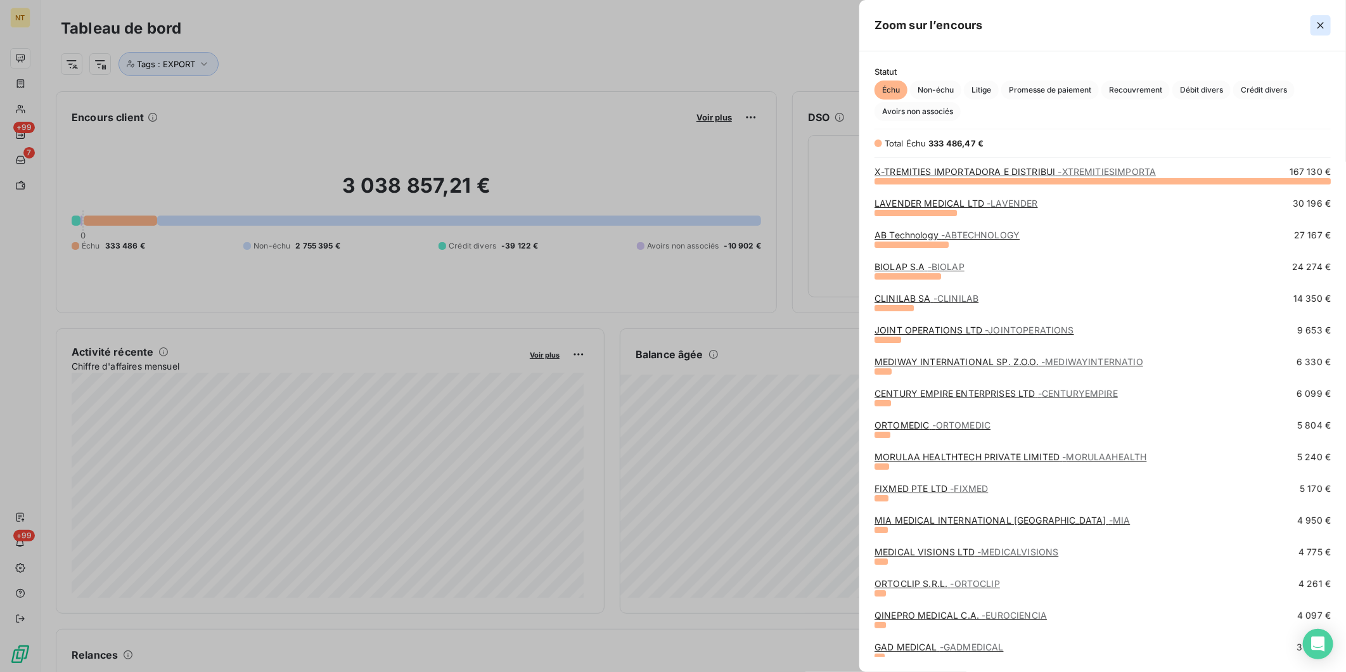
click at [1323, 25] on icon "button" at bounding box center [1320, 25] width 13 height 13
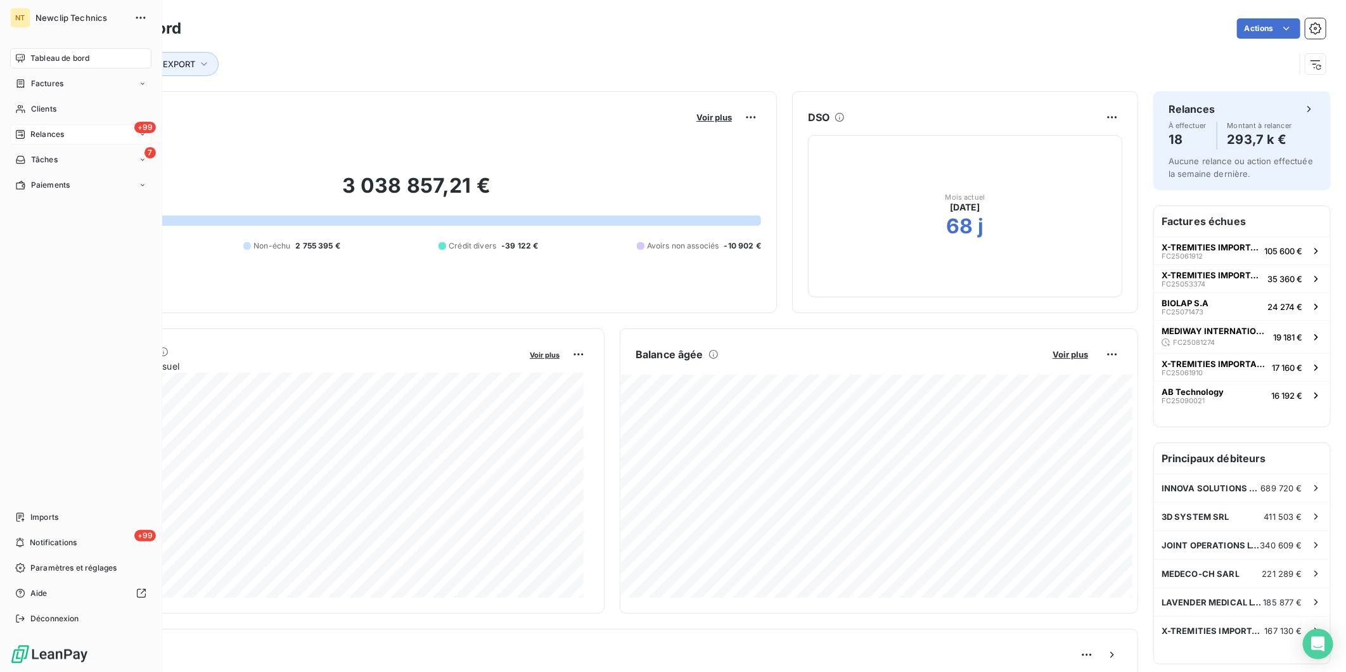
click at [34, 130] on span "Relances" at bounding box center [47, 134] width 34 height 11
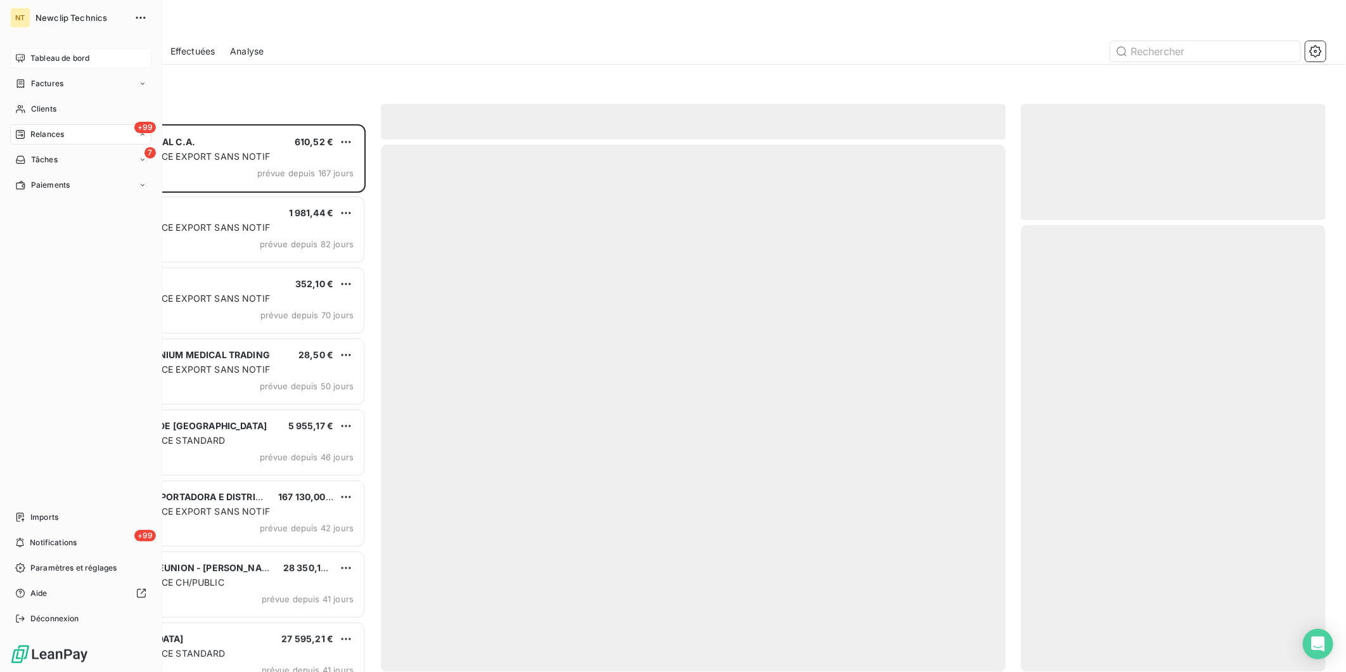
scroll to position [536, 294]
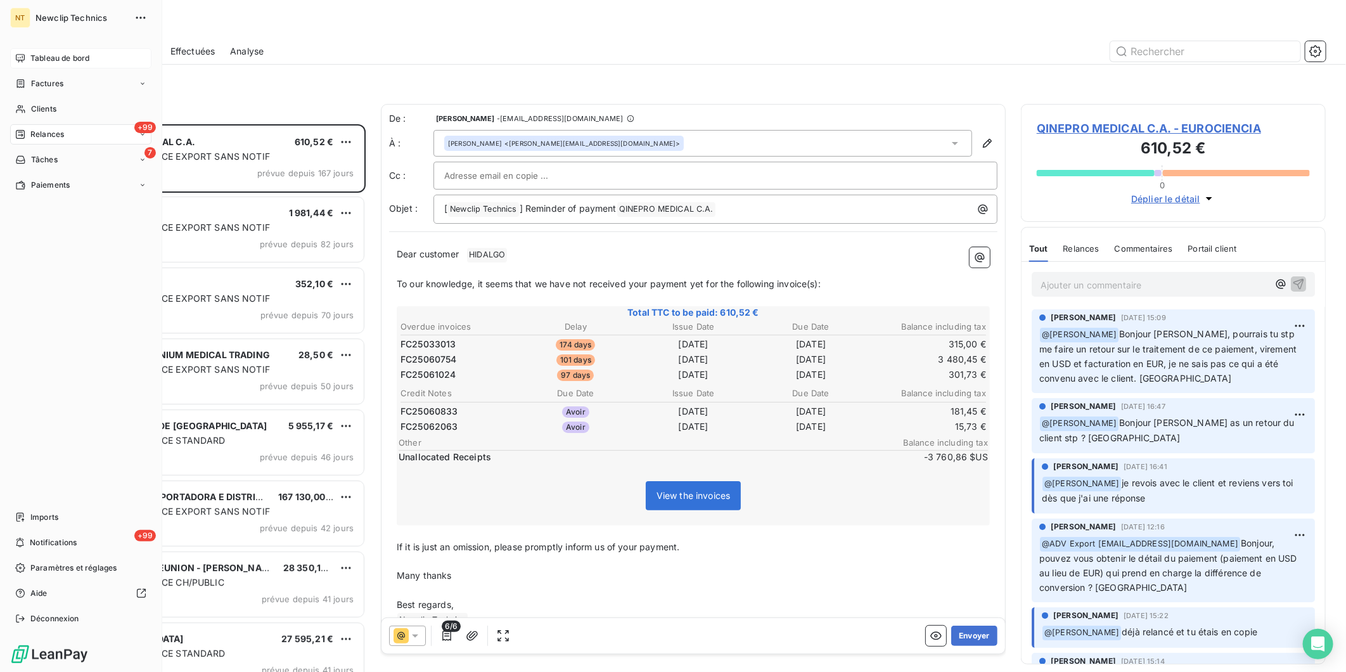
click at [16, 53] on icon at bounding box center [20, 58] width 10 height 10
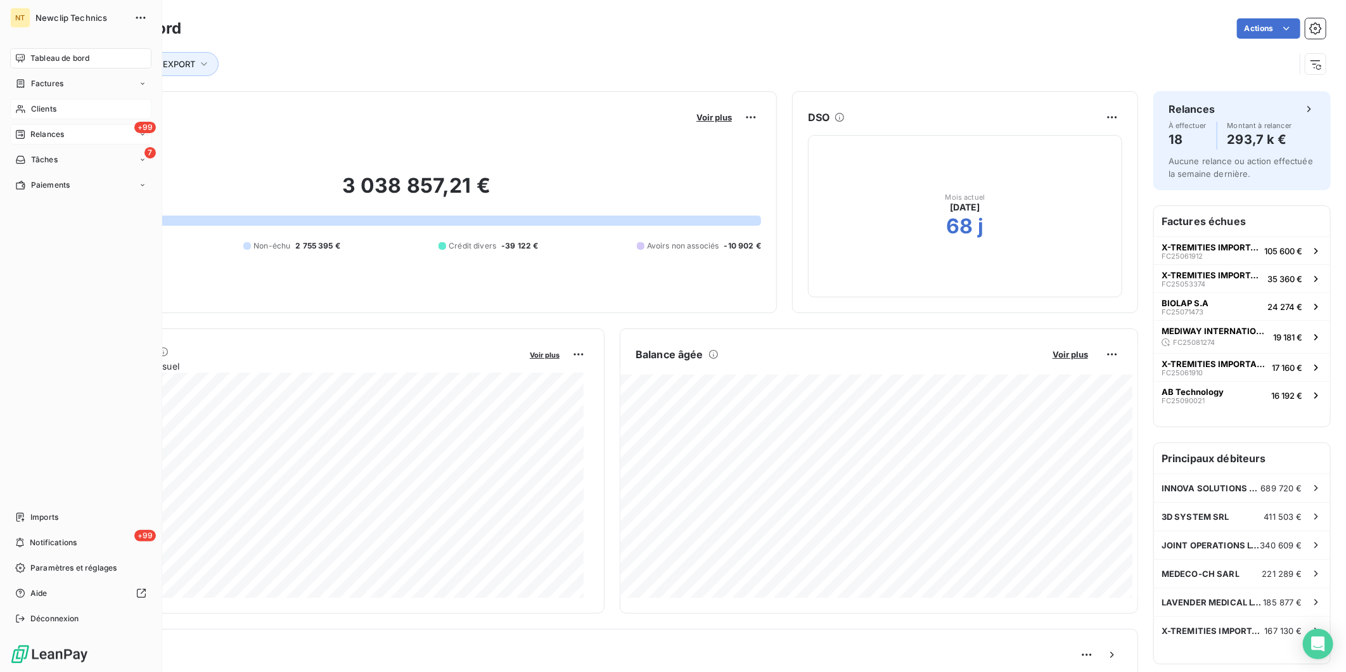
click at [32, 109] on span "Clients" at bounding box center [43, 108] width 25 height 11
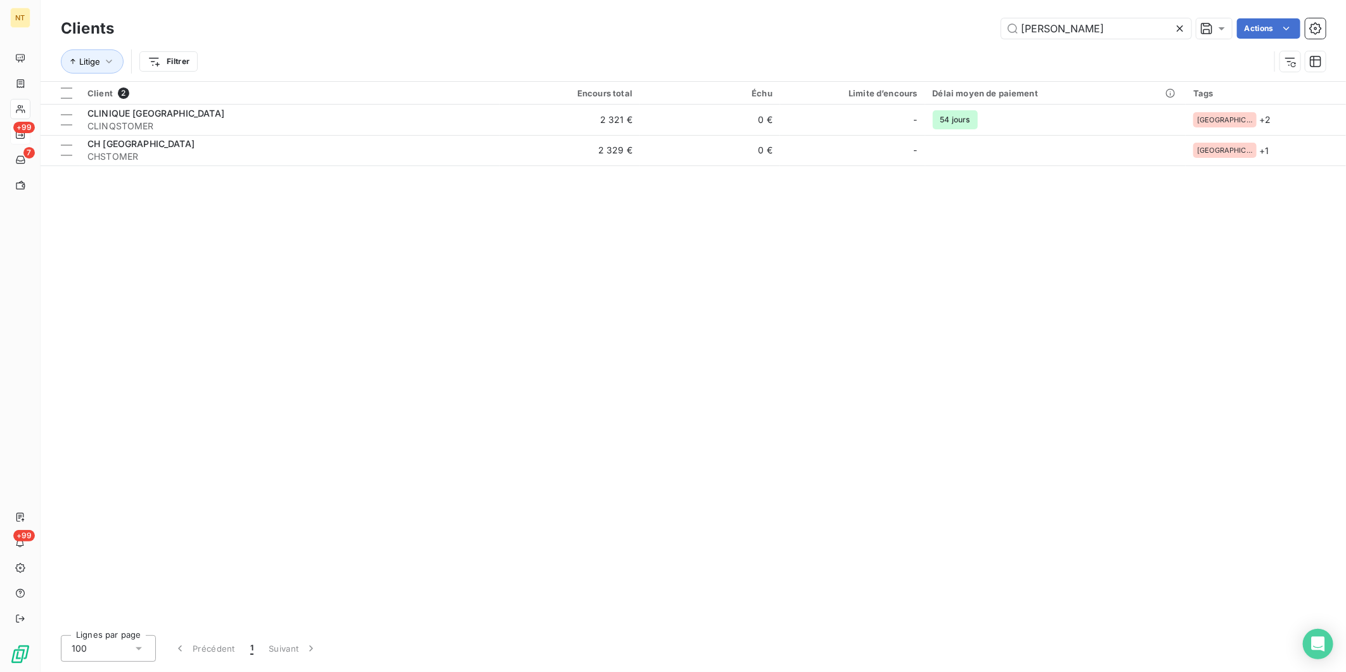
drag, startPoint x: 1078, startPoint y: 33, endPoint x: 895, endPoint y: 29, distance: 183.2
click at [895, 29] on div "omer Actions" at bounding box center [727, 28] width 1196 height 20
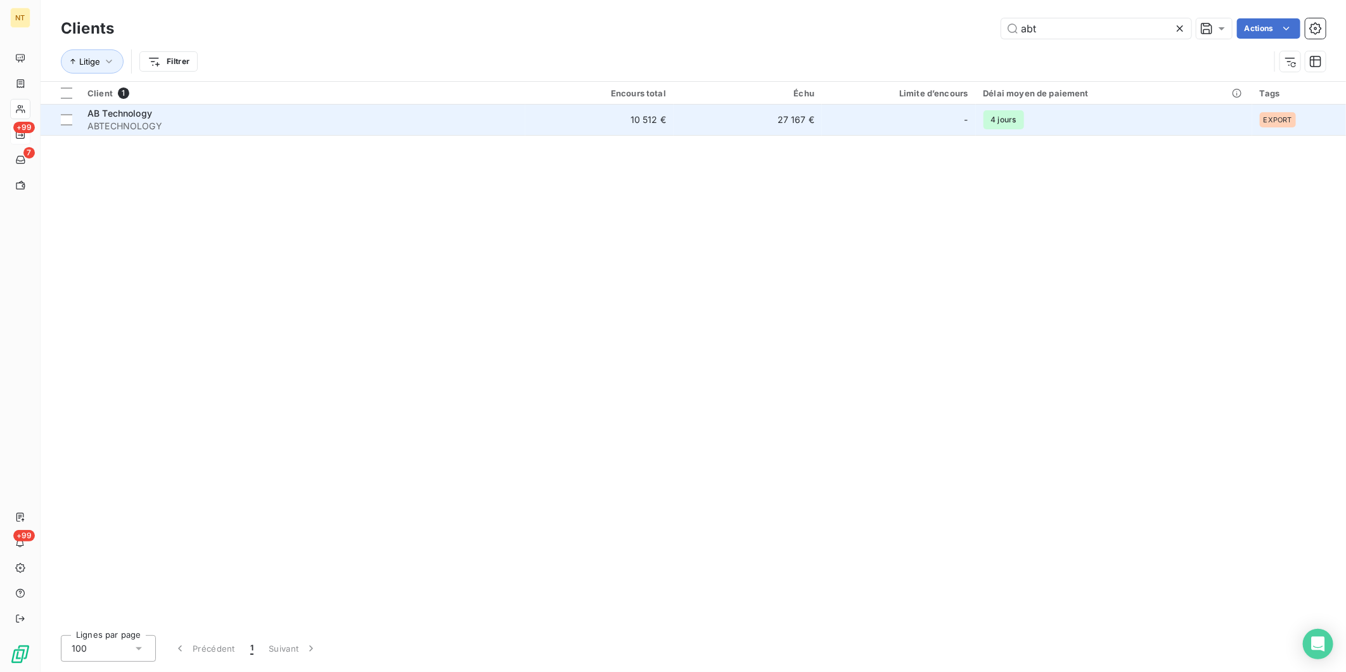
type input "abt"
click at [174, 120] on span "ABTECHNOLOGY" at bounding box center [302, 126] width 430 height 13
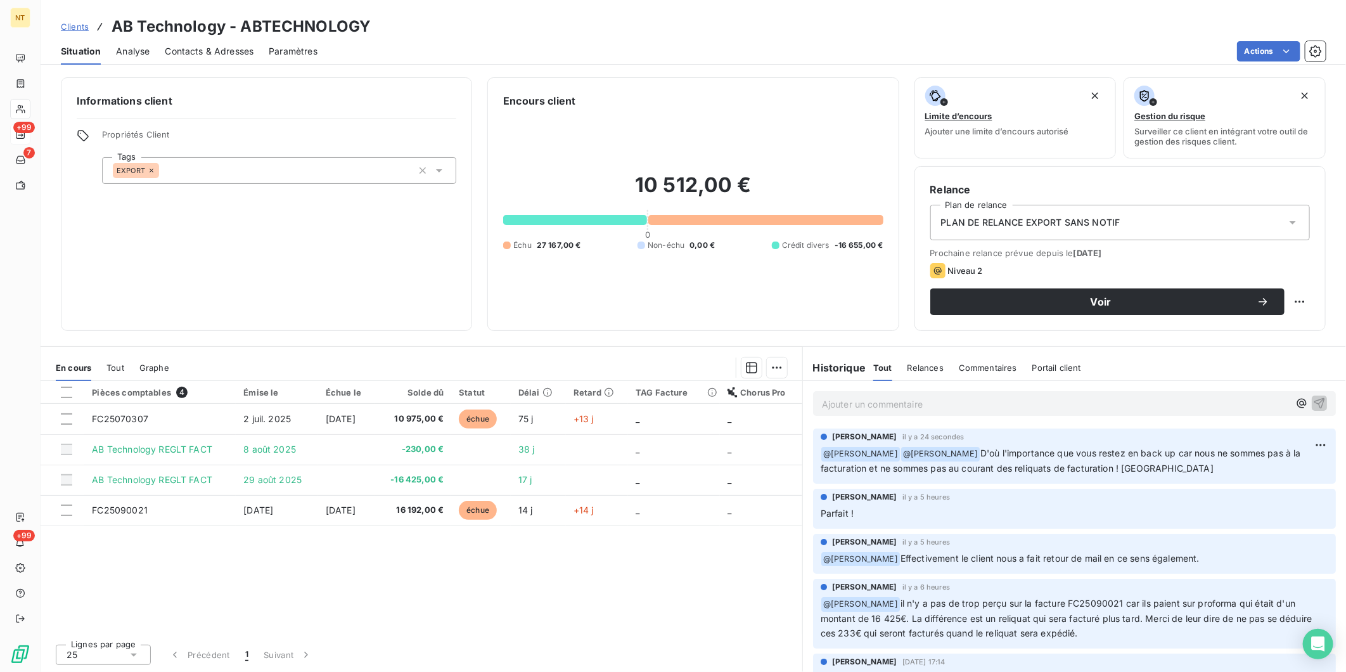
scroll to position [21, 0]
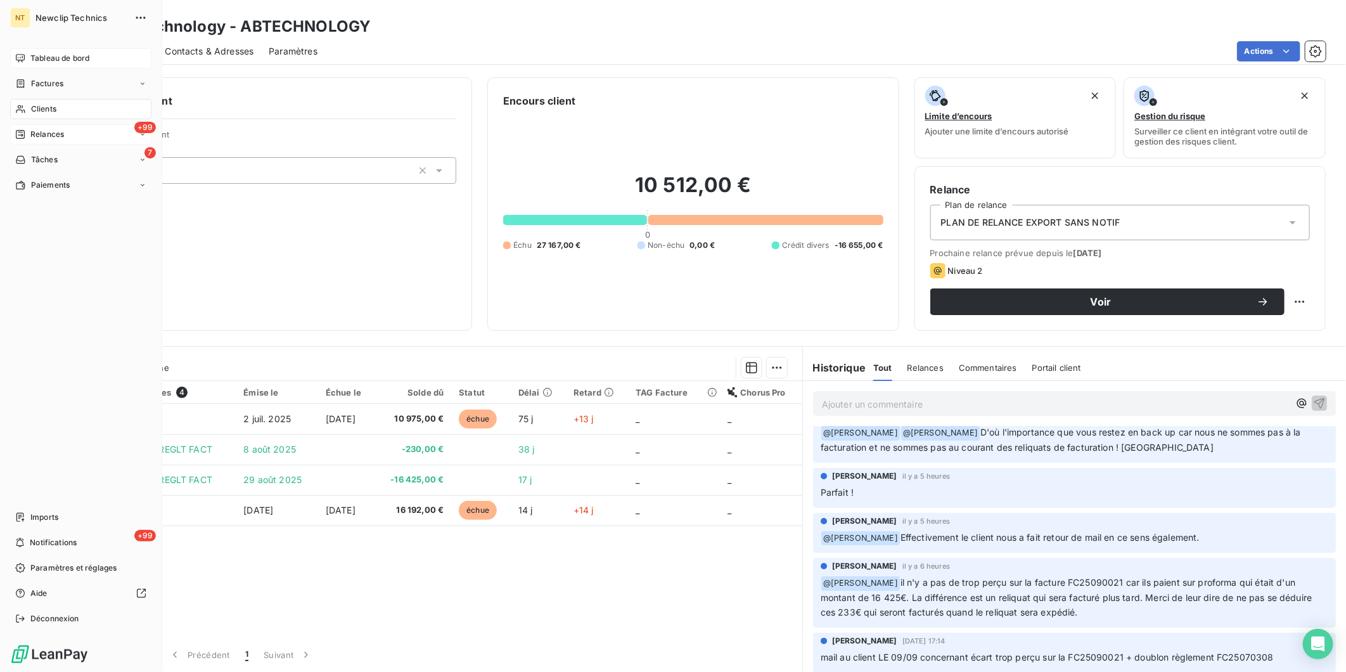
click at [21, 61] on icon at bounding box center [20, 58] width 10 height 10
